Goal: Use online tool/utility: Utilize a website feature to perform a specific function

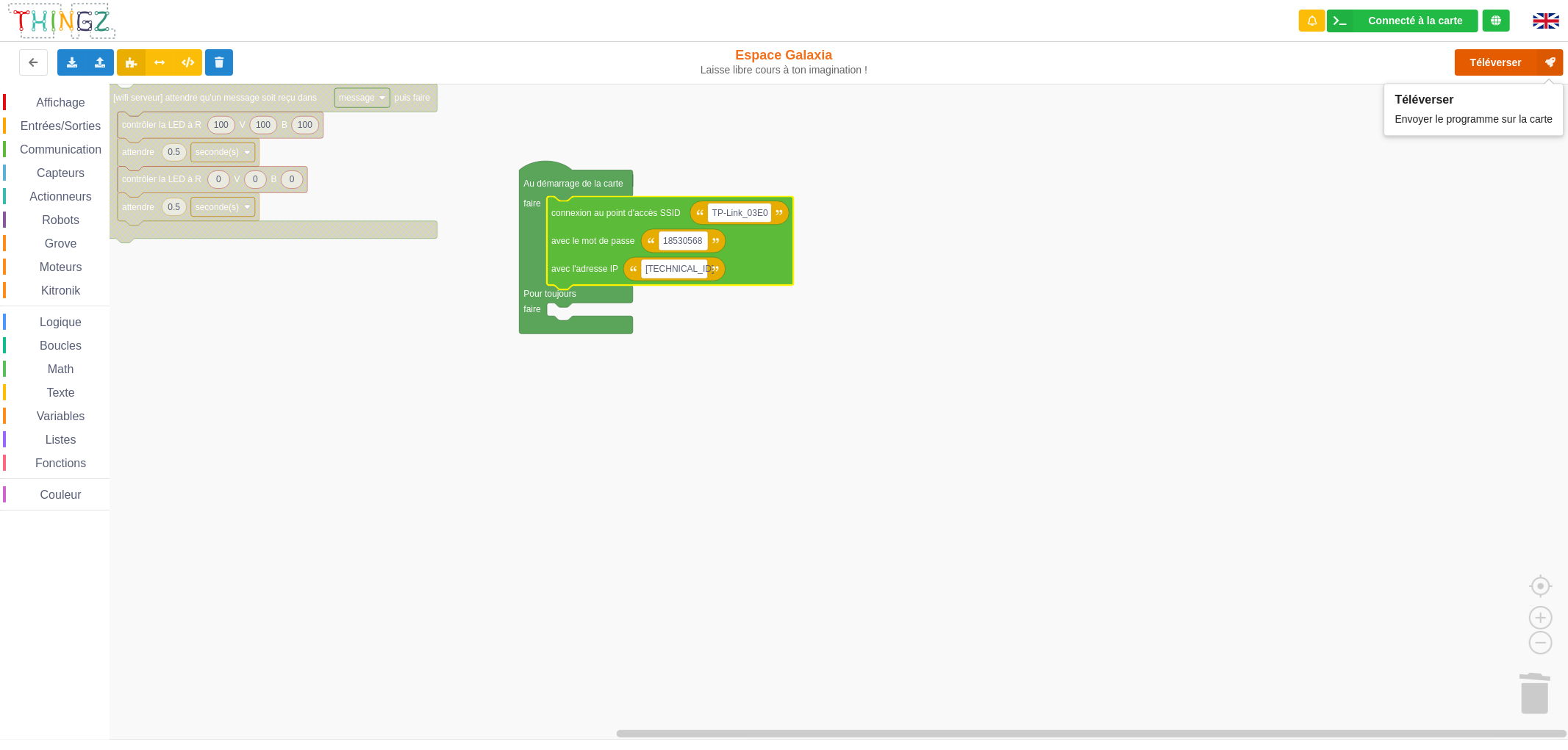
click at [1504, 62] on button "Téléverser" at bounding box center [1509, 62] width 109 height 27
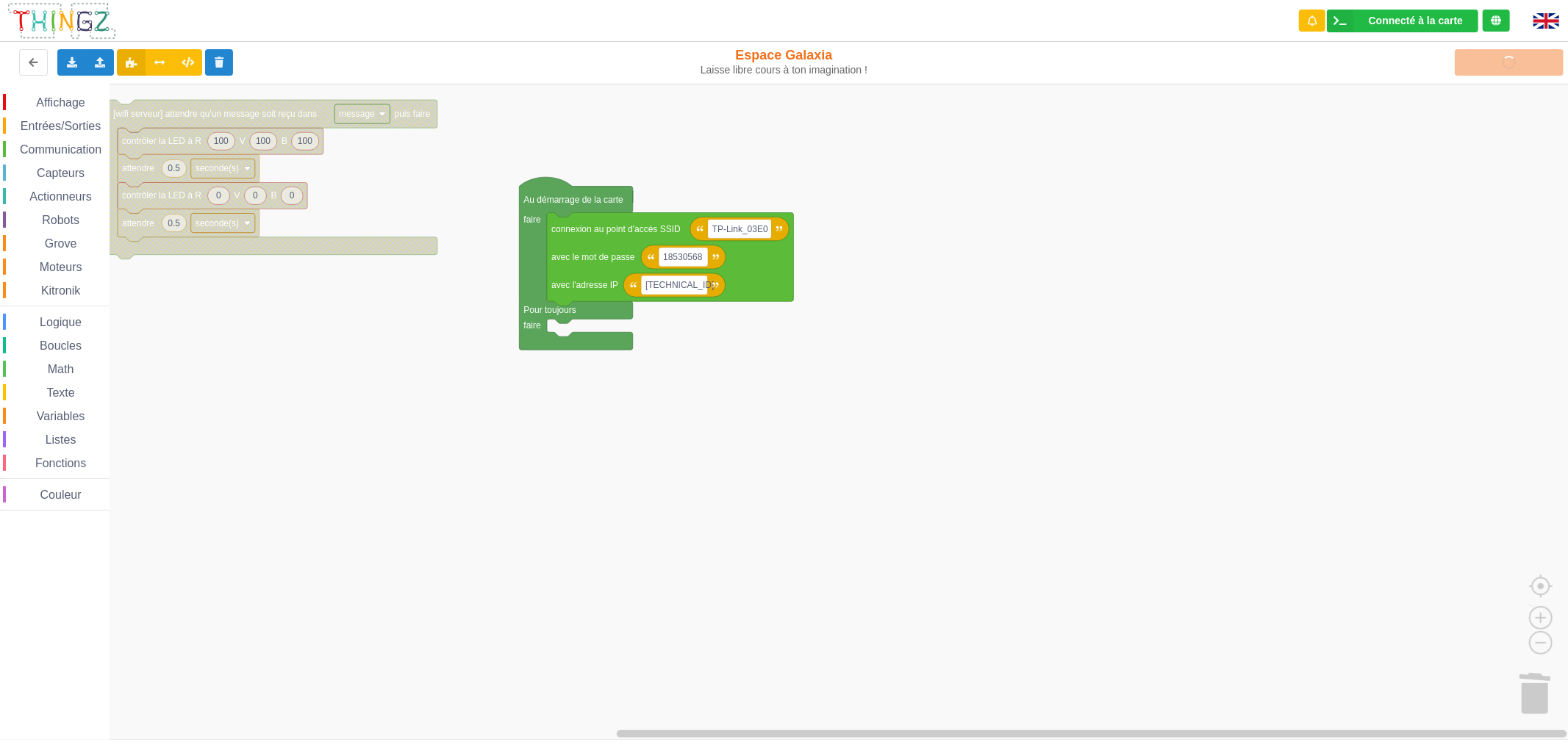
click at [888, 393] on rect "Espace de travail de Blocky" at bounding box center [788, 411] width 1578 height 656
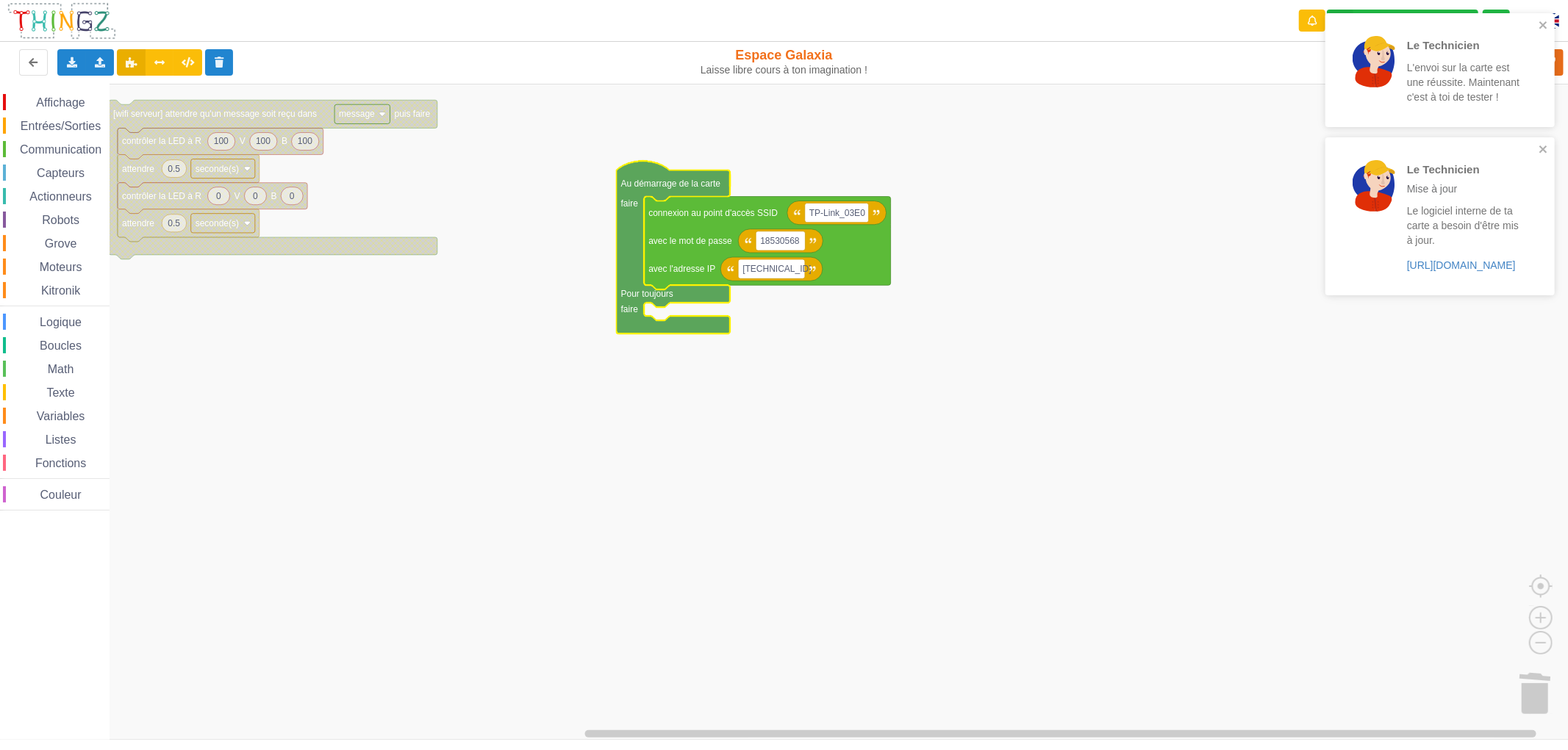
click at [1282, 382] on rect "Espace de travail de Blocky" at bounding box center [788, 411] width 1578 height 656
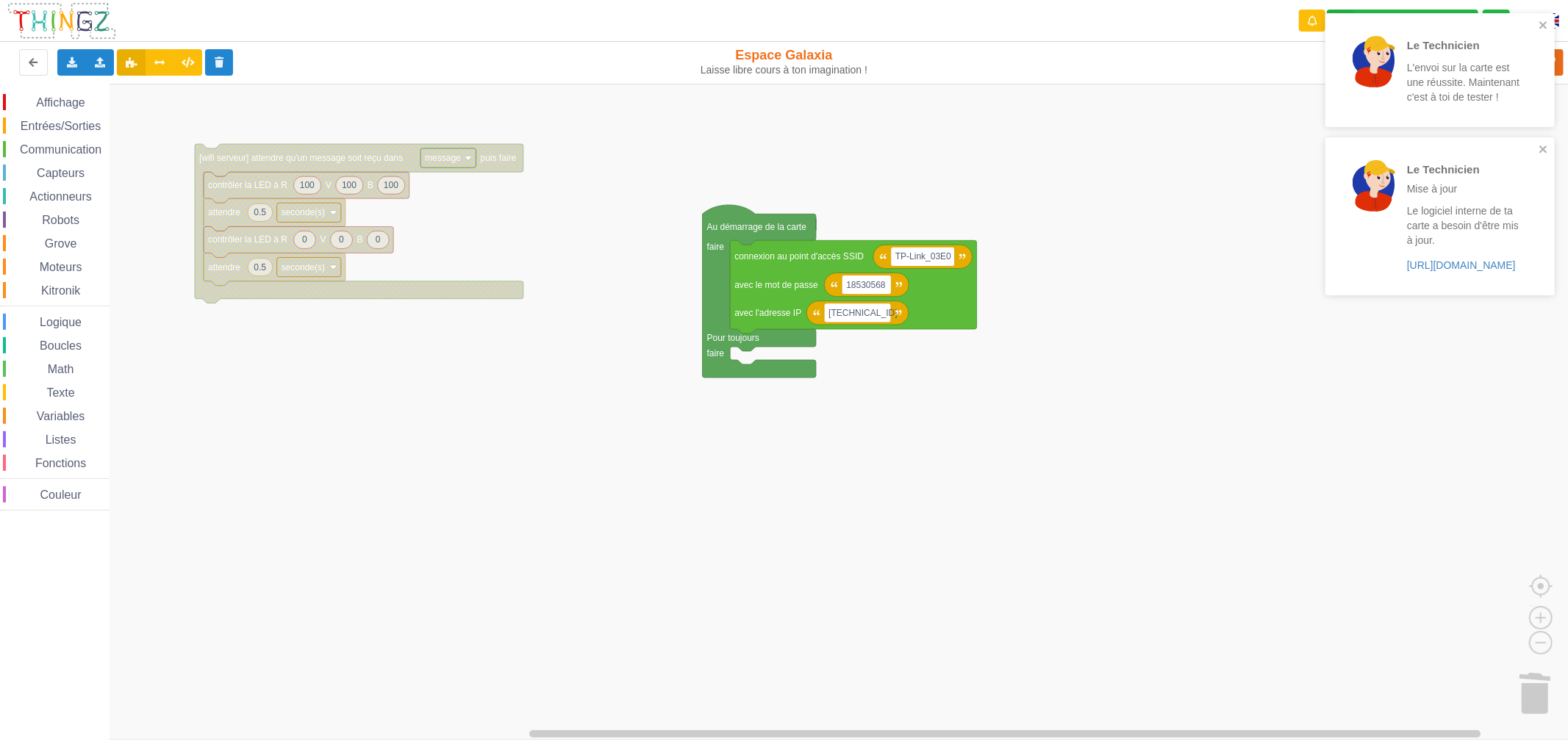
click at [1122, 408] on rect "Espace de travail de Blocky" at bounding box center [788, 411] width 1578 height 656
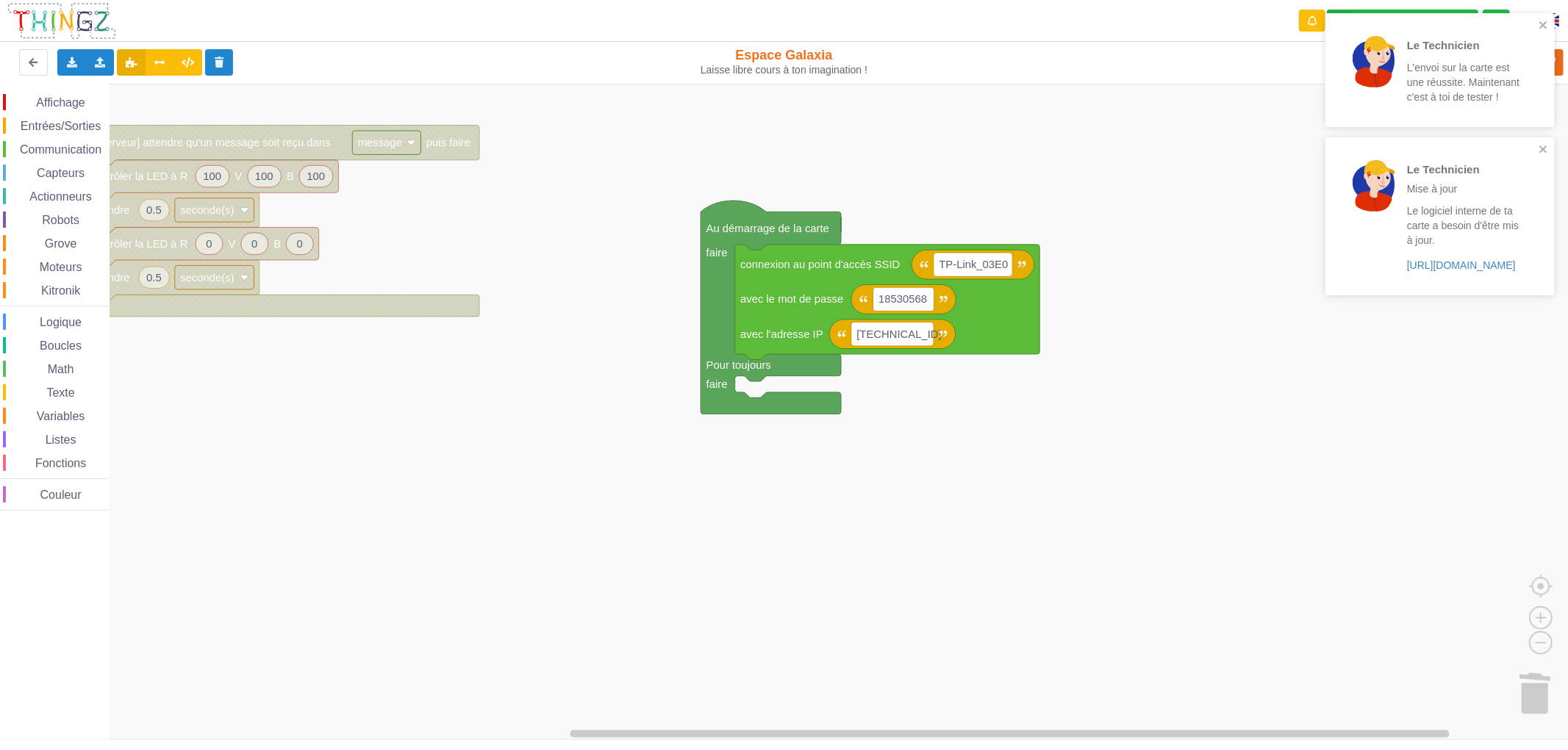
click at [76, 130] on span "Entrées/Sorties" at bounding box center [61, 126] width 85 height 13
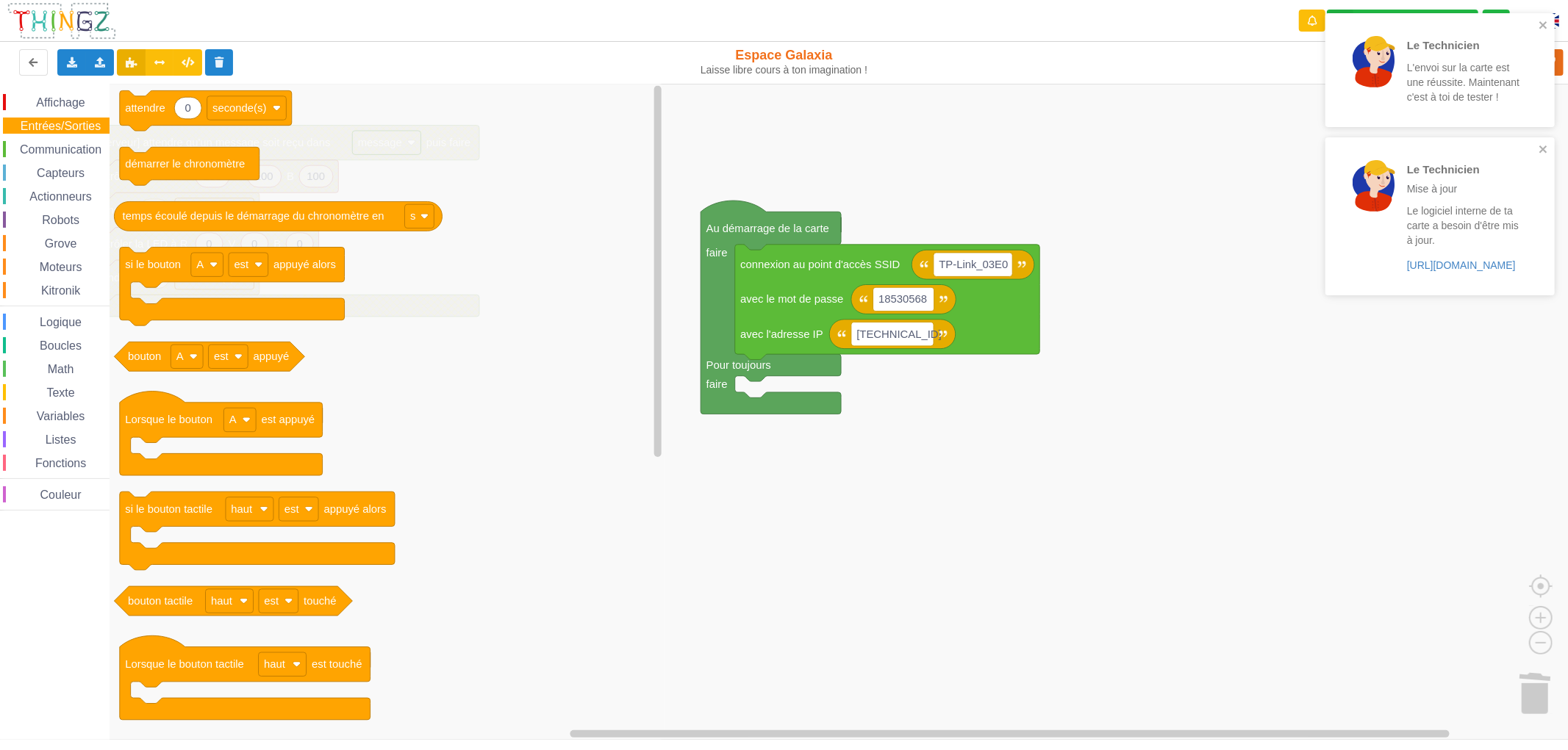
click at [74, 150] on span "Communication" at bounding box center [60, 150] width 86 height 13
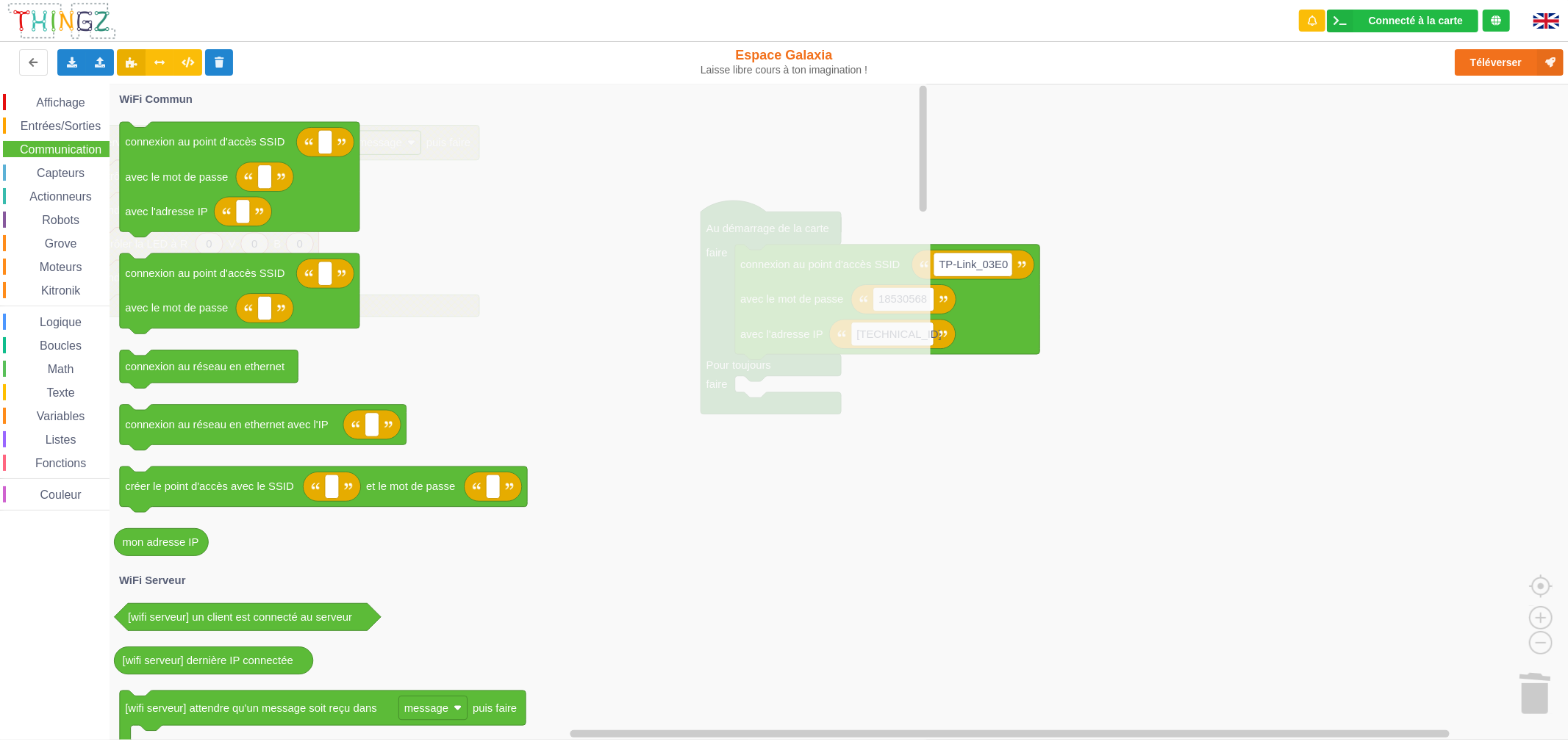
click at [1004, 407] on rect "Espace de travail de Blocky" at bounding box center [788, 411] width 1578 height 656
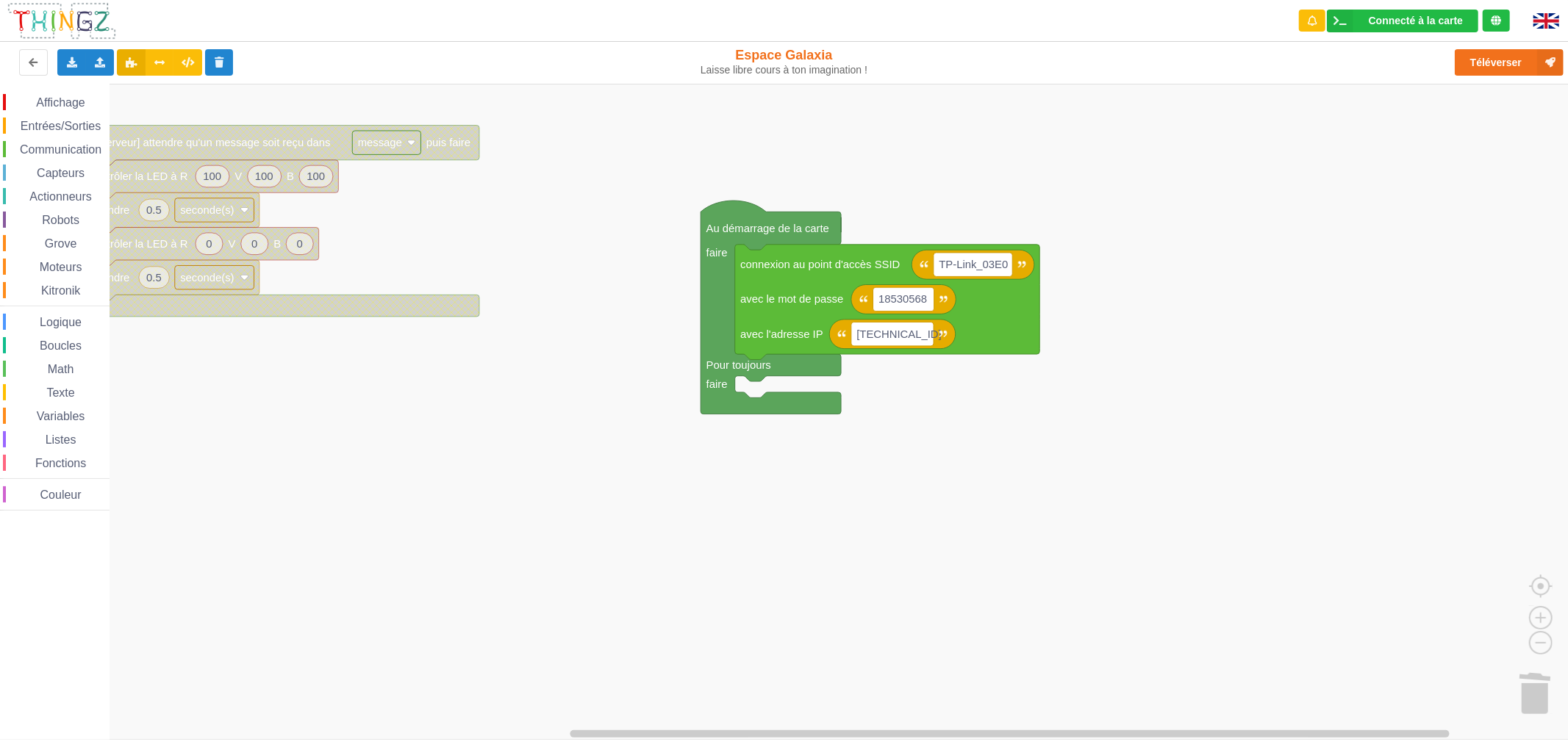
click at [51, 244] on span "Grove" at bounding box center [60, 243] width 36 height 13
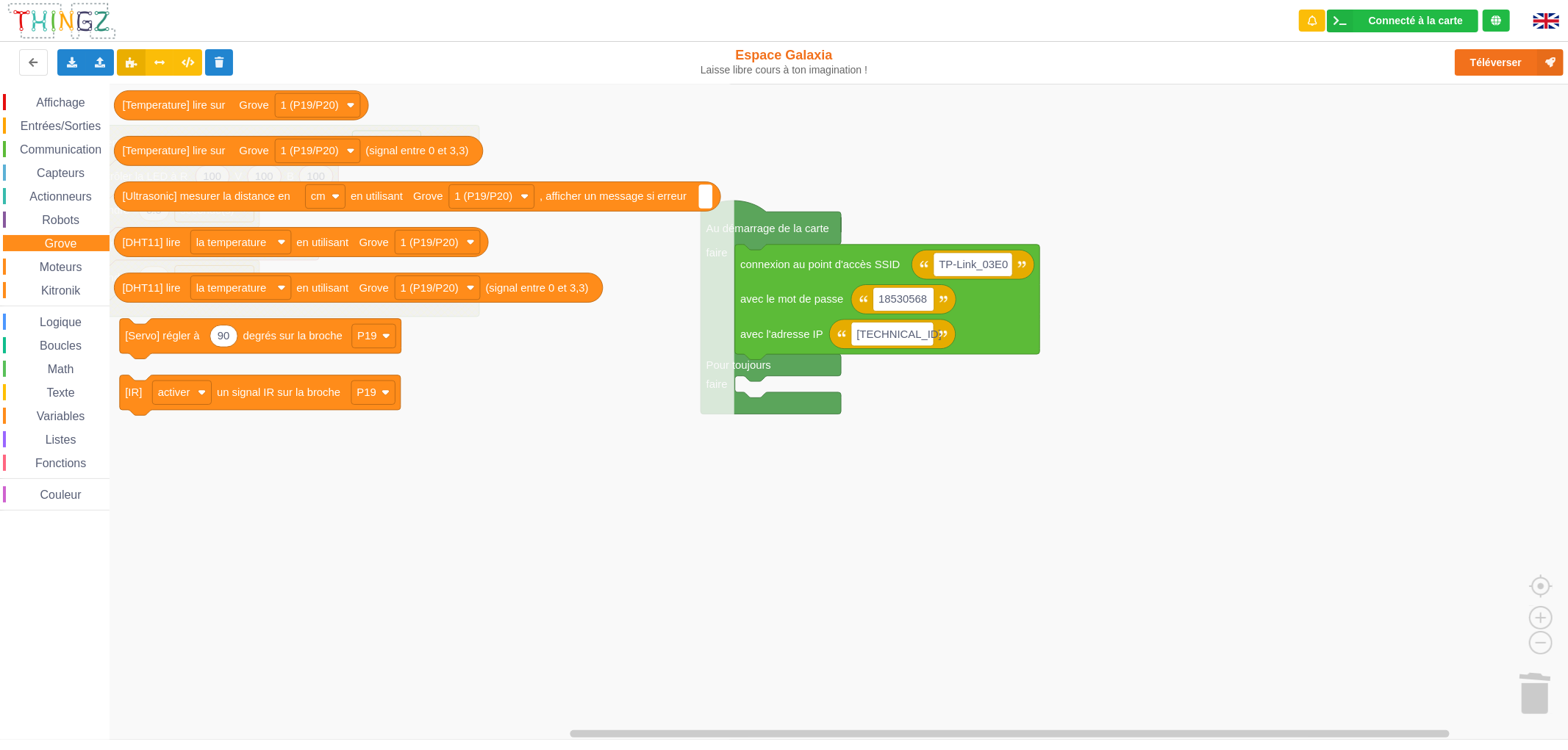
click at [62, 223] on span "Robots" at bounding box center [60, 219] width 42 height 13
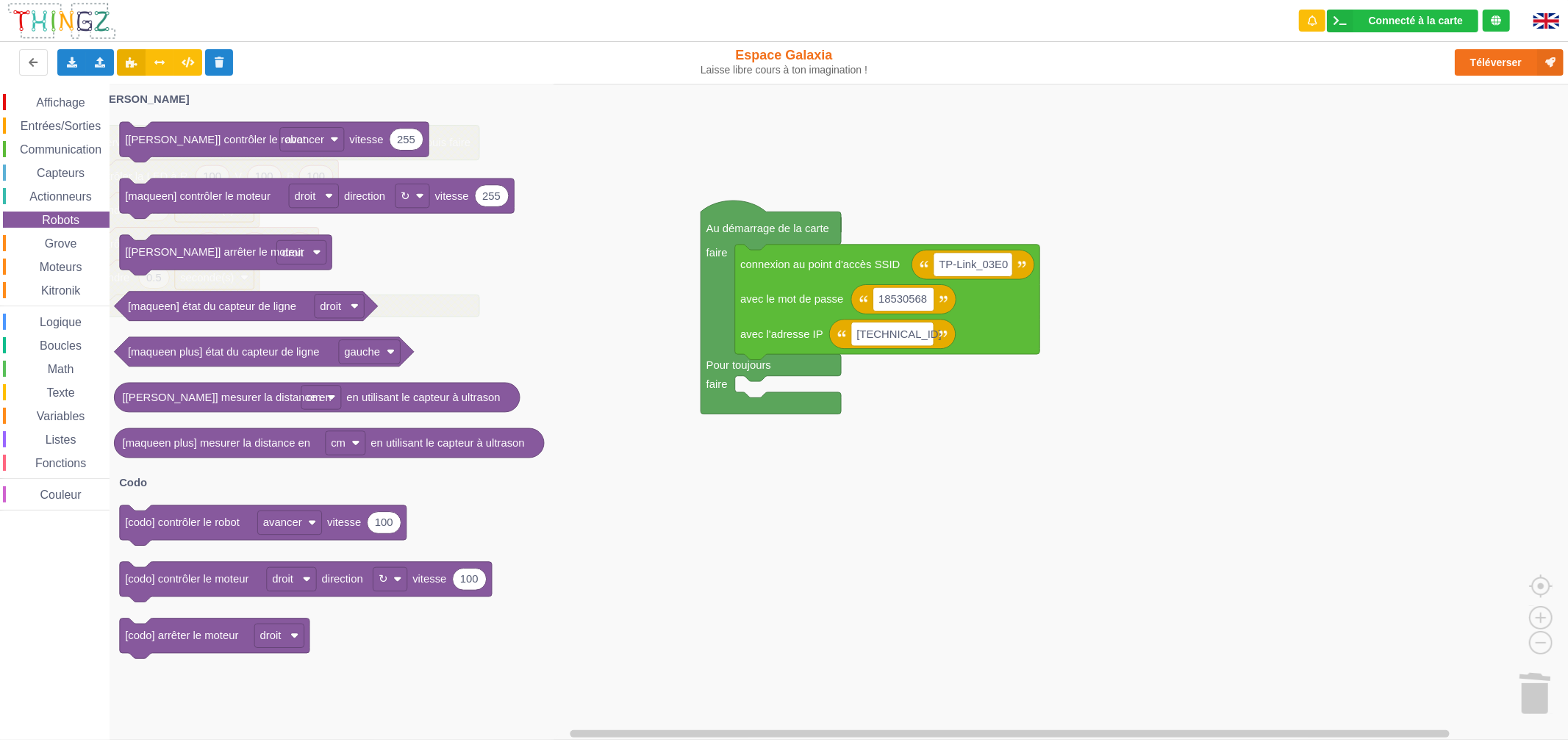
click at [66, 288] on span "Kitronik" at bounding box center [61, 290] width 43 height 13
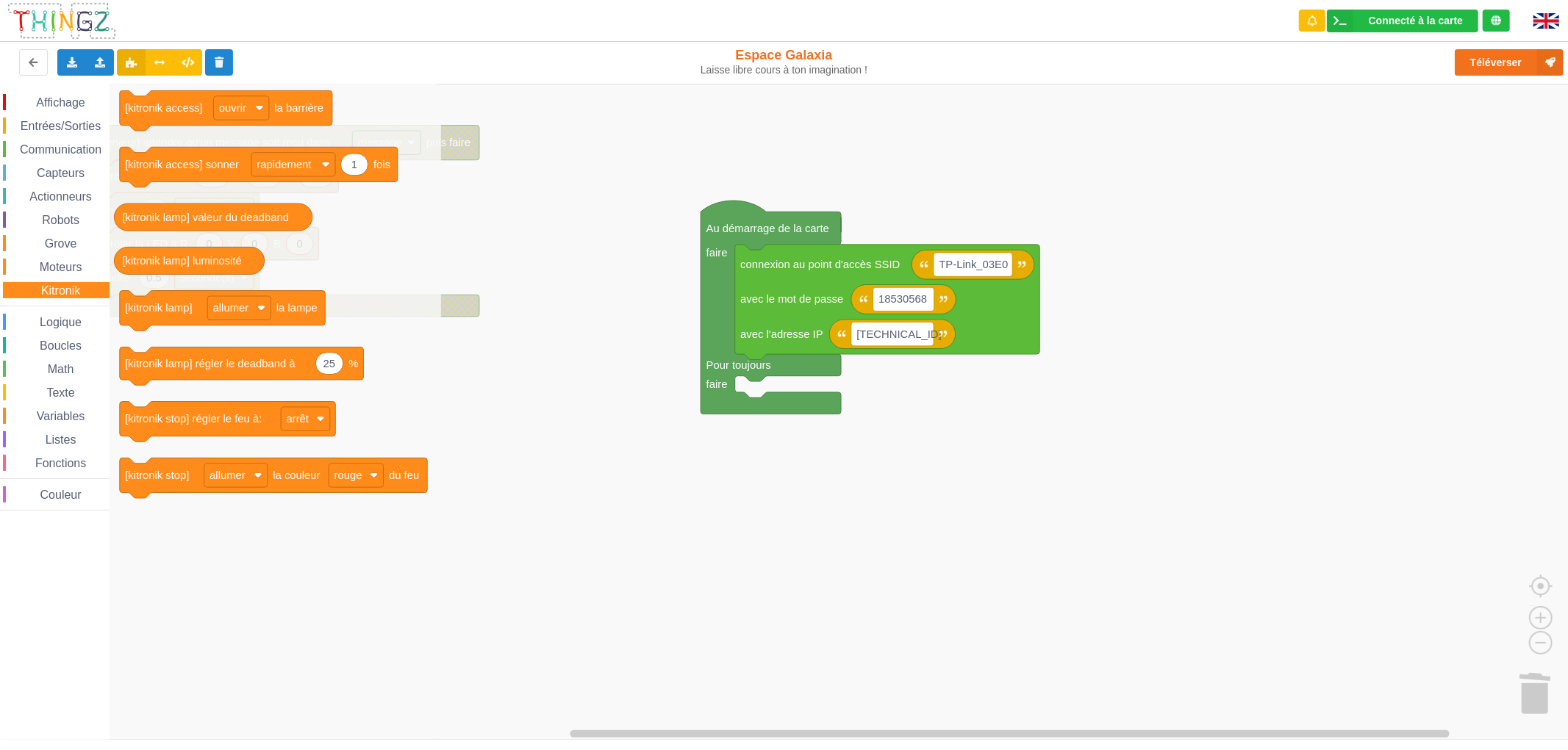
click at [90, 144] on span "Communication" at bounding box center [60, 150] width 86 height 13
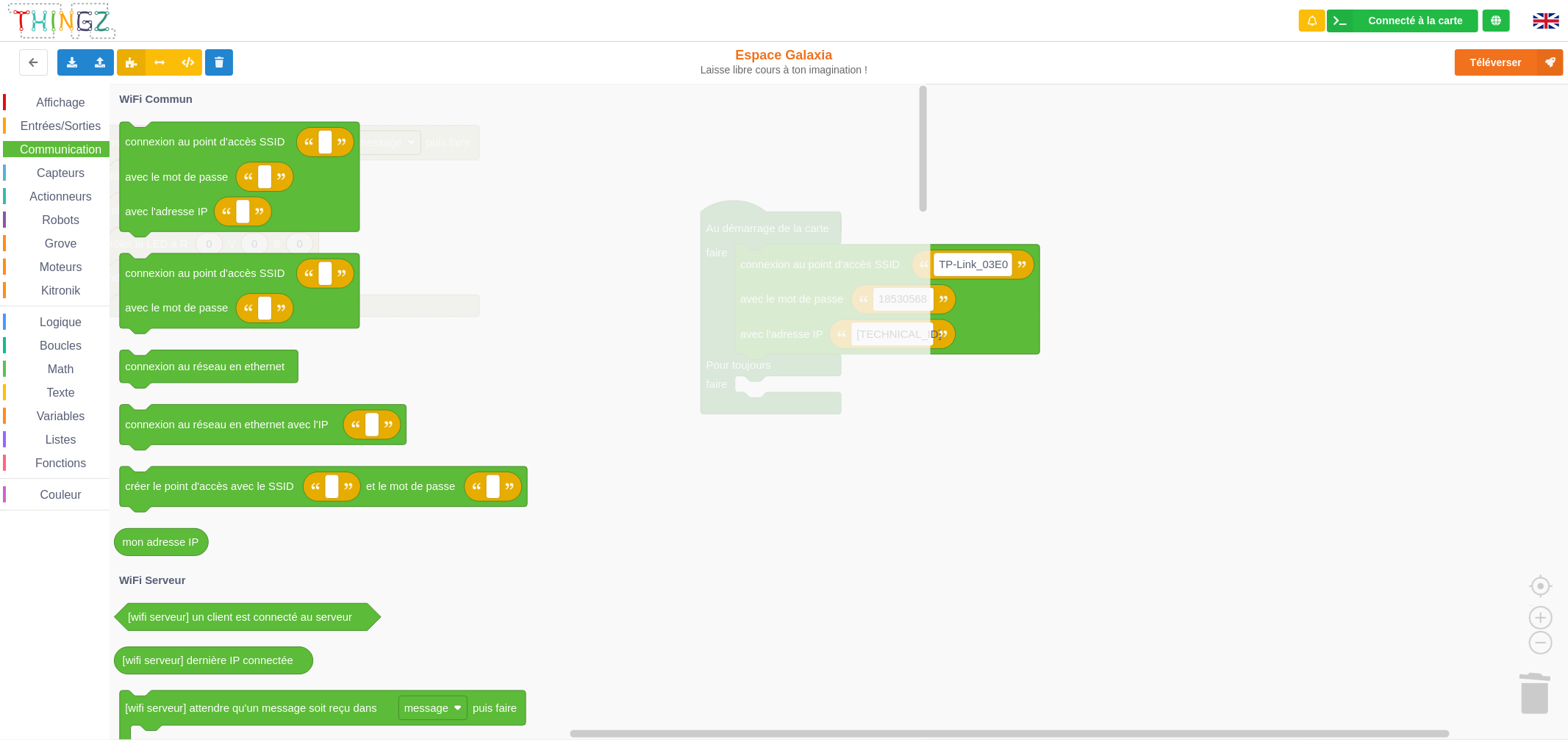
click at [85, 122] on span "Entrées/Sorties" at bounding box center [61, 126] width 85 height 13
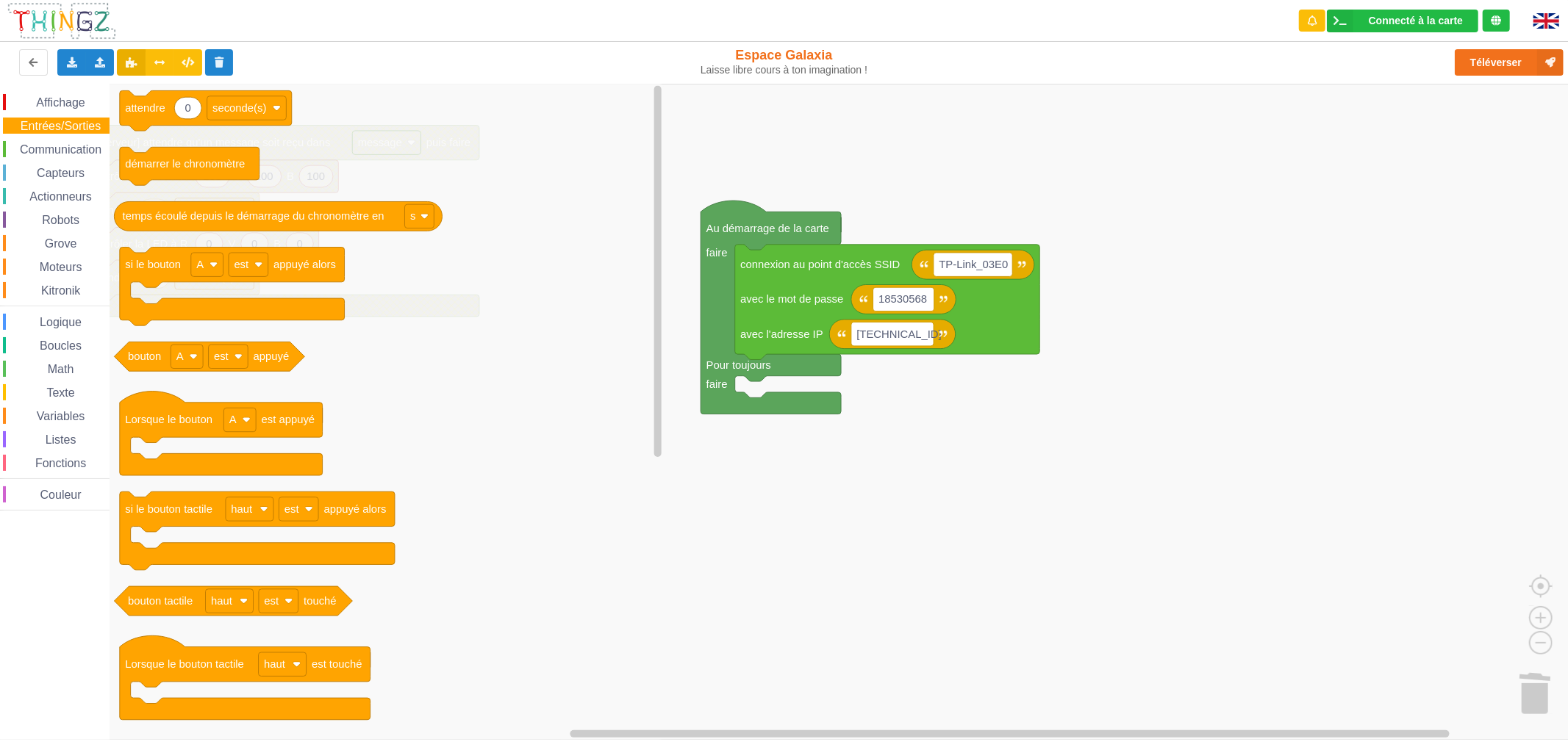
click at [54, 141] on div "Communication" at bounding box center [56, 149] width 106 height 16
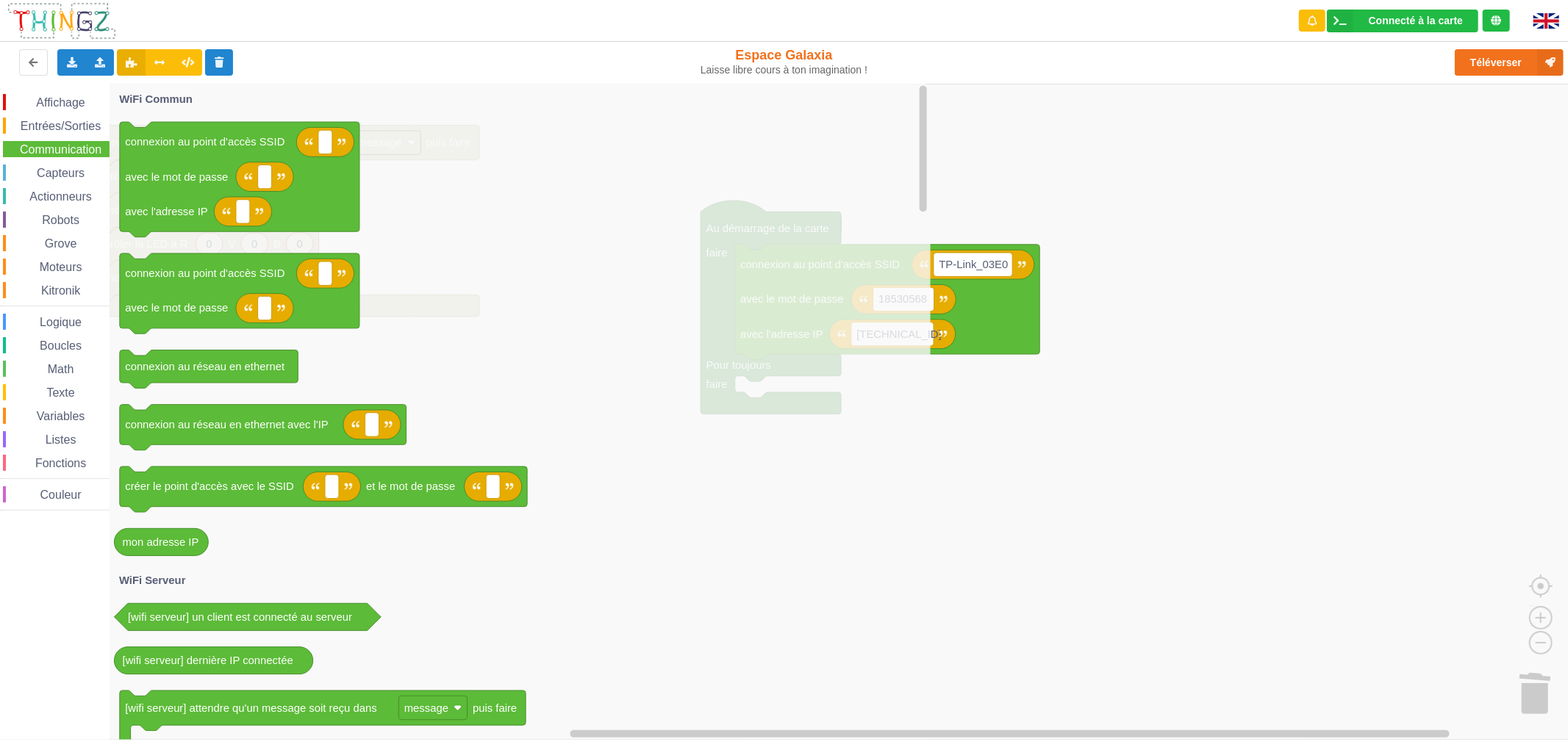
click at [49, 181] on div "Affichage Entrées/Sorties Communication Capteurs Actionneurs Robots Grove Moteu…" at bounding box center [54, 302] width 109 height 416
click at [50, 206] on div "Affichage Entrées/Sorties Communication Capteurs Actionneurs Robots Grove Moteu…" at bounding box center [54, 302] width 109 height 416
click at [50, 209] on div "Affichage Entrées/Sorties Communication Capteurs Actionneurs Robots Grove Moteu…" at bounding box center [54, 302] width 109 height 416
click at [50, 225] on div "Robots" at bounding box center [56, 219] width 106 height 16
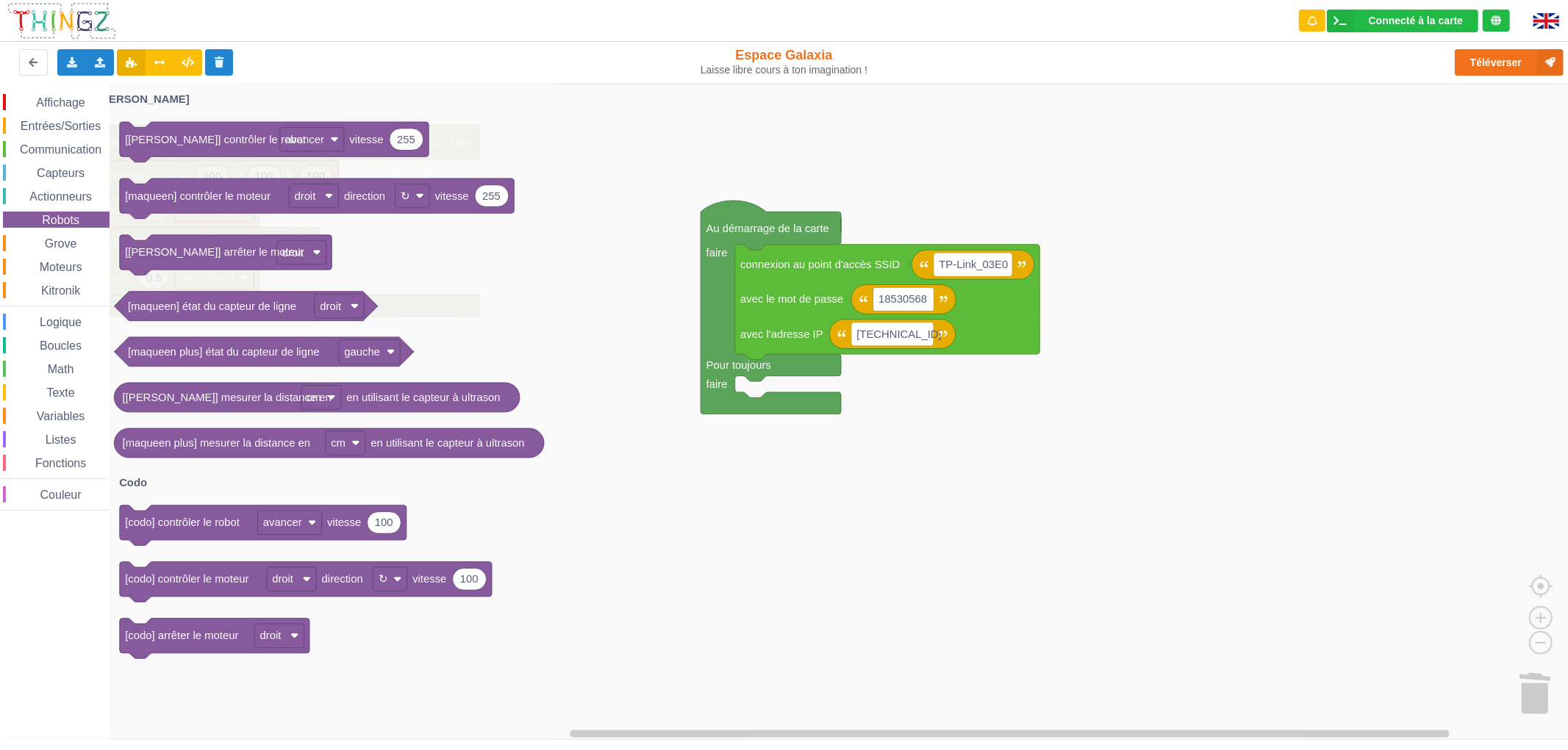
click at [50, 259] on div "Moteurs" at bounding box center [56, 267] width 106 height 16
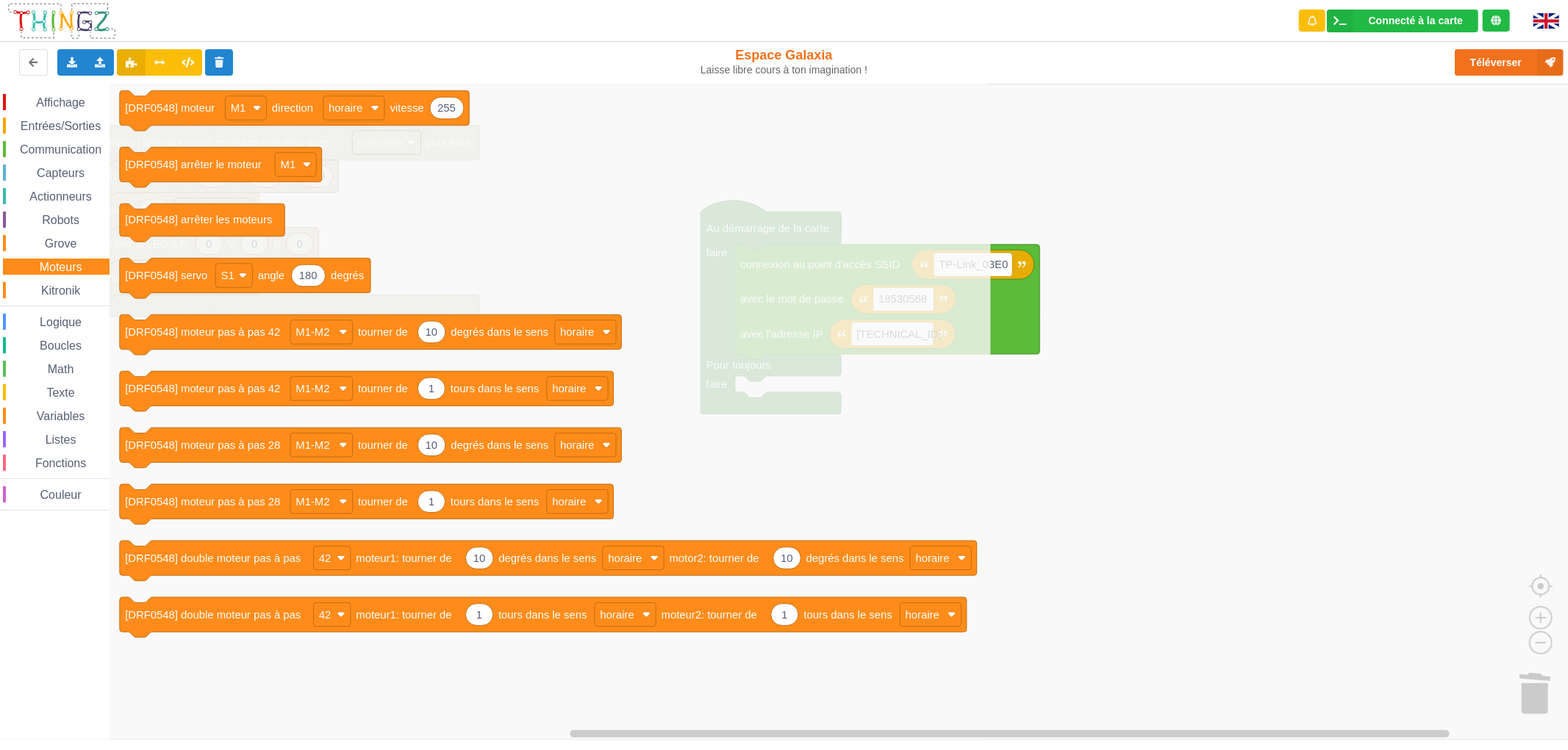
click at [48, 314] on div "Logique" at bounding box center [56, 322] width 106 height 16
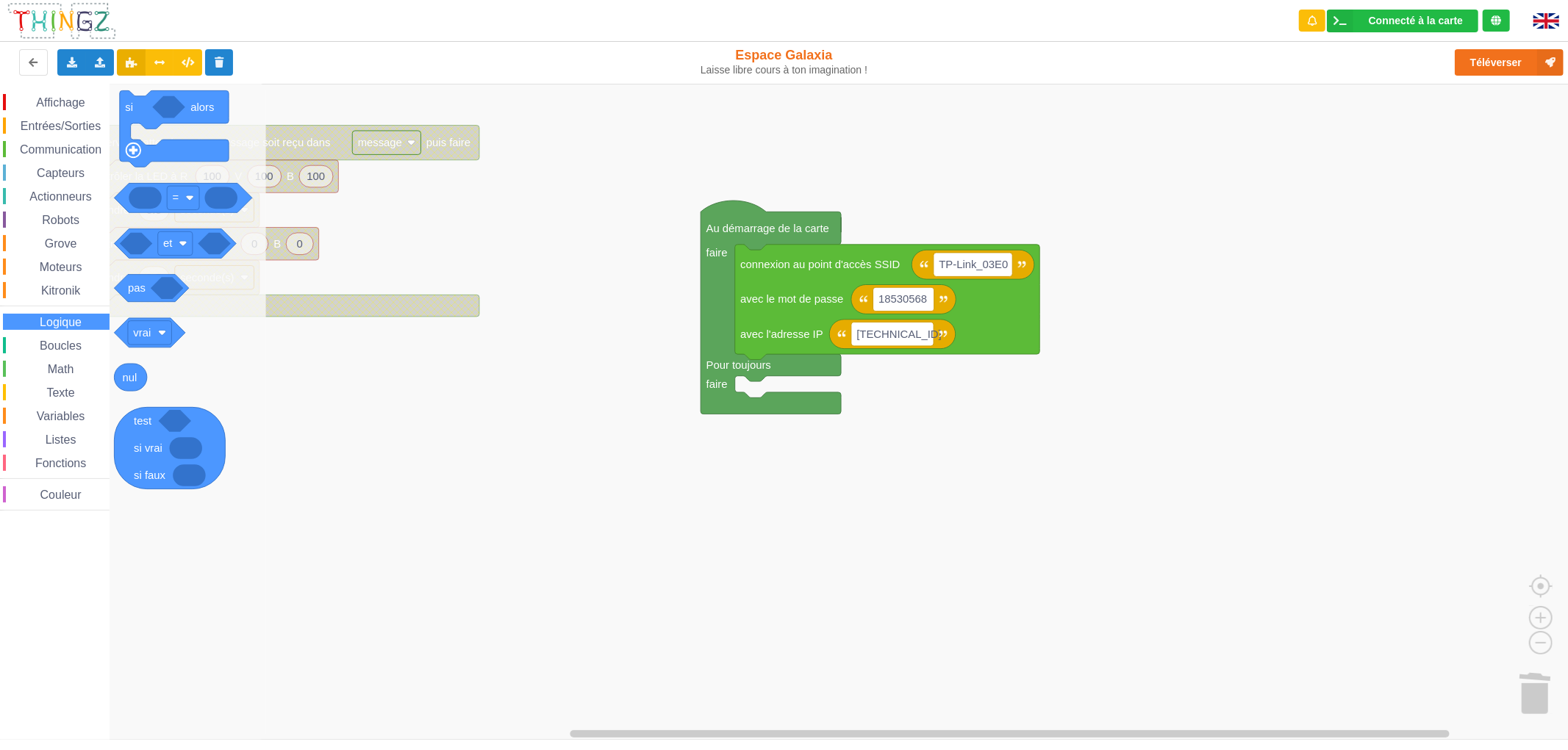
click at [74, 391] on span "Texte" at bounding box center [60, 393] width 32 height 13
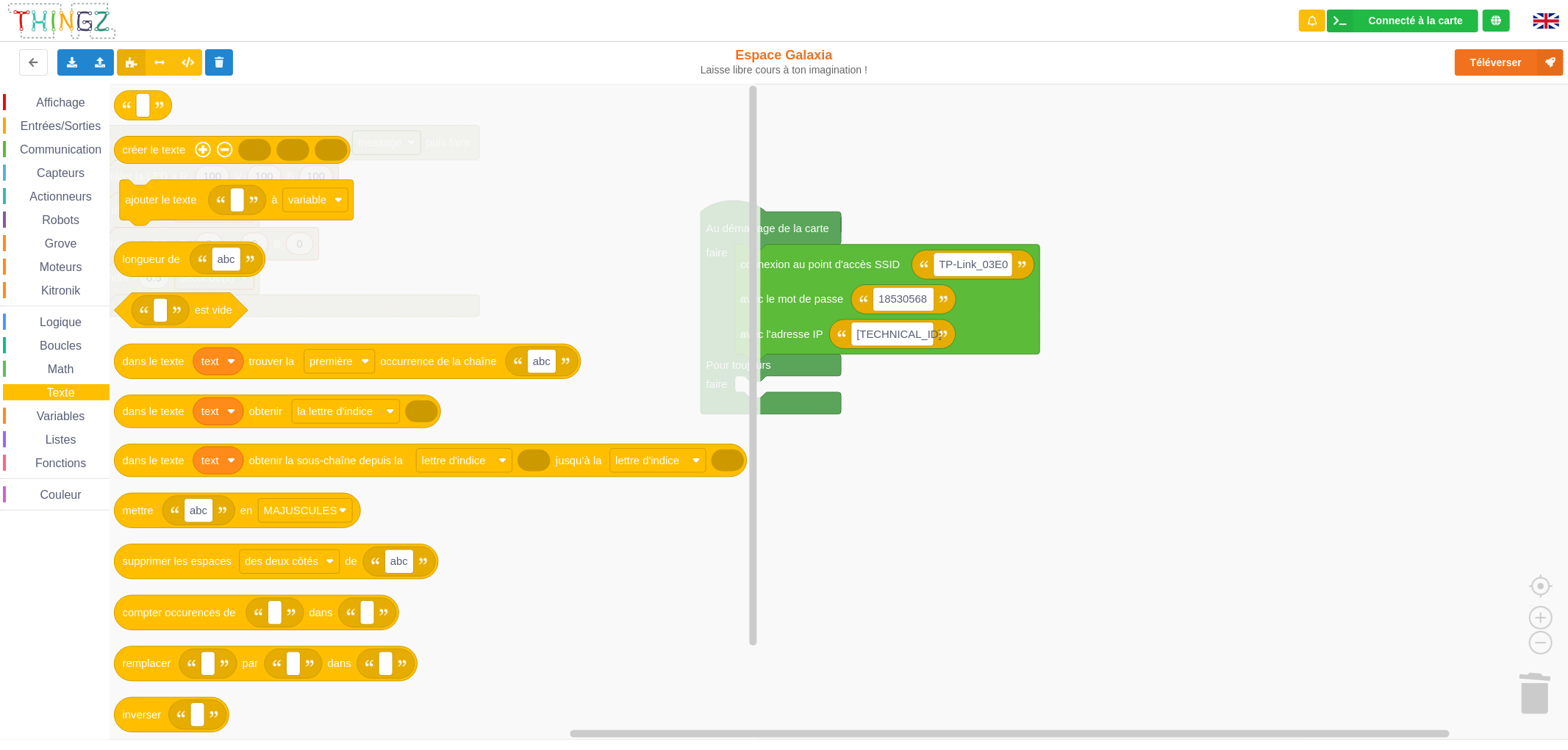
click at [68, 134] on div "Affichage Entrées/Sorties Communication Capteurs Actionneurs Robots Grove Moteu…" at bounding box center [54, 302] width 109 height 416
click at [70, 126] on span "Entrées/Sorties" at bounding box center [61, 126] width 85 height 13
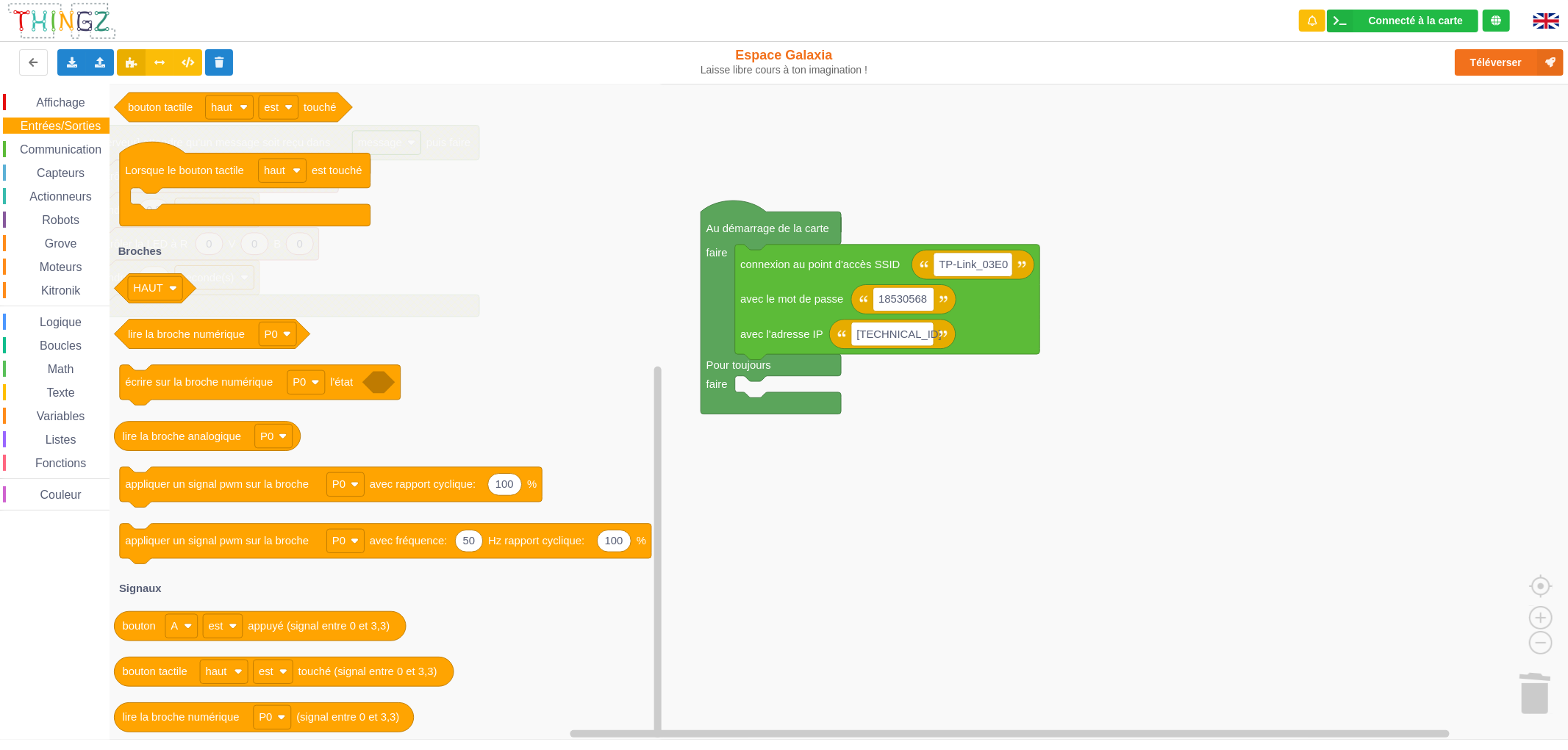
click at [68, 151] on span "Communication" at bounding box center [60, 150] width 86 height 13
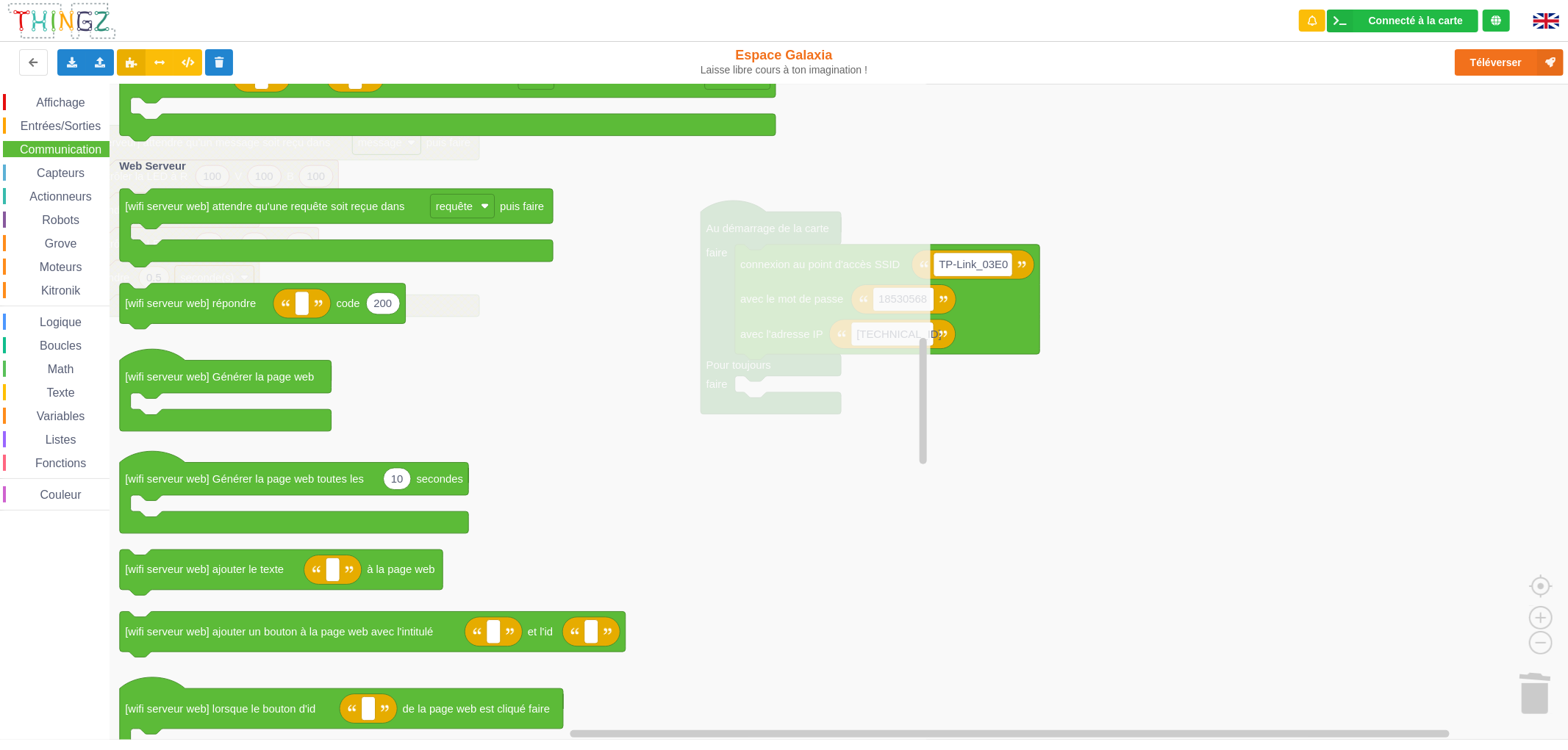
click at [64, 177] on span "Capteurs" at bounding box center [60, 172] width 52 height 13
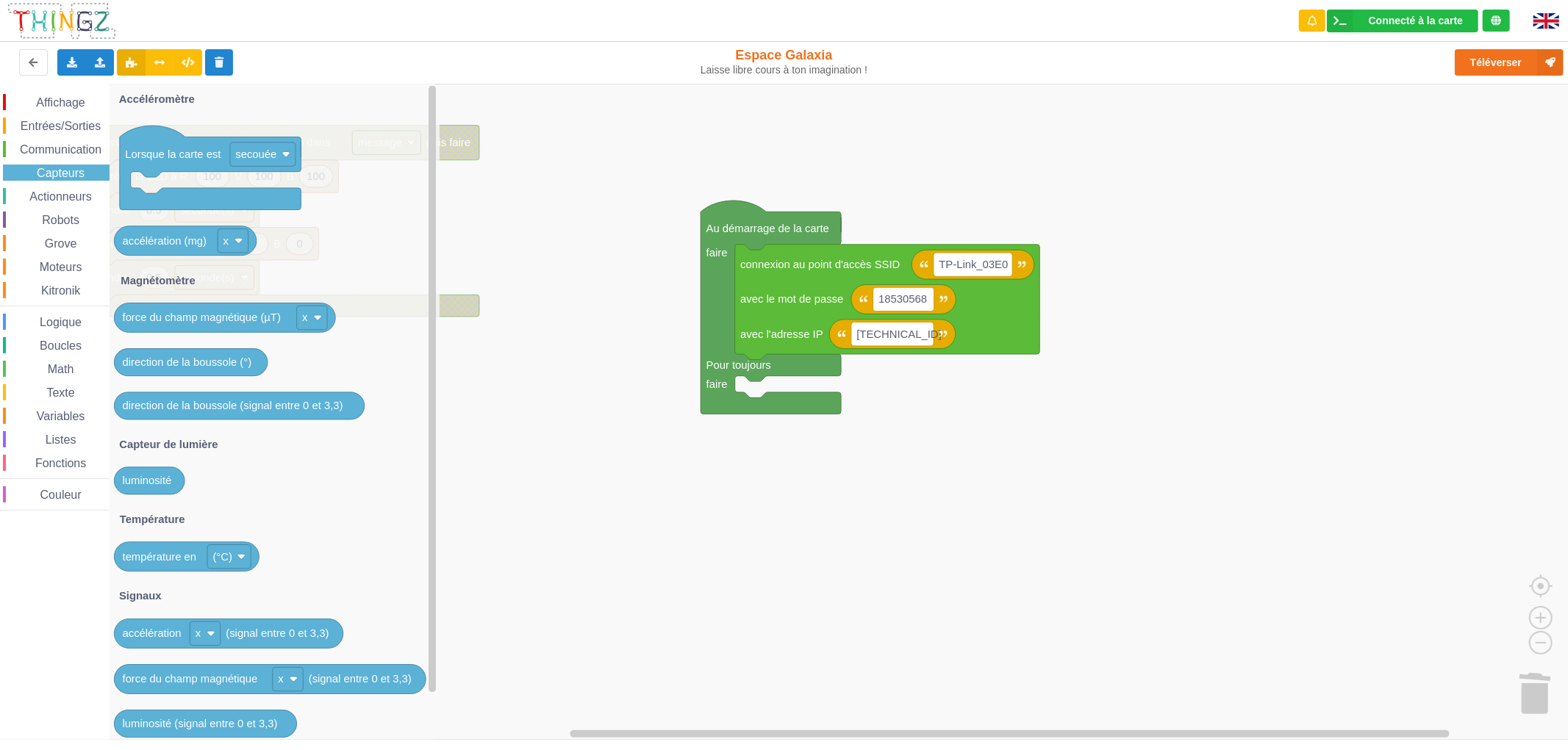
click at [62, 191] on span "Actionneurs" at bounding box center [61, 196] width 67 height 13
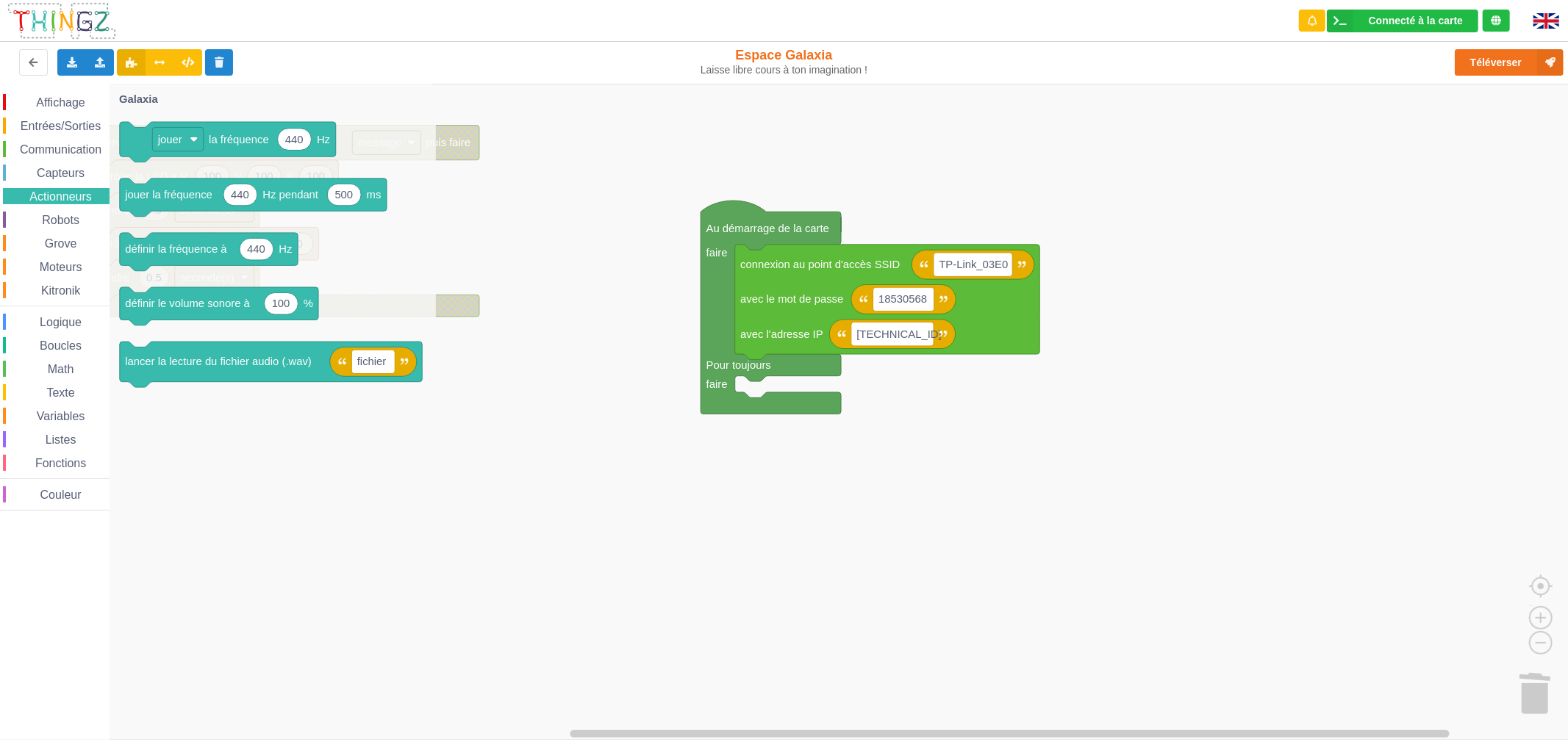
click at [75, 170] on span "Capteurs" at bounding box center [60, 172] width 52 height 13
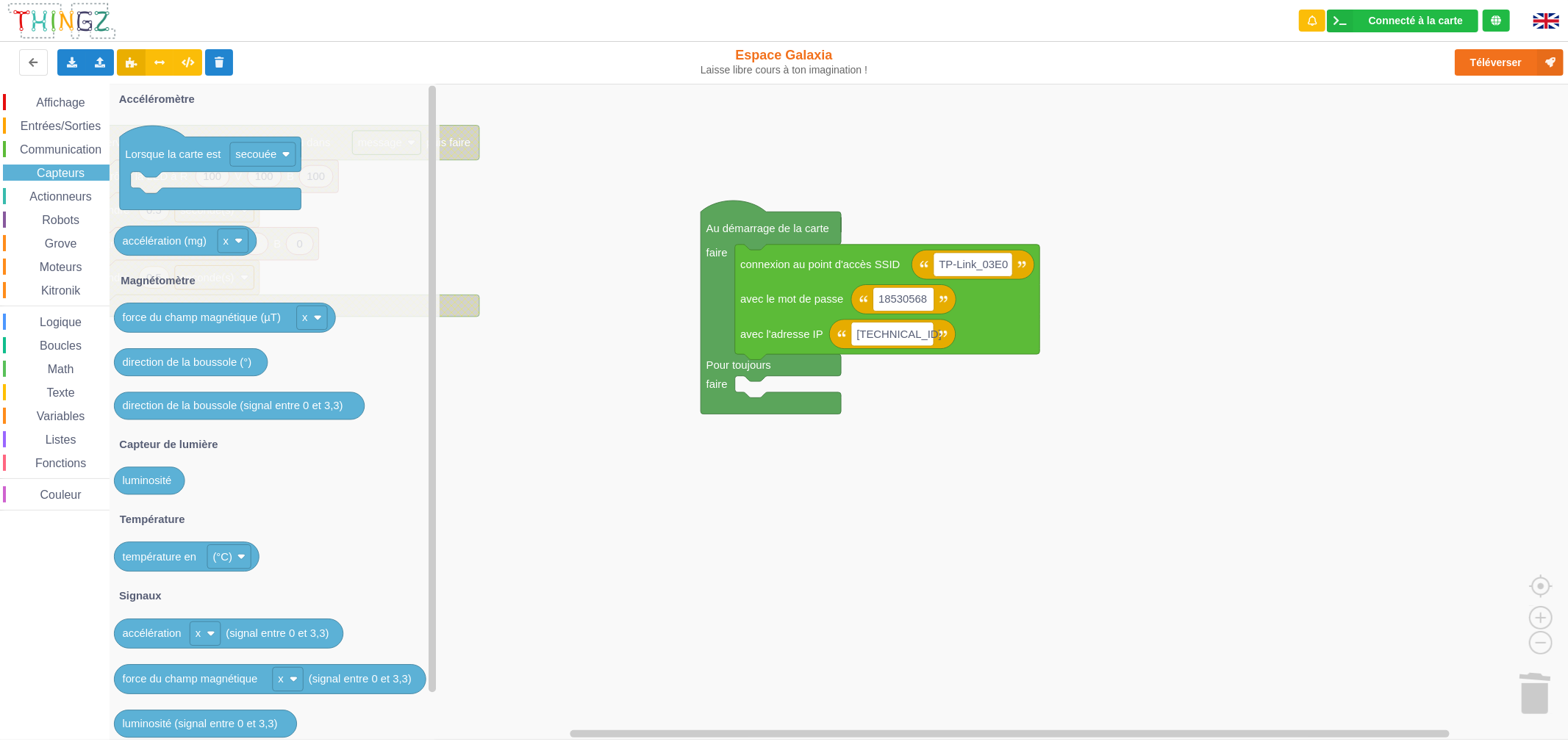
click at [57, 462] on span "Fonctions" at bounding box center [61, 463] width 55 height 13
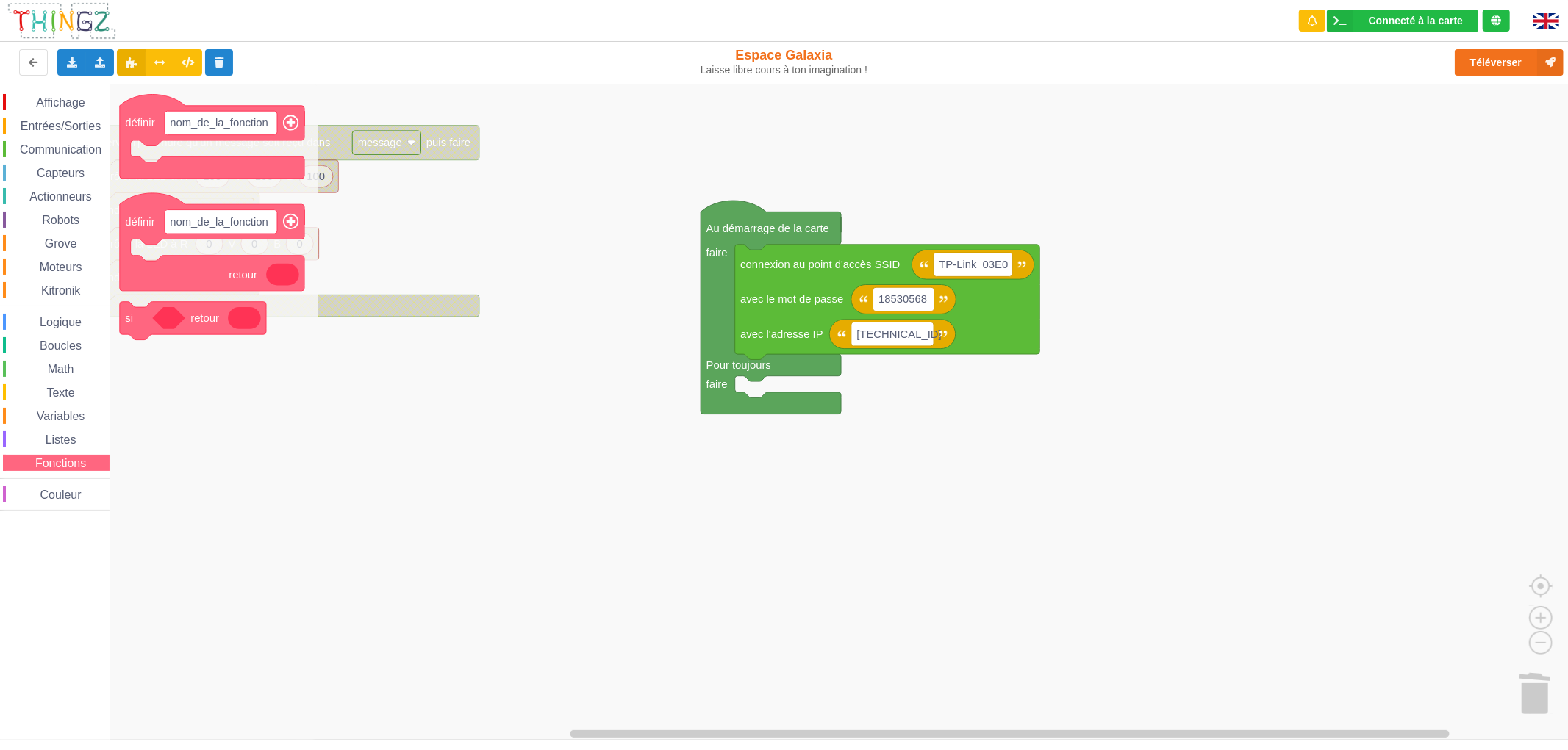
click at [65, 434] on span "Listes" at bounding box center [61, 440] width 35 height 13
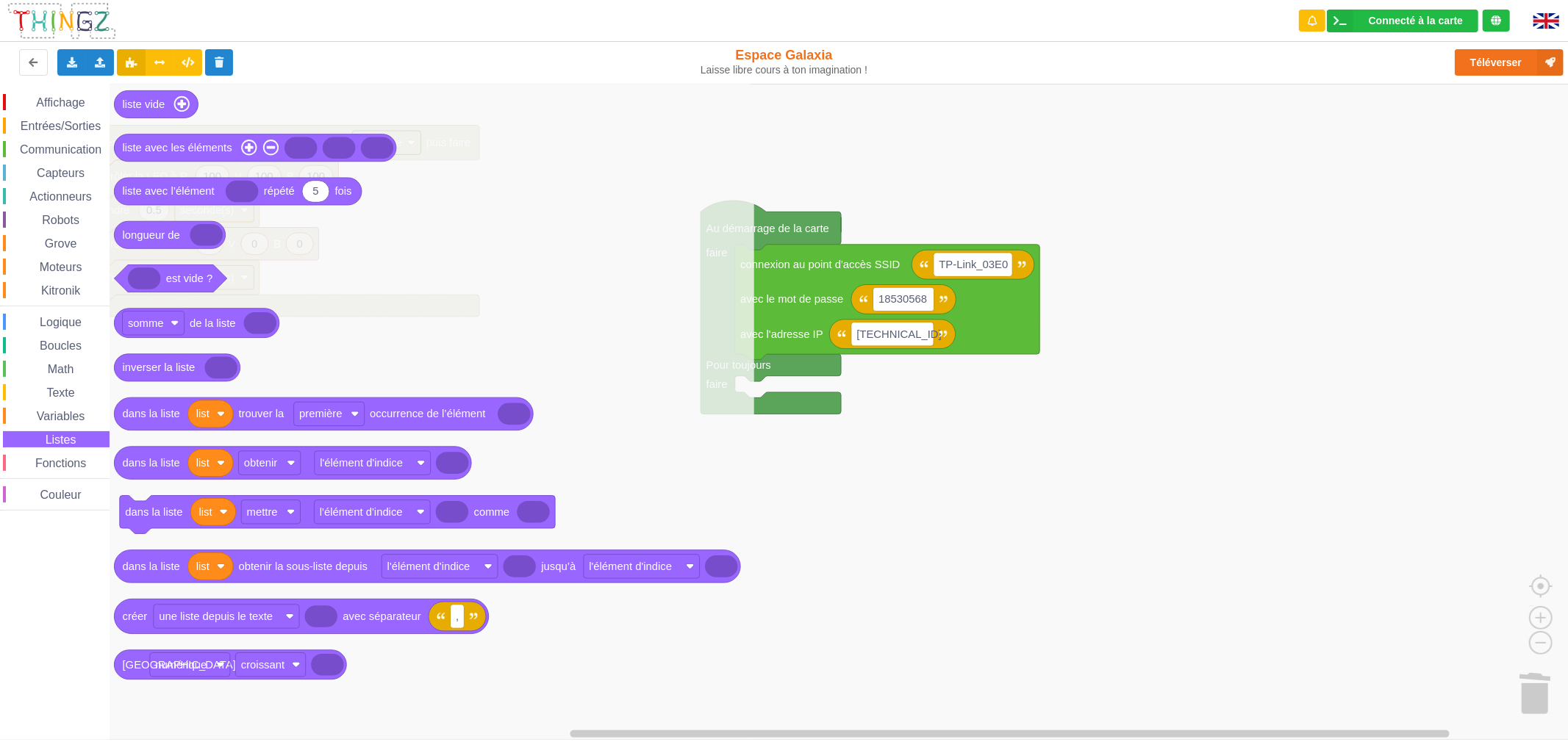
click at [71, 410] on span "Variables" at bounding box center [61, 416] width 53 height 13
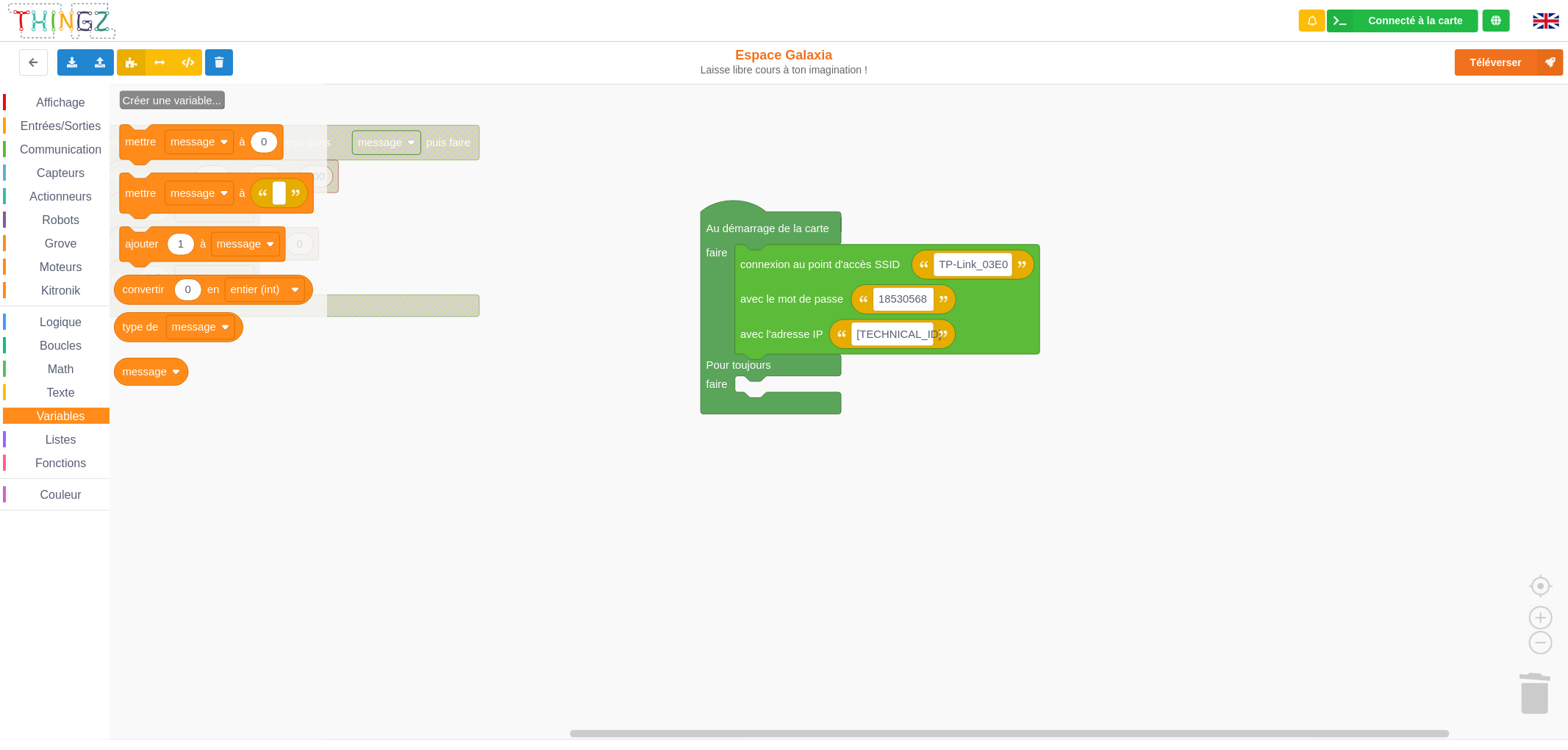
click at [72, 343] on span "Boucles" at bounding box center [60, 345] width 46 height 13
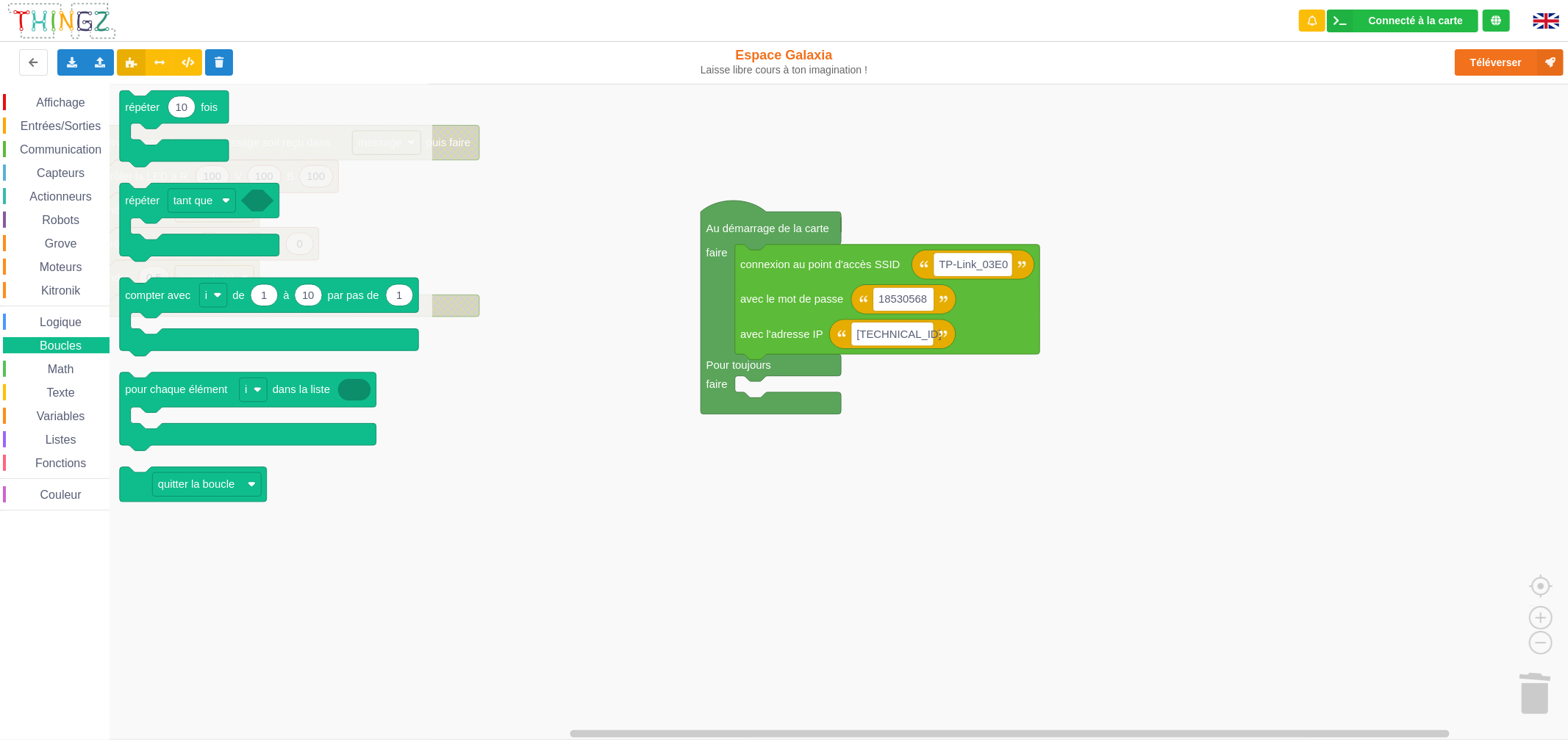
click at [75, 324] on span "Logique" at bounding box center [60, 322] width 46 height 13
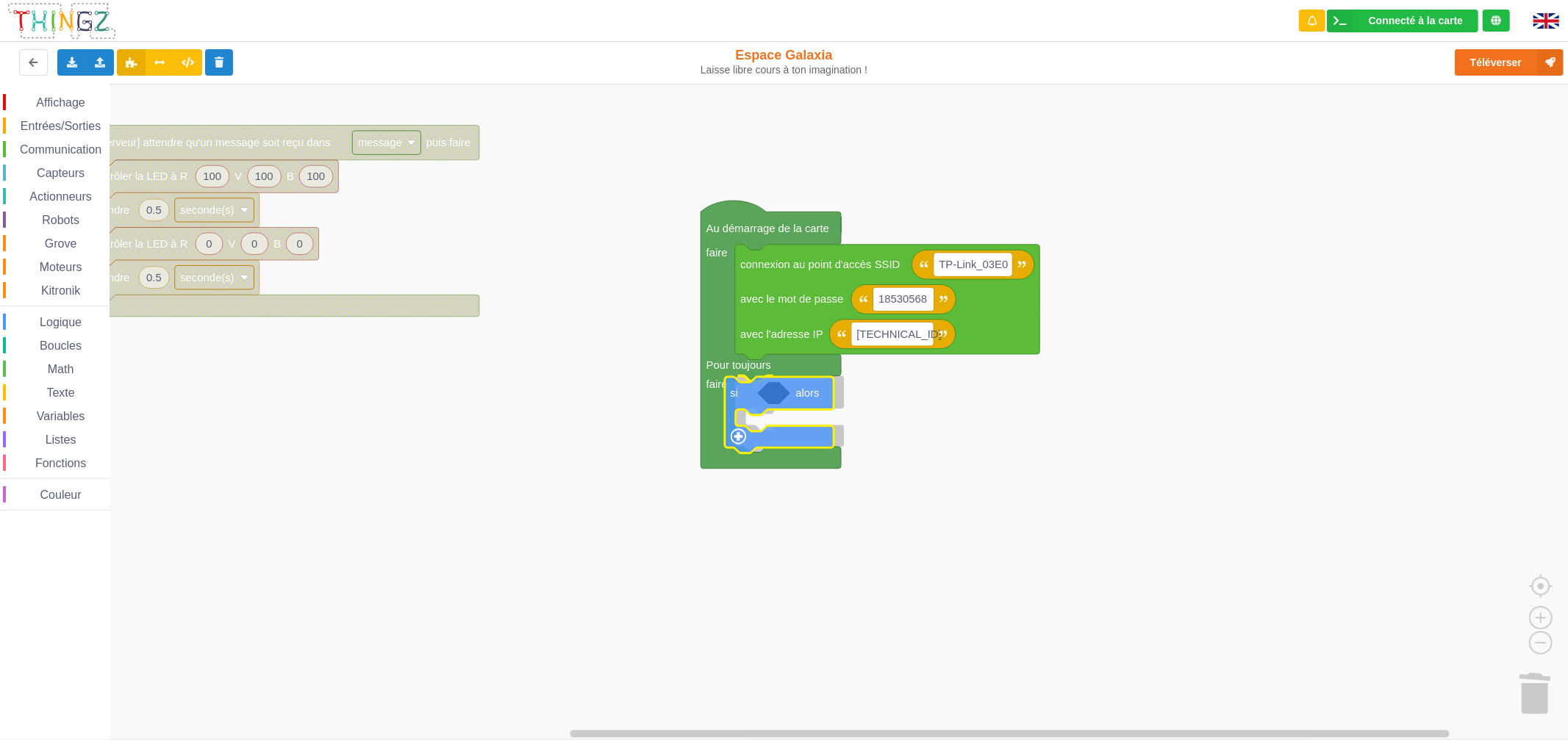
click at [738, 407] on div "Affichage Entrées/Sorties Communication Capteurs Actionneurs Robots Grove Moteu…" at bounding box center [788, 411] width 1578 height 656
drag, startPoint x: 48, startPoint y: 142, endPoint x: 62, endPoint y: 129, distance: 19.1
click at [48, 144] on span "Communication" at bounding box center [60, 150] width 86 height 13
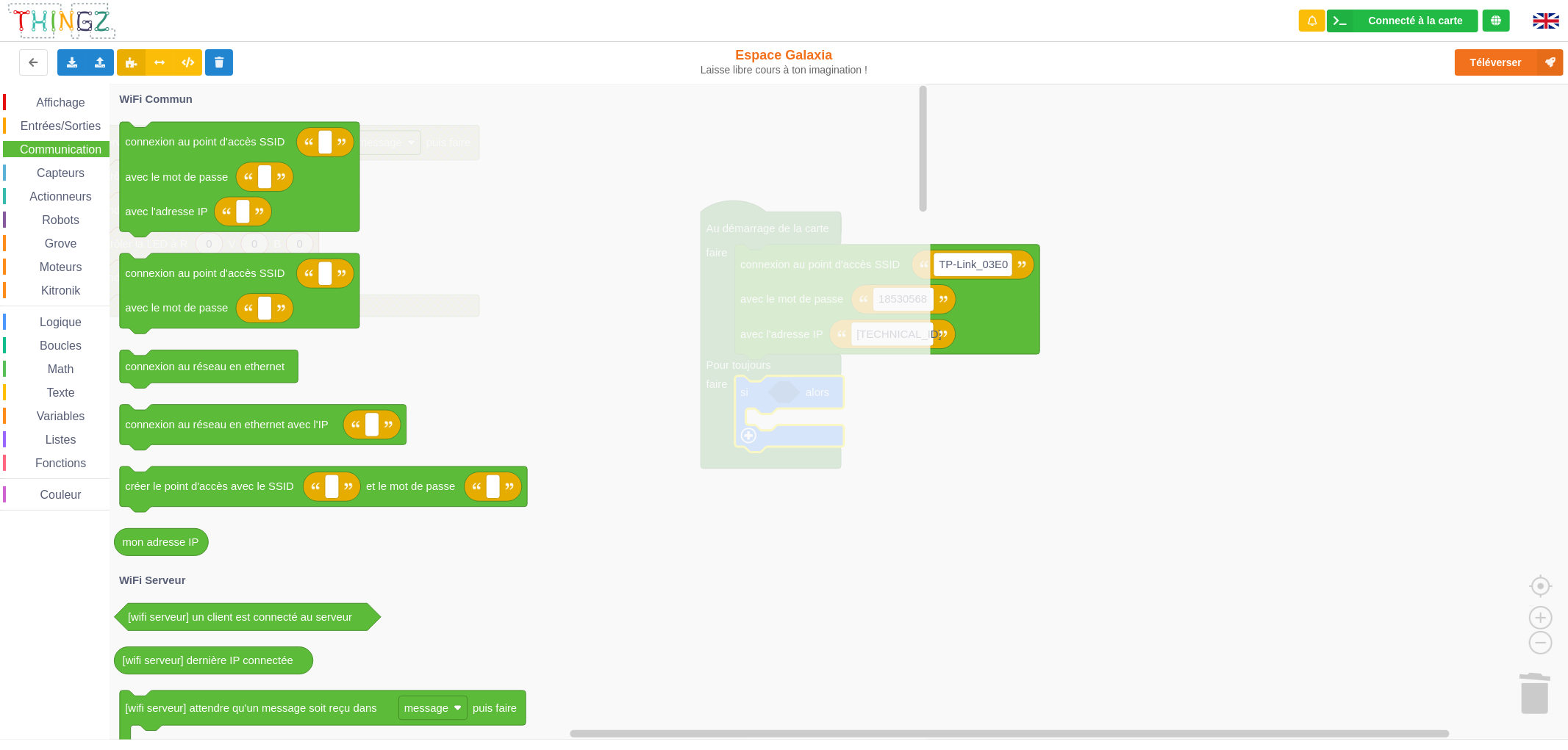
click at [67, 125] on span "Entrées/Sorties" at bounding box center [61, 126] width 85 height 13
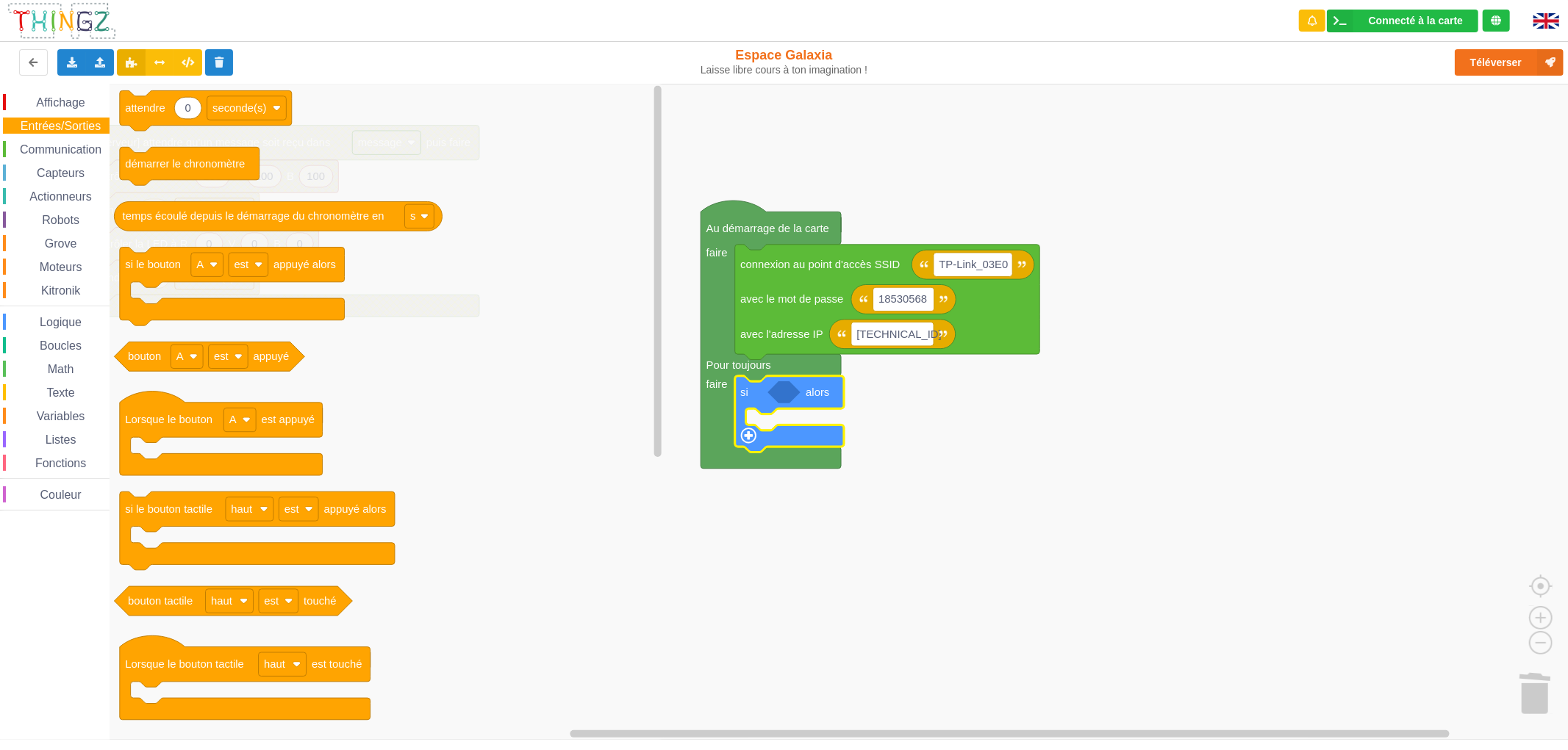
click at [62, 147] on span "Communication" at bounding box center [60, 150] width 86 height 13
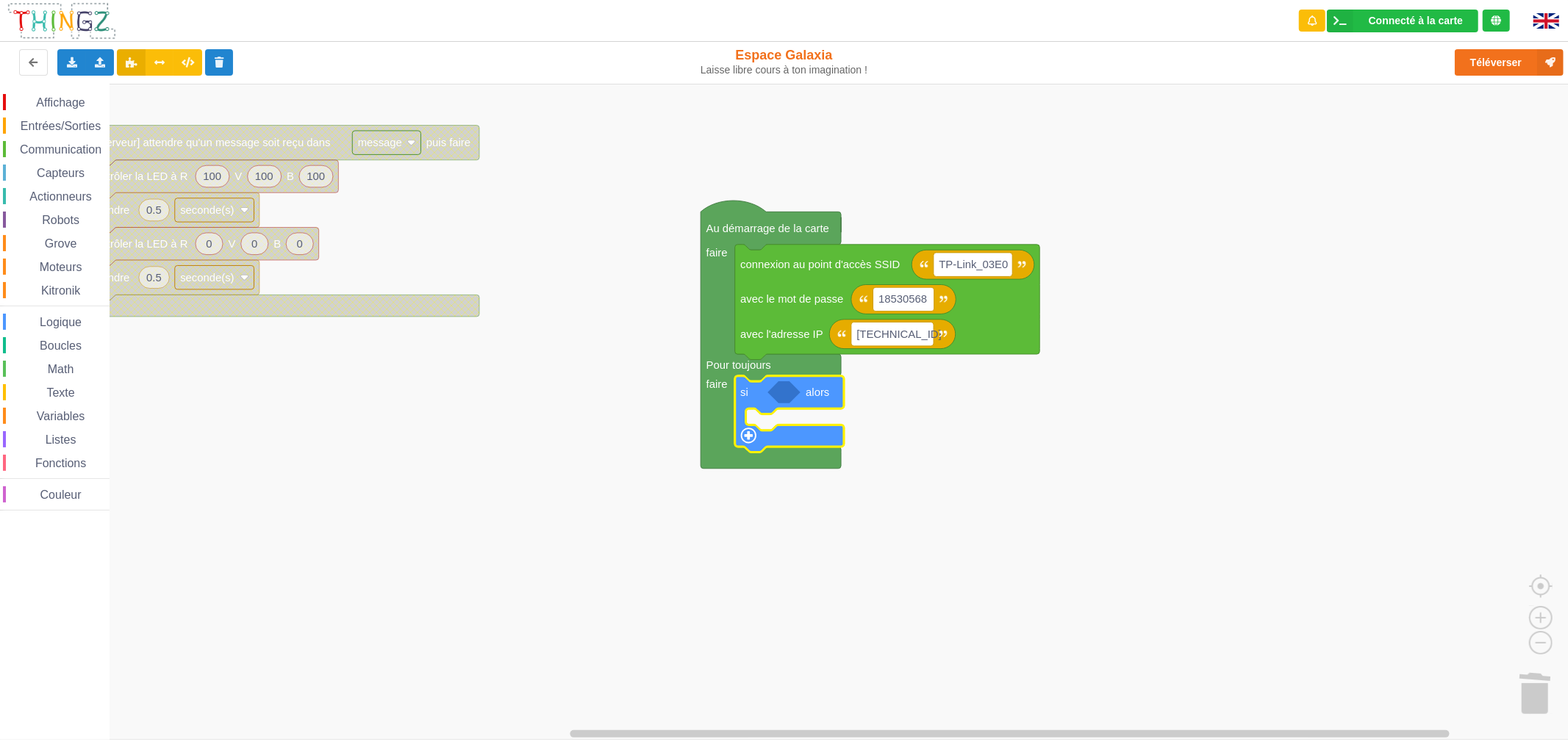
click at [1171, 448] on rect "Espace de travail de Blocky" at bounding box center [788, 411] width 1578 height 656
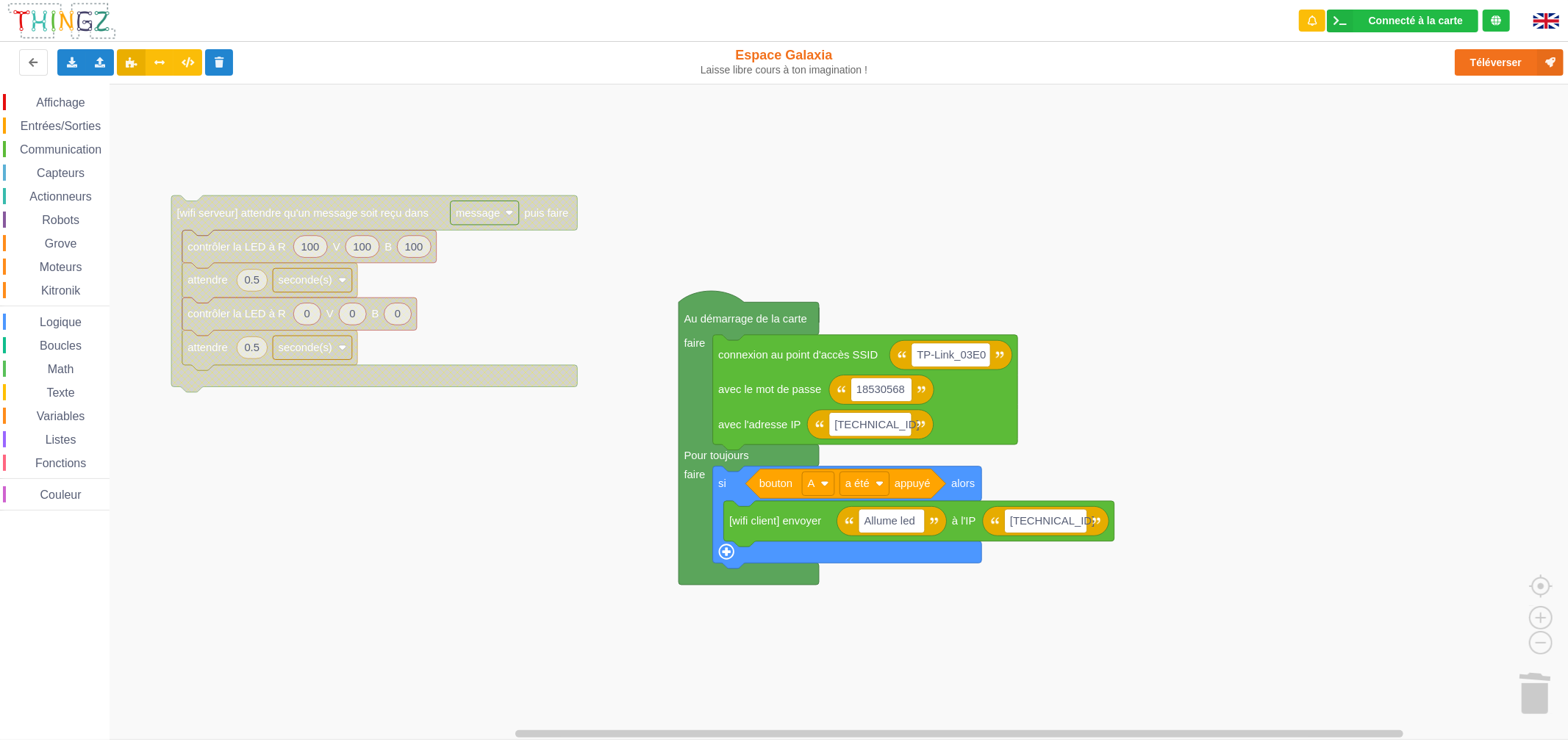
click at [1056, 601] on rect "Espace de travail de Blocky" at bounding box center [788, 411] width 1578 height 656
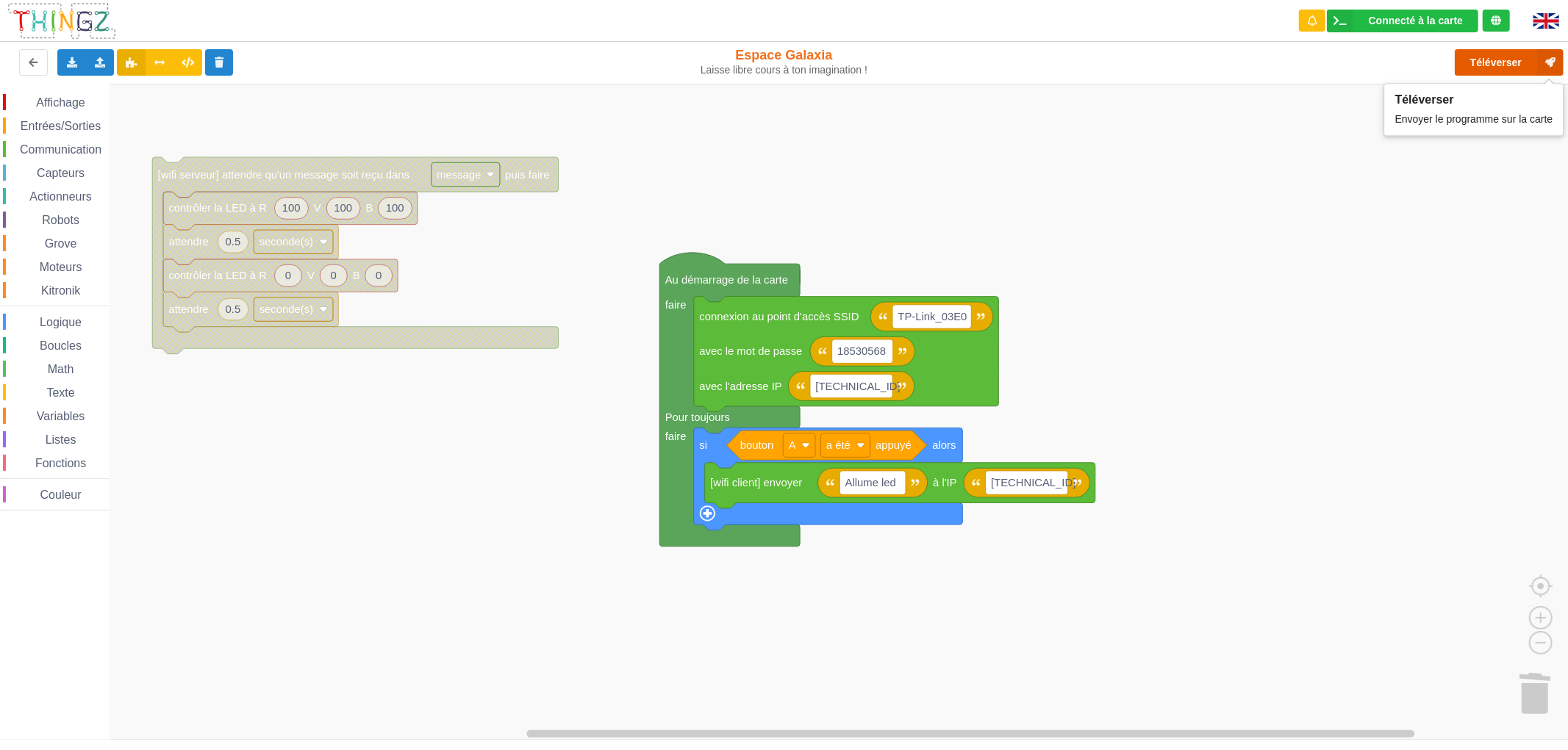
click at [1478, 62] on button "Téléverser" at bounding box center [1509, 62] width 109 height 27
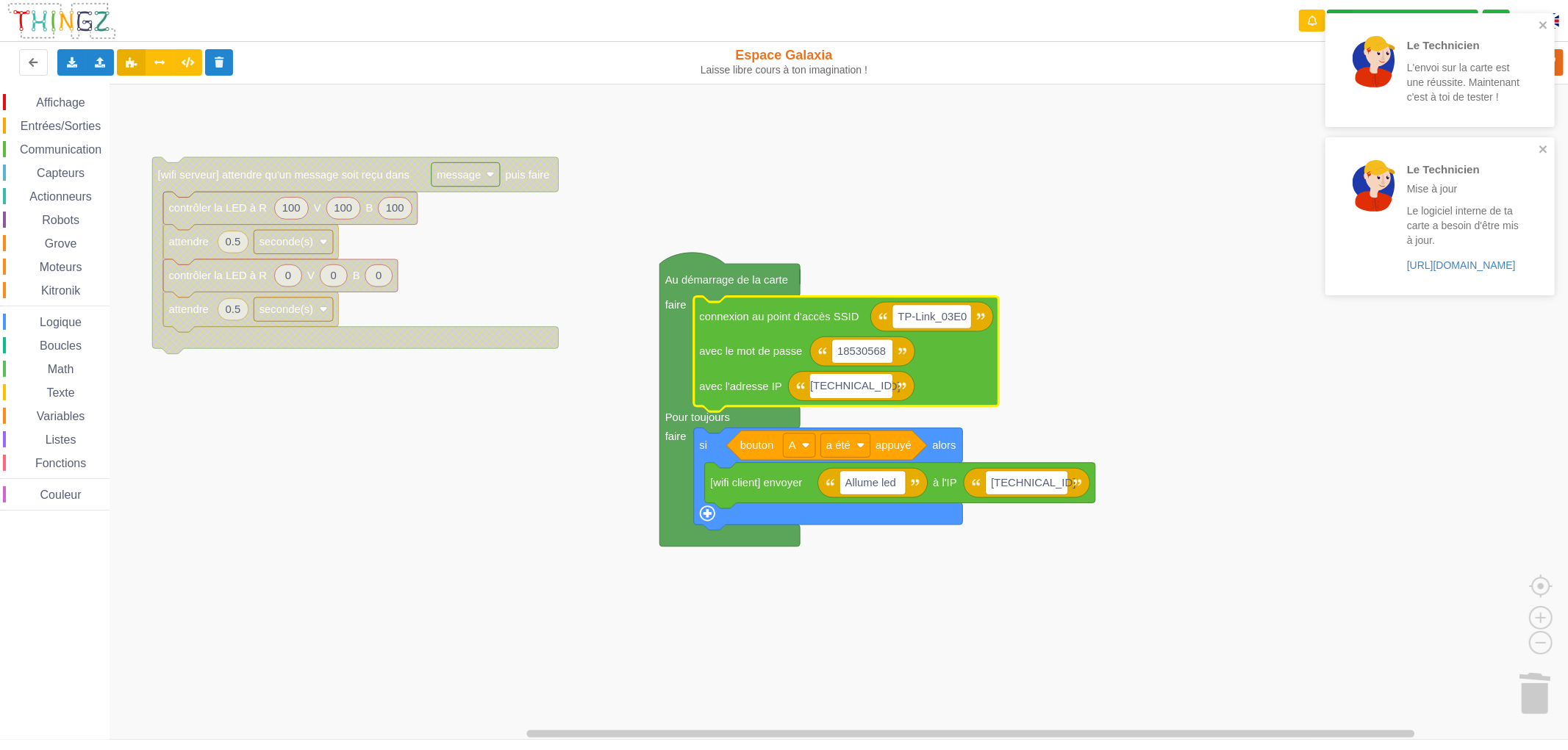
click at [884, 388] on input "[TECHNICAL_ID]" at bounding box center [851, 386] width 83 height 24
type input "[TECHNICAL_ID]"
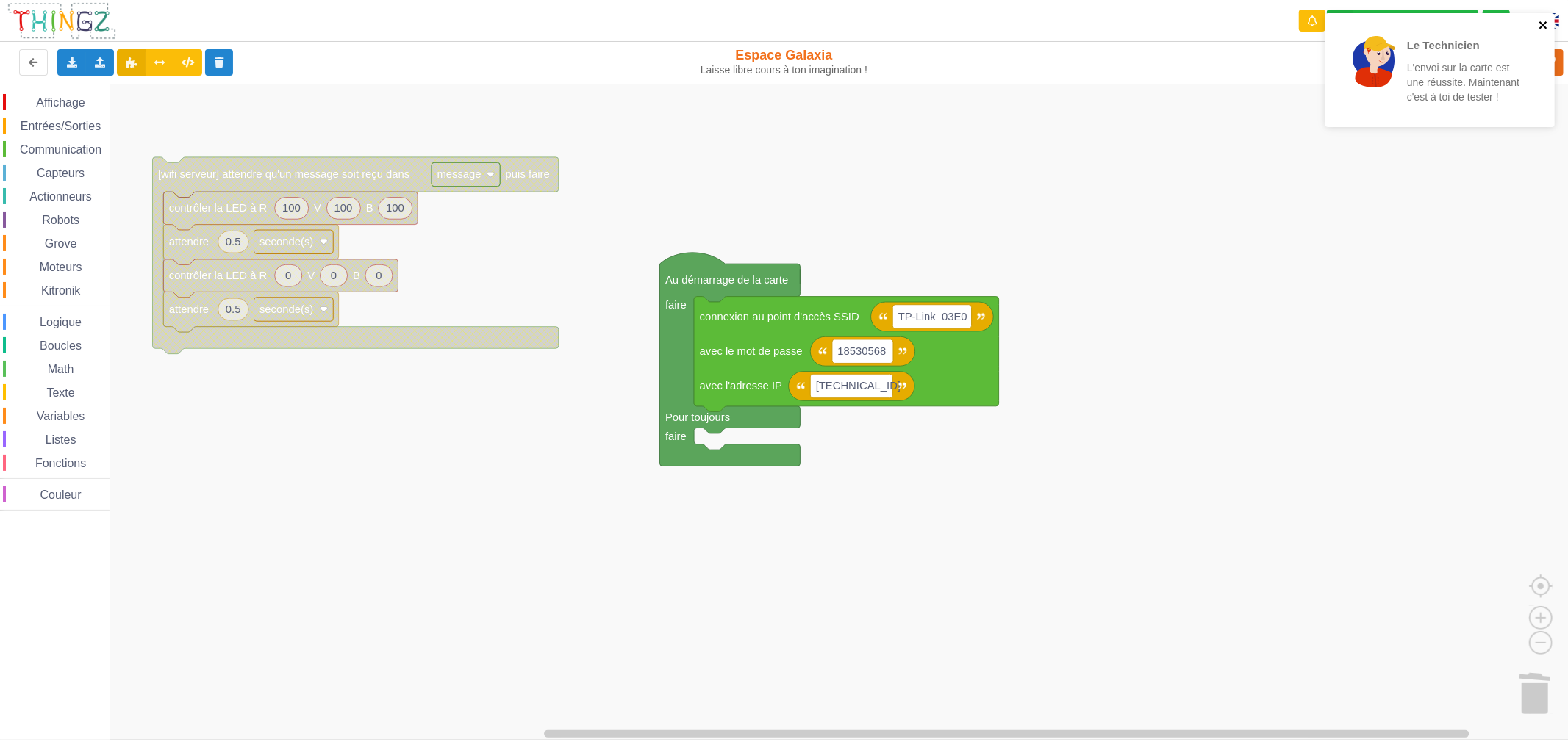
click at [1543, 19] on icon "close" at bounding box center [1543, 25] width 10 height 12
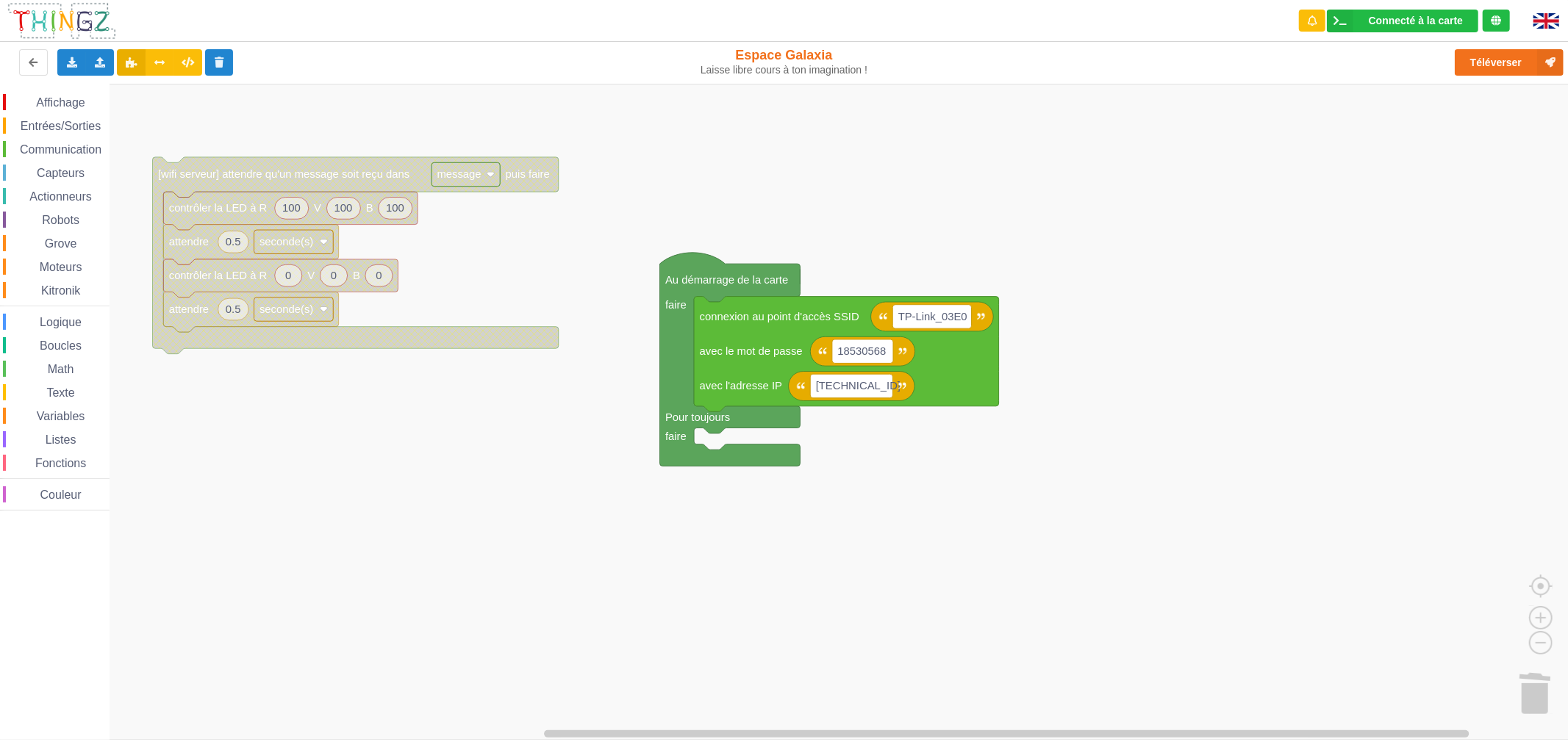
click at [1496, 70] on div "Le Technicien L'envoi sur la carte est une réussite. Maintenant c'est à toi de …" at bounding box center [1439, 75] width 235 height 130
click at [1465, 69] on button "Téléverser" at bounding box center [1509, 62] width 109 height 27
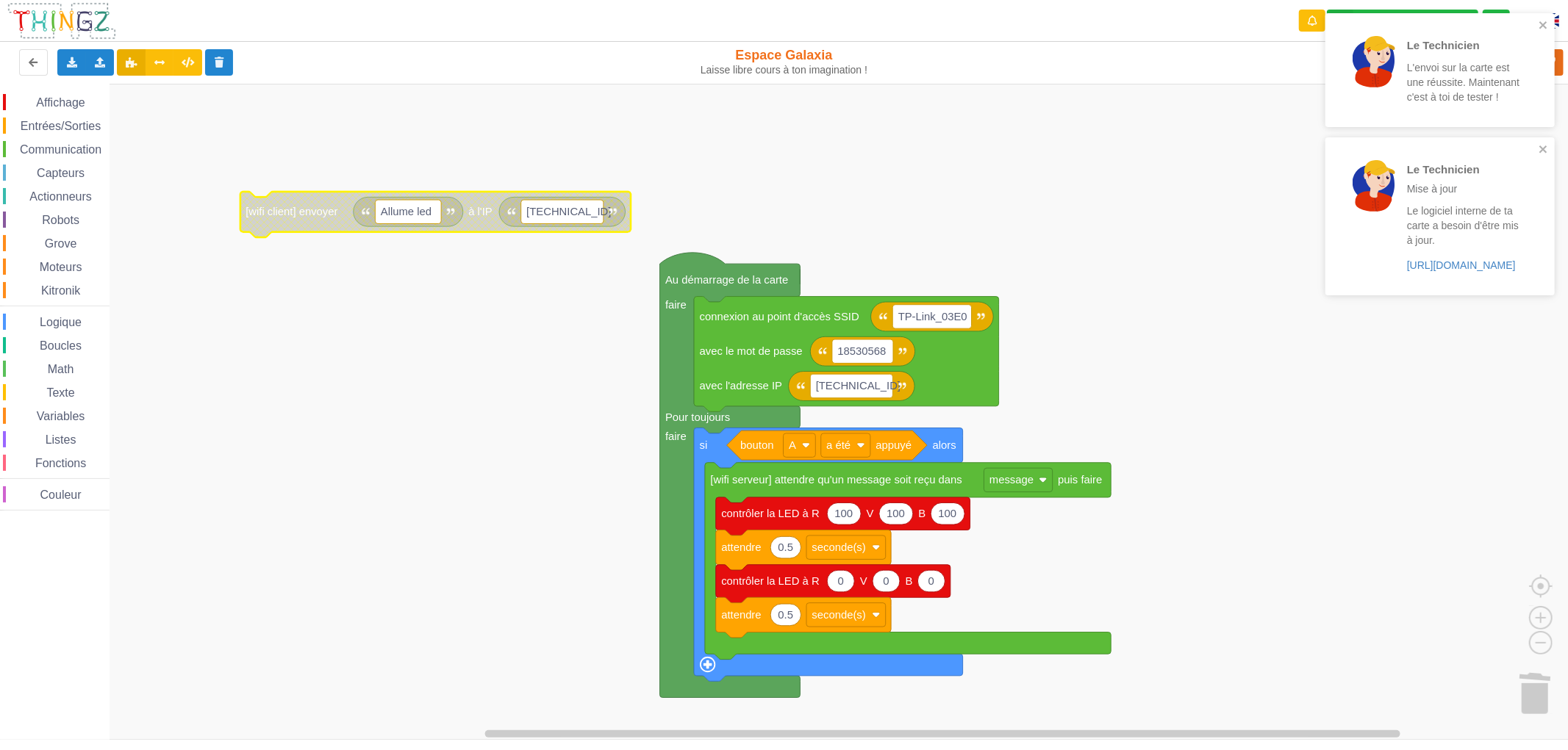
click at [1550, 22] on div "Le Technicien L'envoi sur la carte est une réussite. Maintenant c'est à toi de …" at bounding box center [1439, 70] width 229 height 114
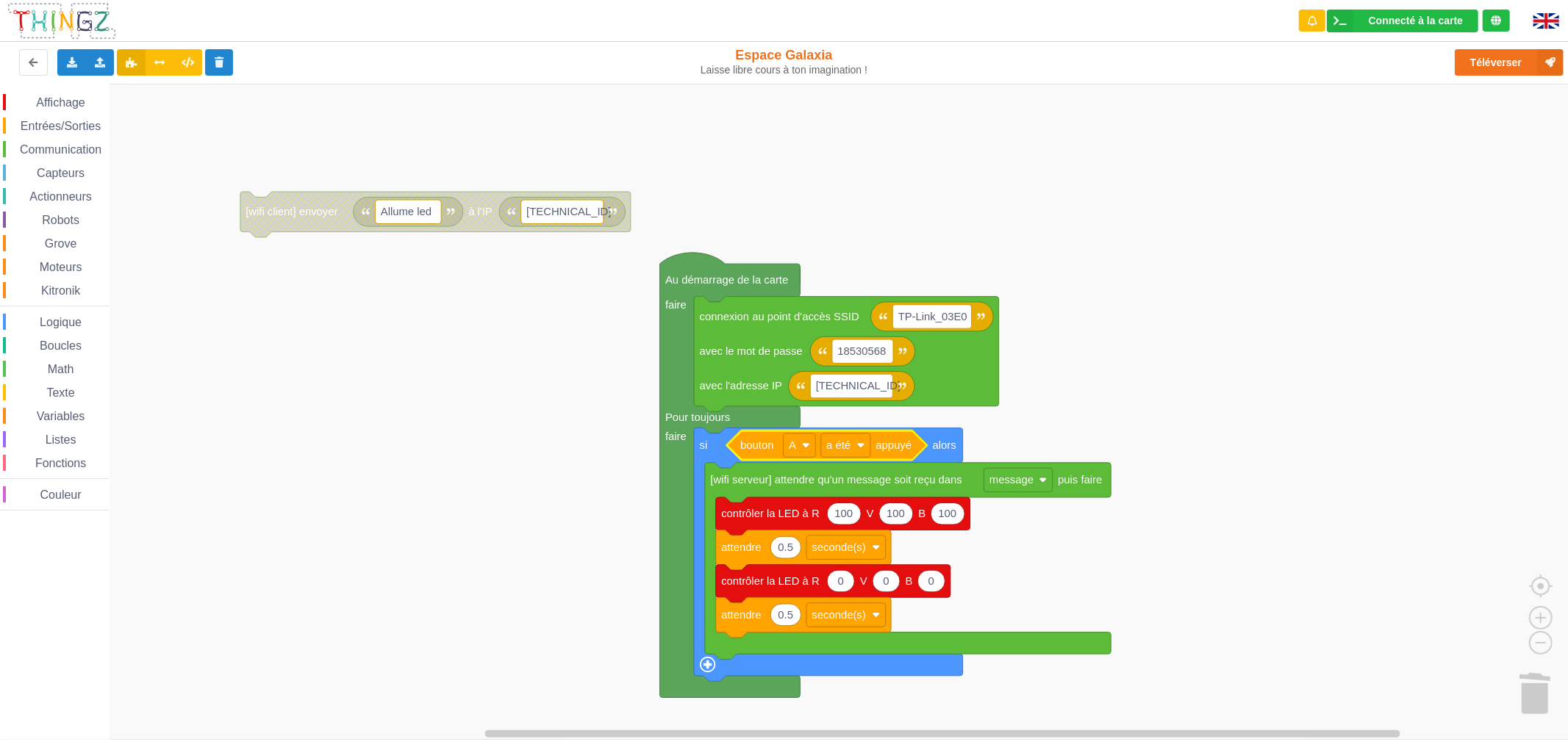
click at [1128, 368] on rect "Espace de travail de Blocky" at bounding box center [788, 411] width 1578 height 656
click at [1501, 59] on button "Téléverser" at bounding box center [1509, 62] width 109 height 27
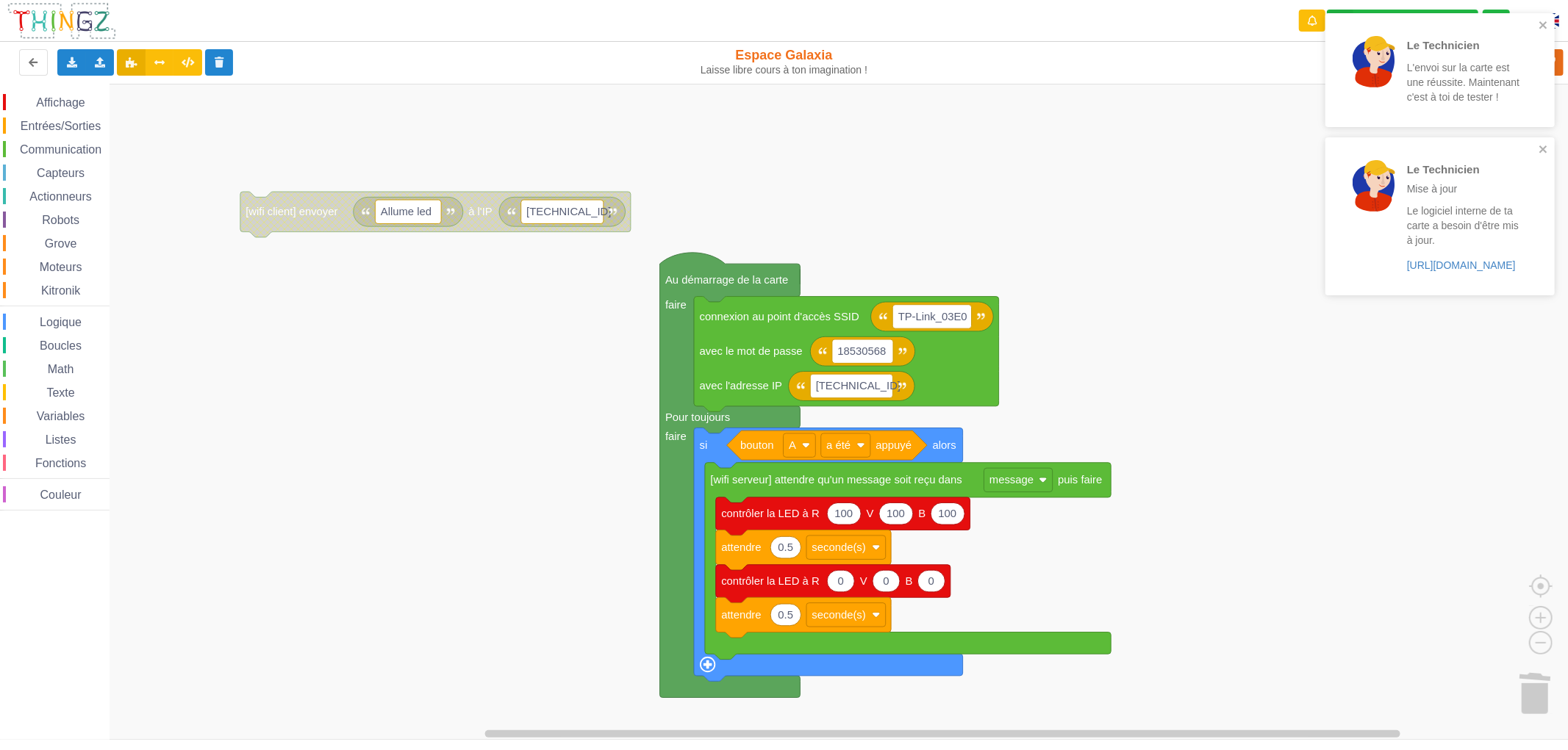
click at [846, 452] on g "a été" at bounding box center [846, 446] width 49 height 24
click at [854, 487] on div "est" at bounding box center [849, 482] width 35 height 11
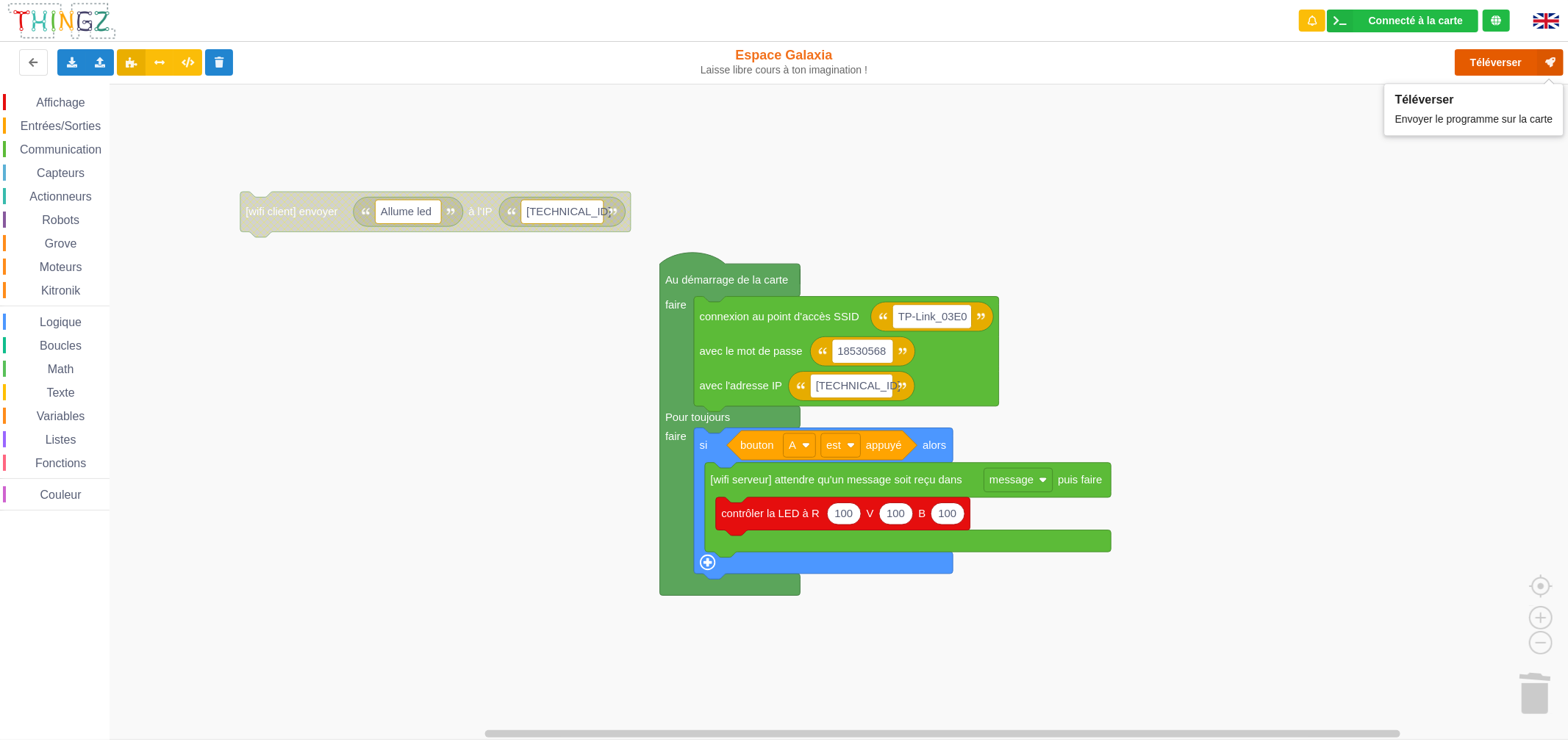
click at [1487, 56] on button "Téléverser" at bounding box center [1509, 62] width 109 height 27
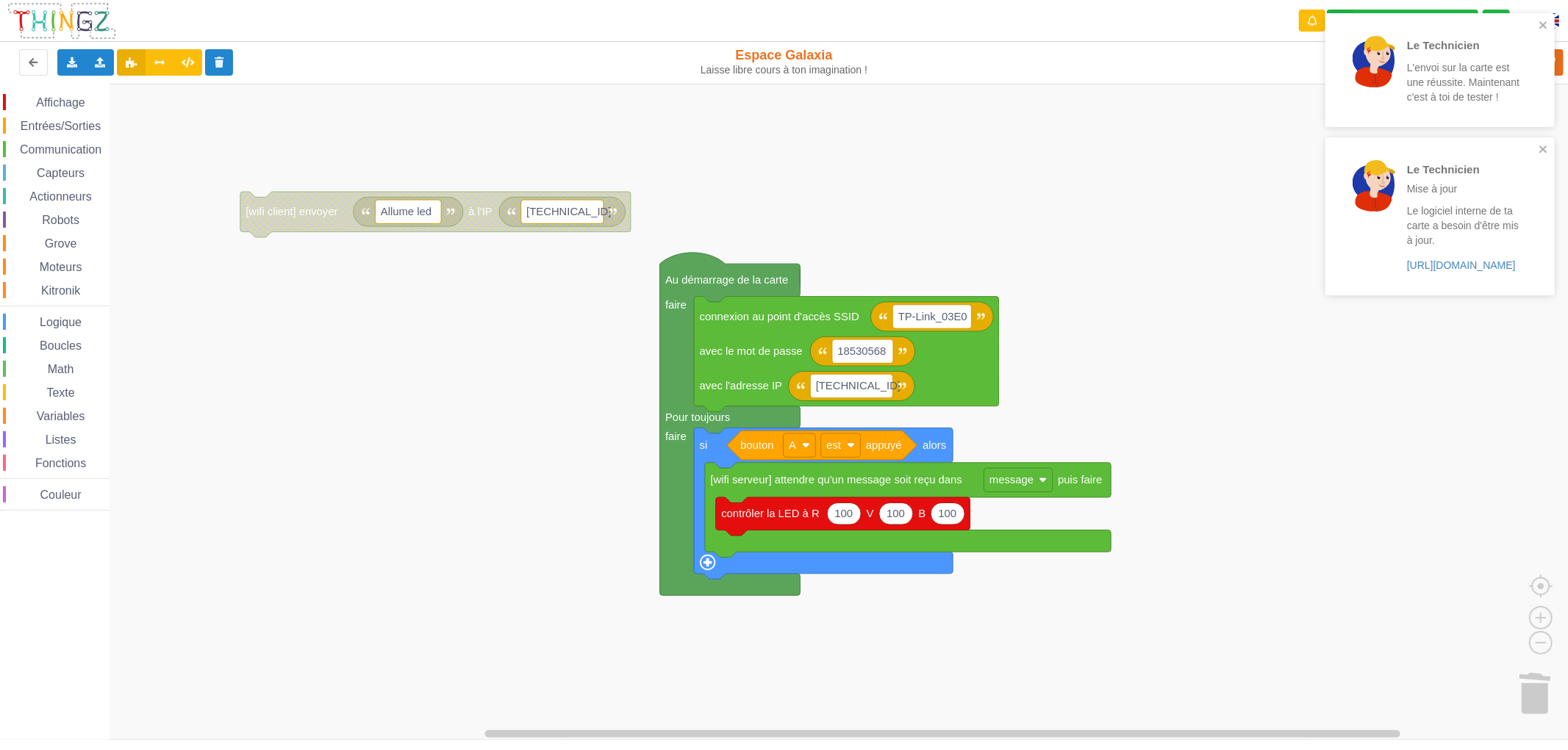
click at [544, 552] on rect "Espace de travail de Blocky" at bounding box center [788, 411] width 1578 height 656
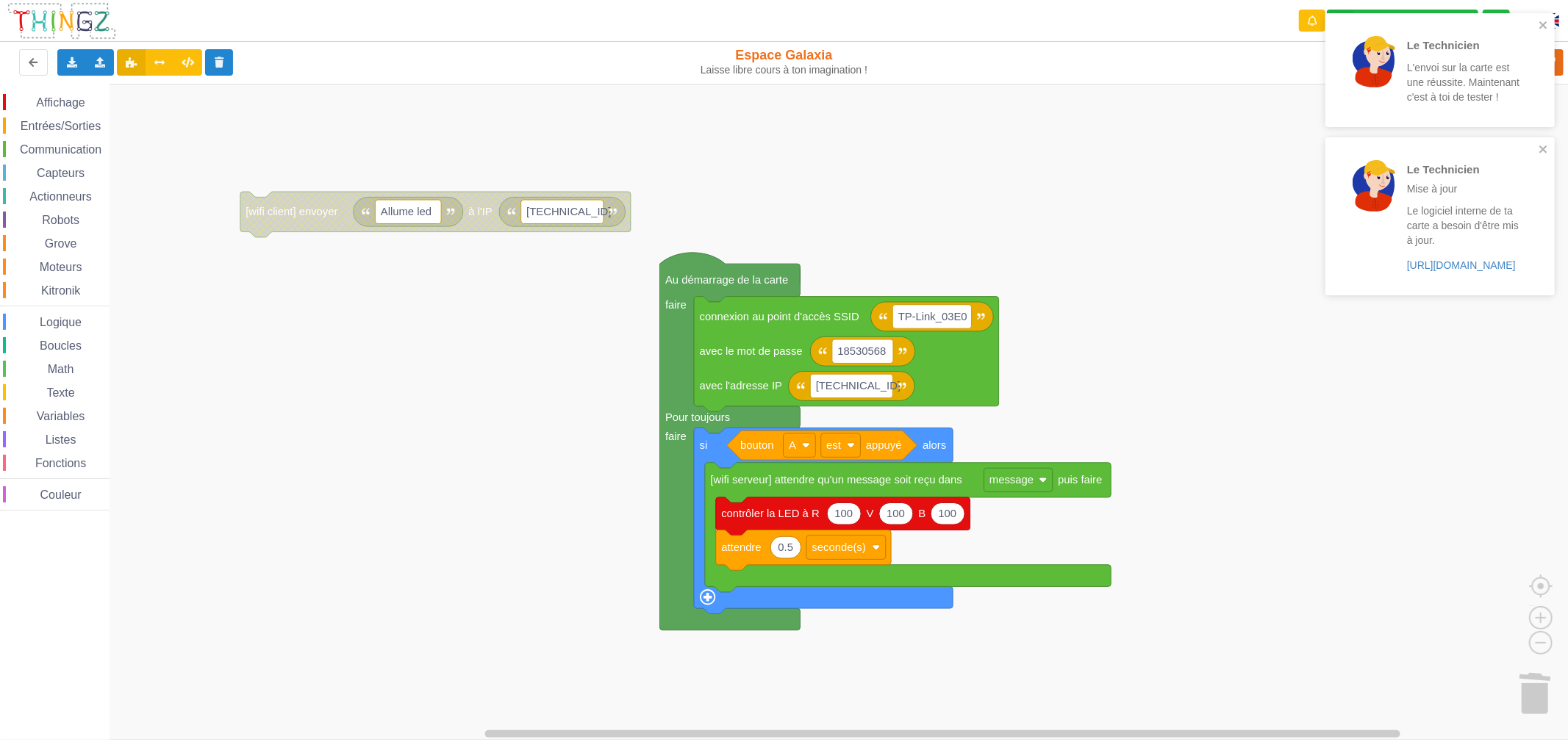
click at [72, 106] on div "Affichage" at bounding box center [56, 102] width 106 height 16
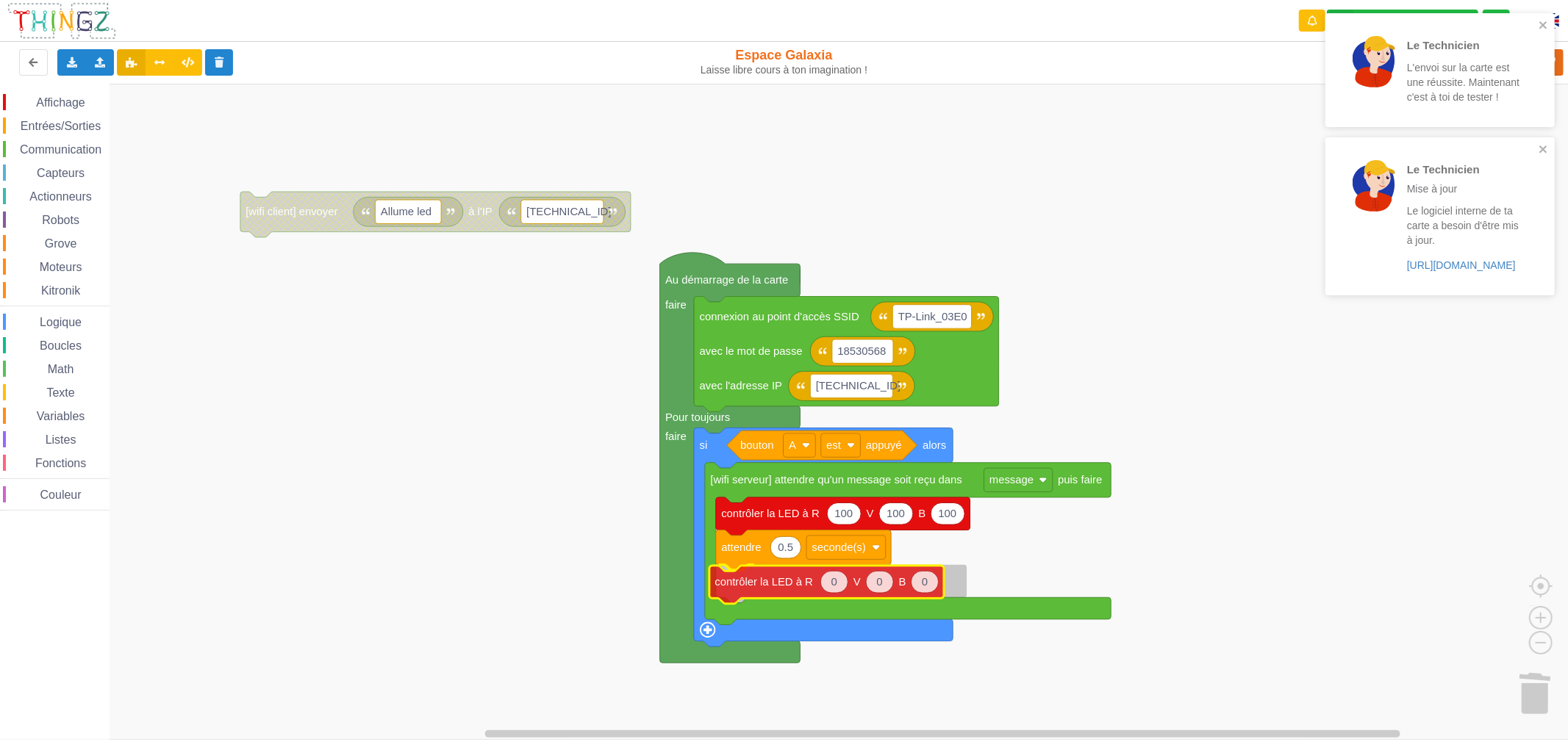
click at [738, 594] on div "Affichage Entrées/Sorties Communication Capteurs Actionneurs Robots Grove Moteu…" at bounding box center [788, 411] width 1578 height 656
click at [1537, 18] on div "Le Technicien L'envoi sur la carte est une réussite. Maintenant c'est à toi de …" at bounding box center [1439, 70] width 229 height 114
click at [1547, 28] on icon "close" at bounding box center [1543, 25] width 10 height 12
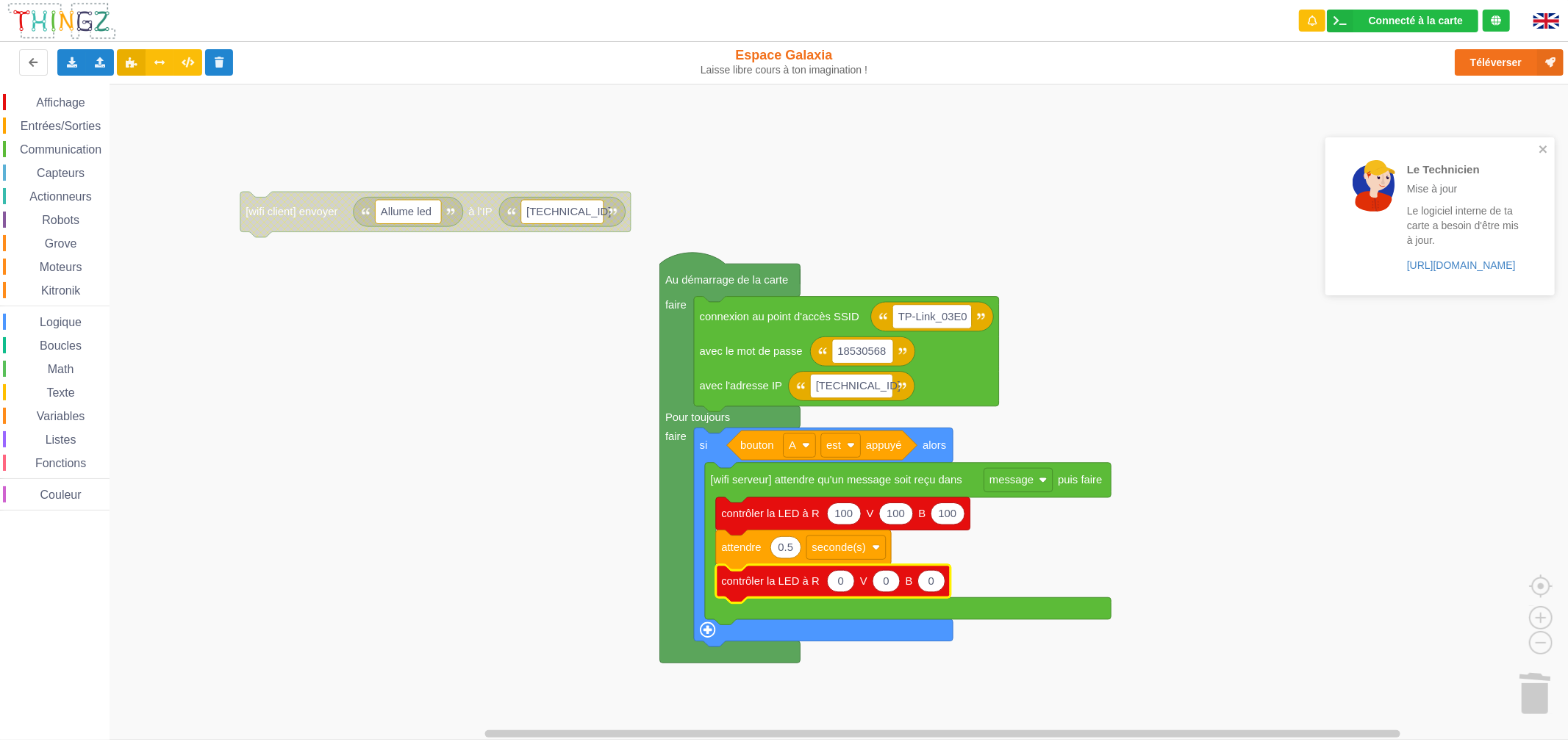
click at [1519, 59] on div "Le Technicien L'envoi sur la carte est une réussite. Maintenant c'est à toi de …" at bounding box center [1439, 158] width 235 height 298
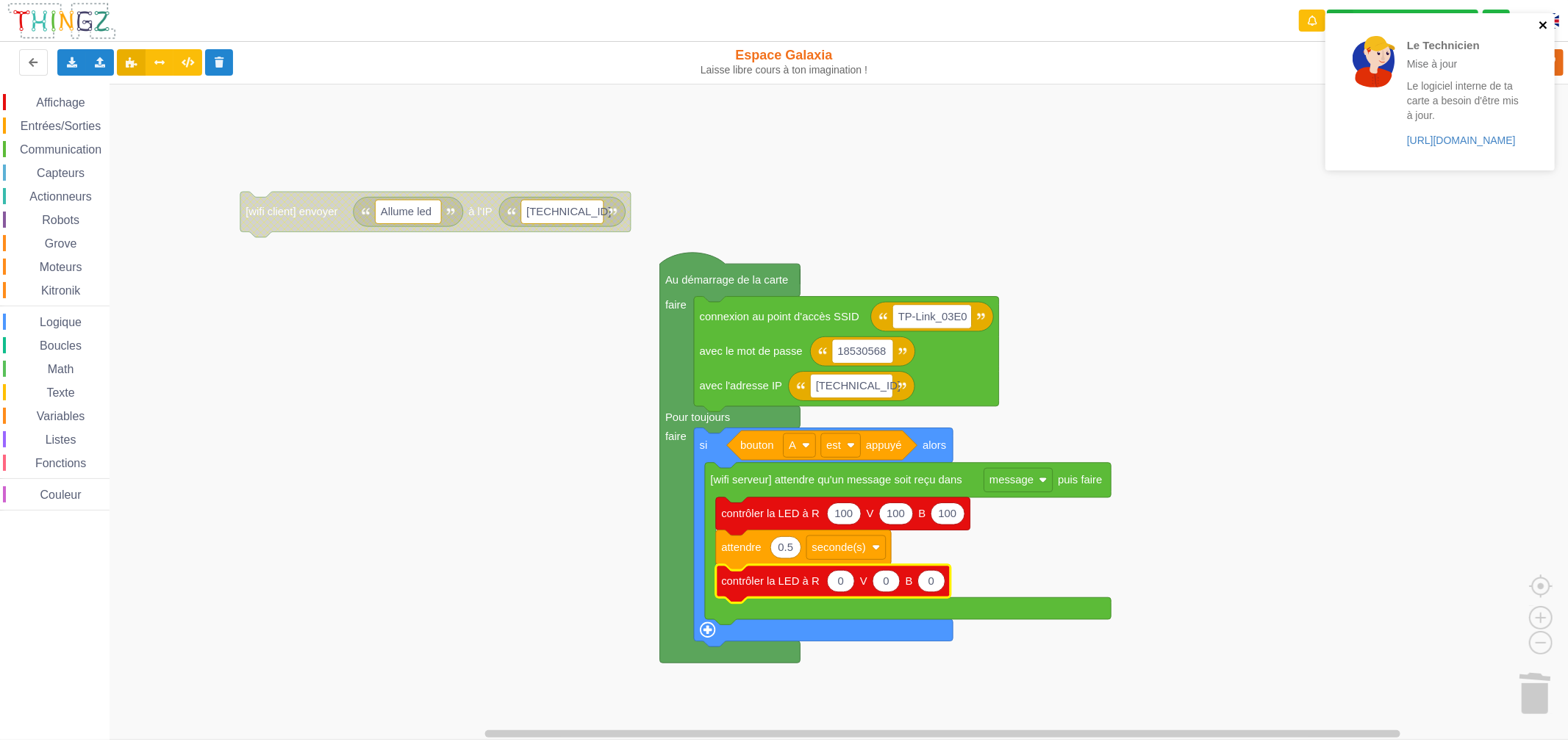
click at [1544, 27] on icon "close" at bounding box center [1542, 25] width 7 height 7
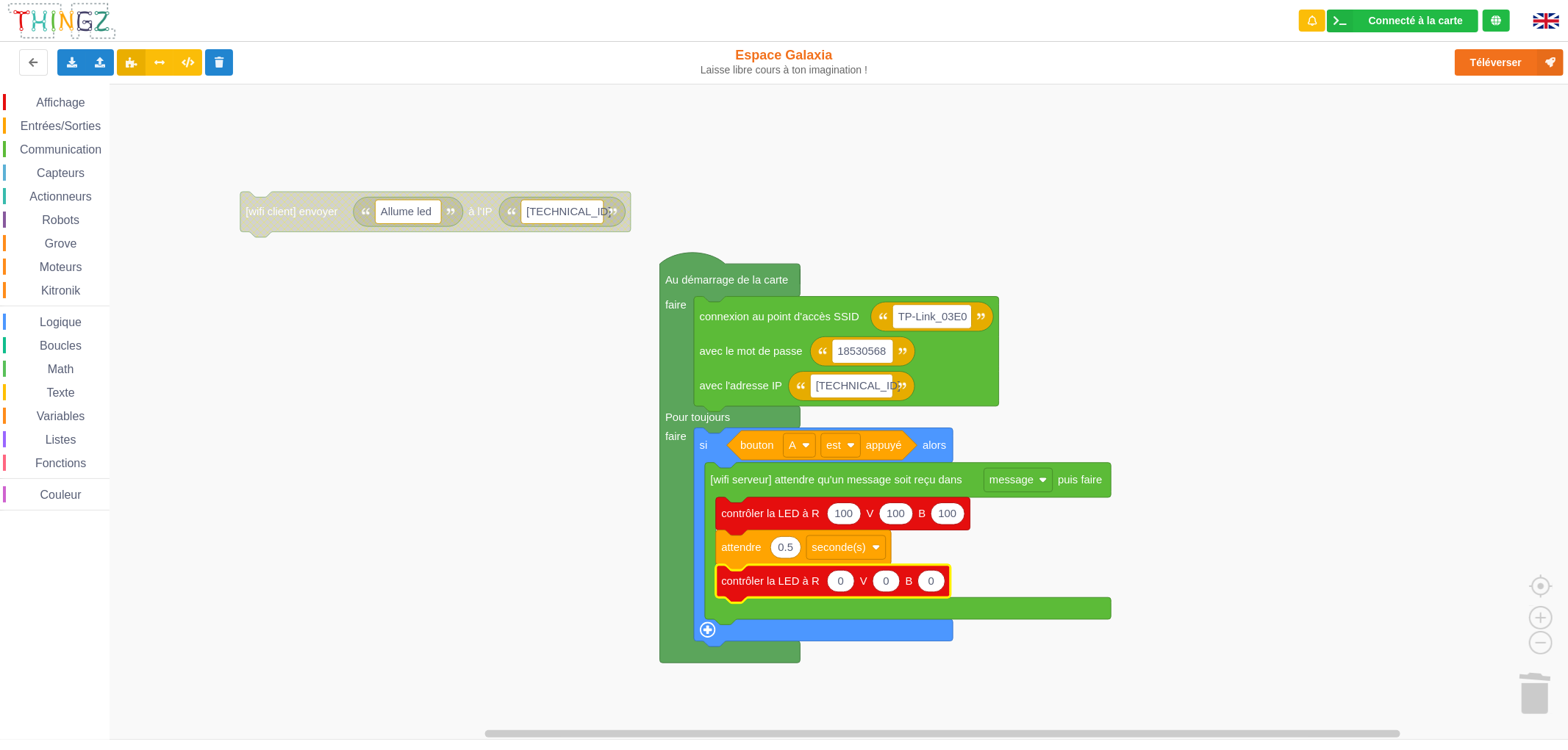
click at [1504, 69] on div "Le Technicien Mise à jour Le logiciel interne de ta carte a besoin d'être mis à…" at bounding box center [1439, 96] width 235 height 173
click at [1504, 63] on button "Téléverser" at bounding box center [1509, 62] width 109 height 27
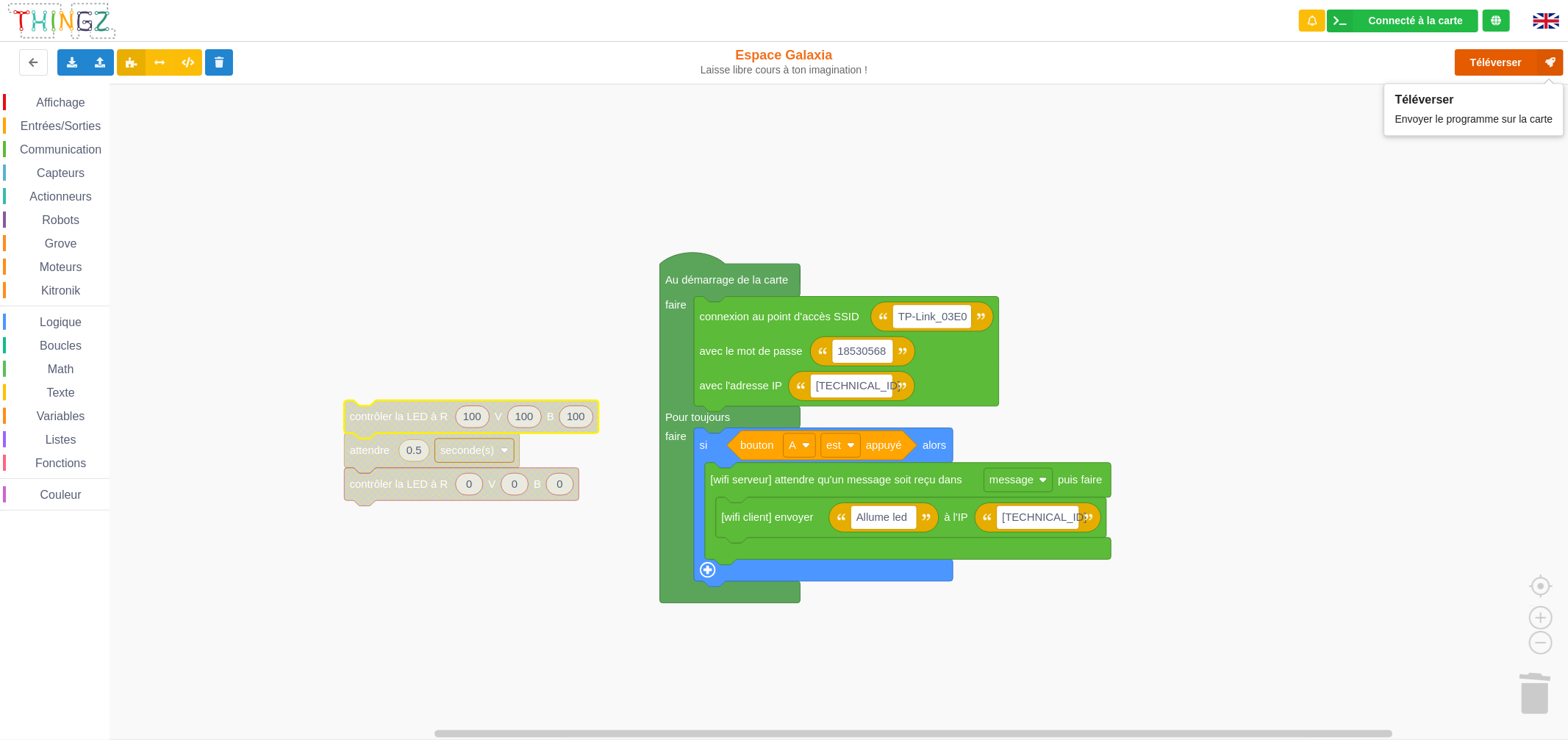
click at [1479, 55] on button "Téléverser" at bounding box center [1509, 62] width 109 height 27
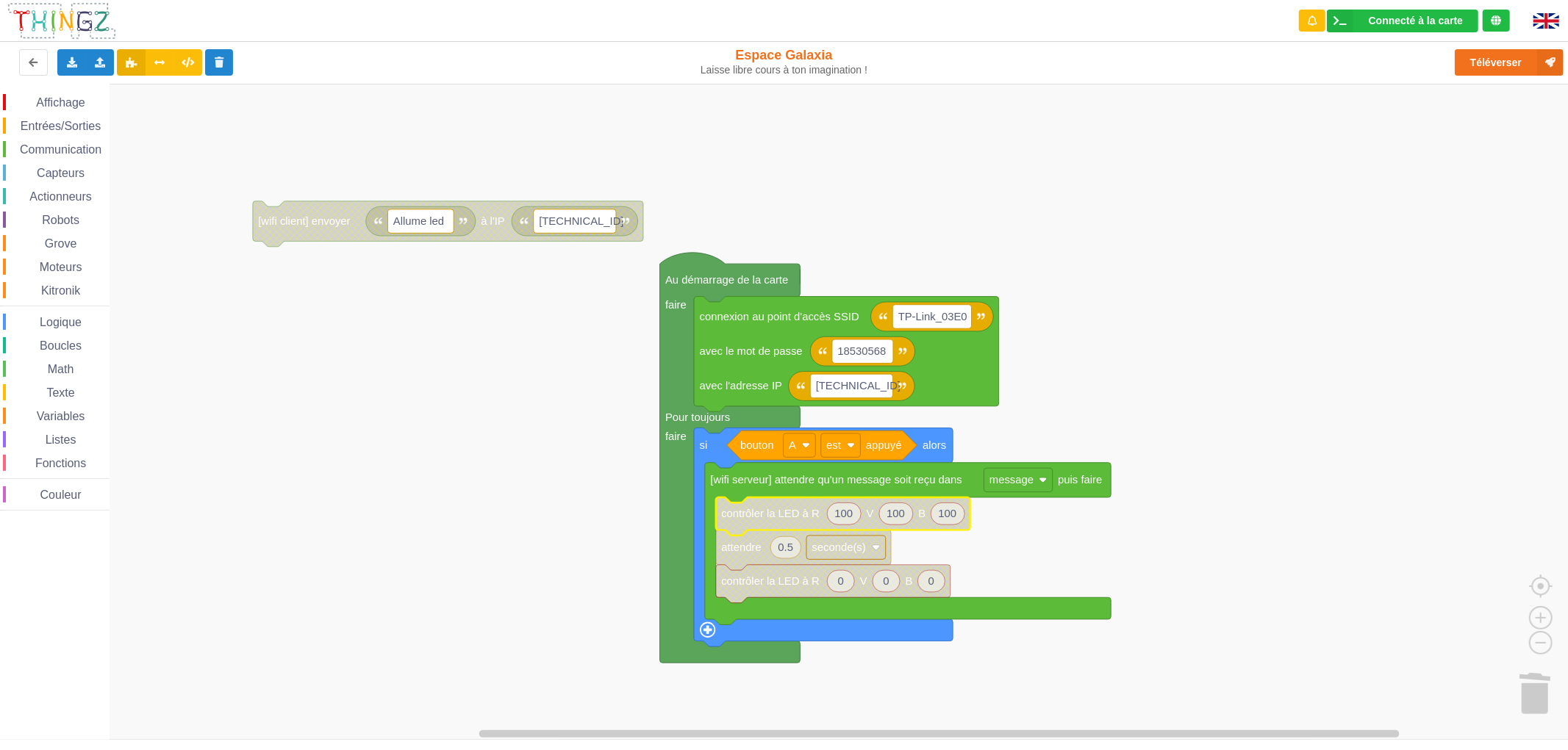
click at [1115, 333] on rect "Espace de travail de Blocky" at bounding box center [788, 411] width 1578 height 656
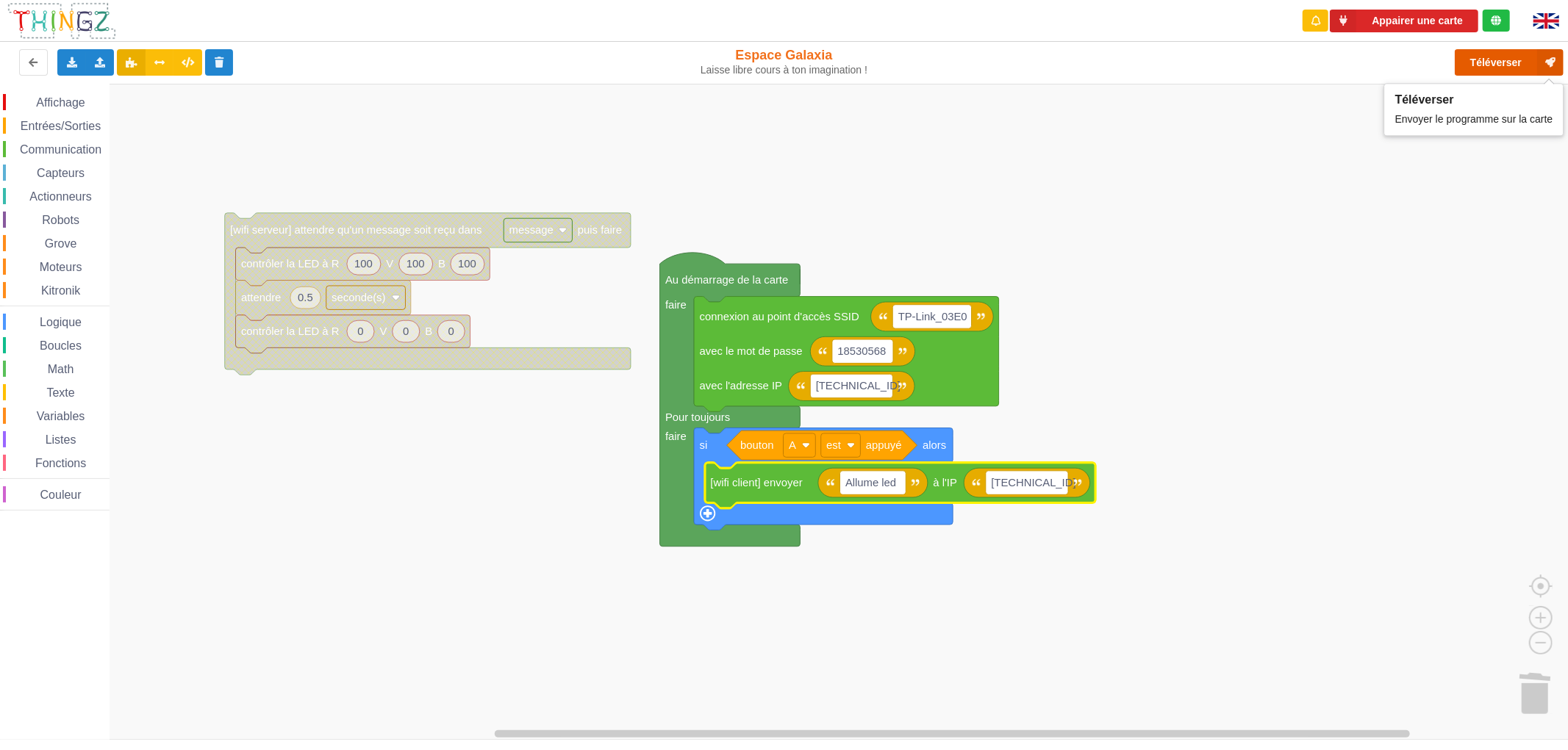
click at [1488, 63] on button "Téléverser" at bounding box center [1509, 62] width 109 height 27
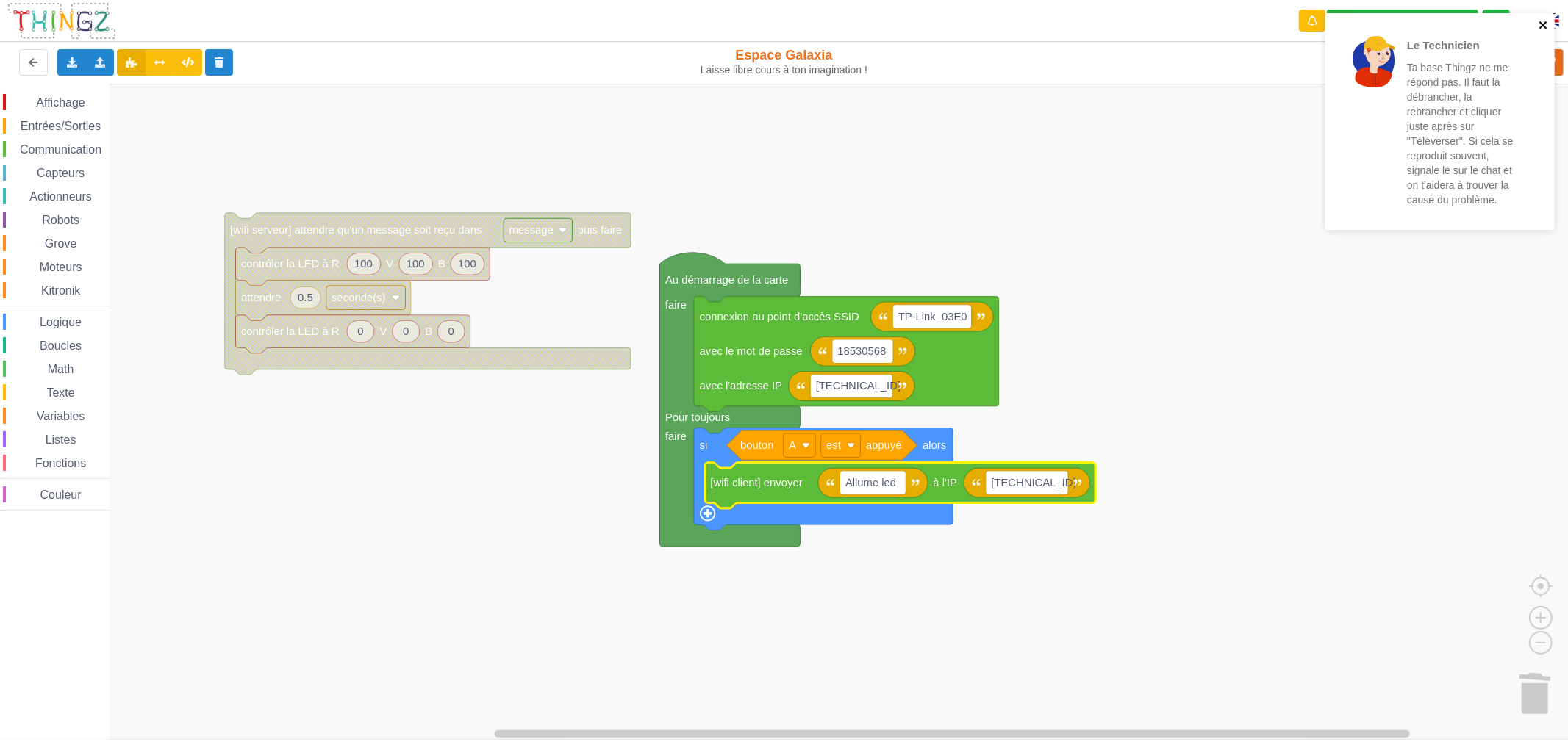
click at [1546, 23] on icon "close" at bounding box center [1543, 25] width 10 height 12
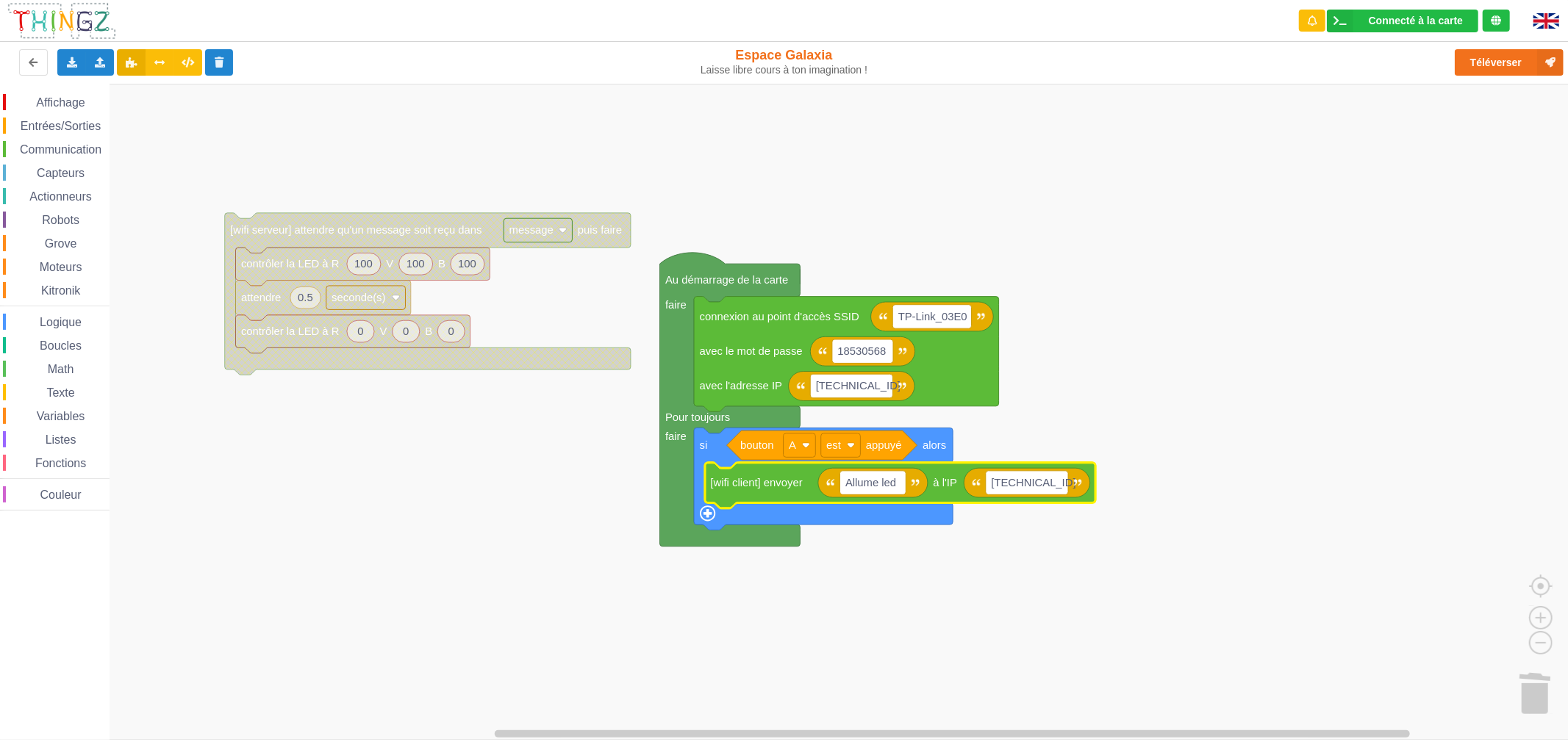
click at [1507, 60] on div "Le Technicien Ta base Thingz ne me répond pas. Il faut la débrancher, la rebran…" at bounding box center [1439, 126] width 235 height 233
click at [1501, 64] on button "Téléverser" at bounding box center [1509, 62] width 109 height 27
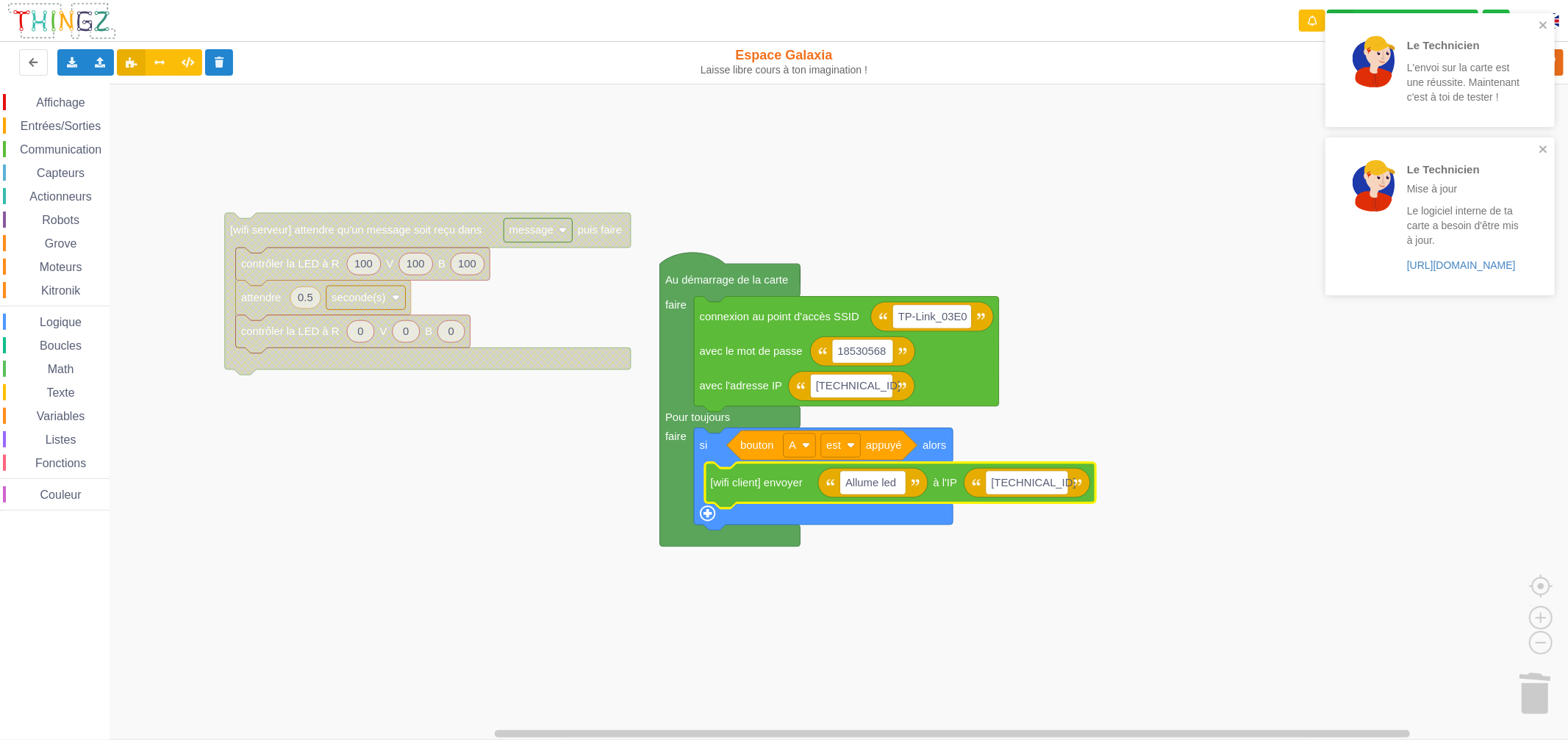
click at [1379, 575] on rect "Espace de travail de Blocky" at bounding box center [788, 411] width 1578 height 656
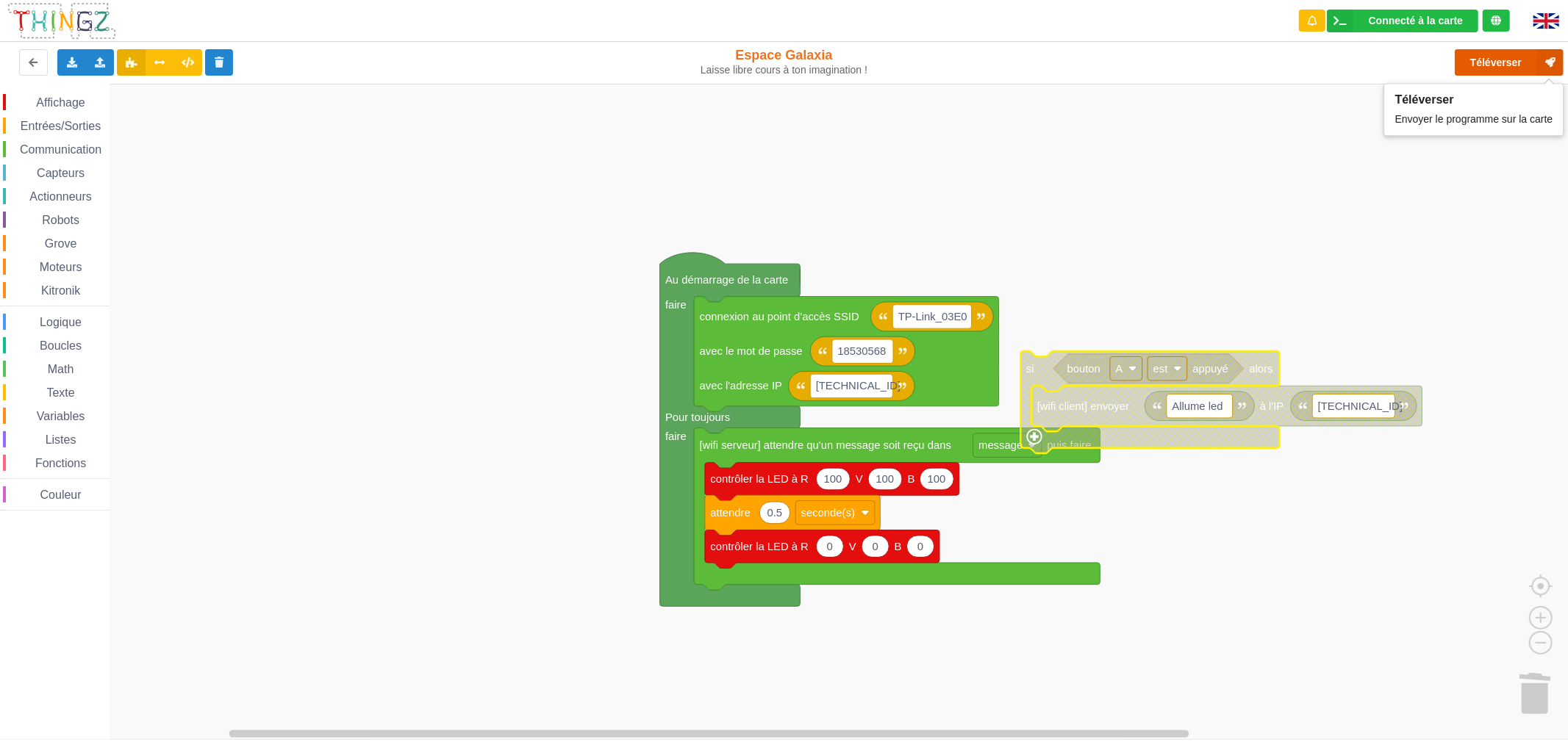
click at [1489, 64] on button "Téléverser" at bounding box center [1509, 62] width 109 height 27
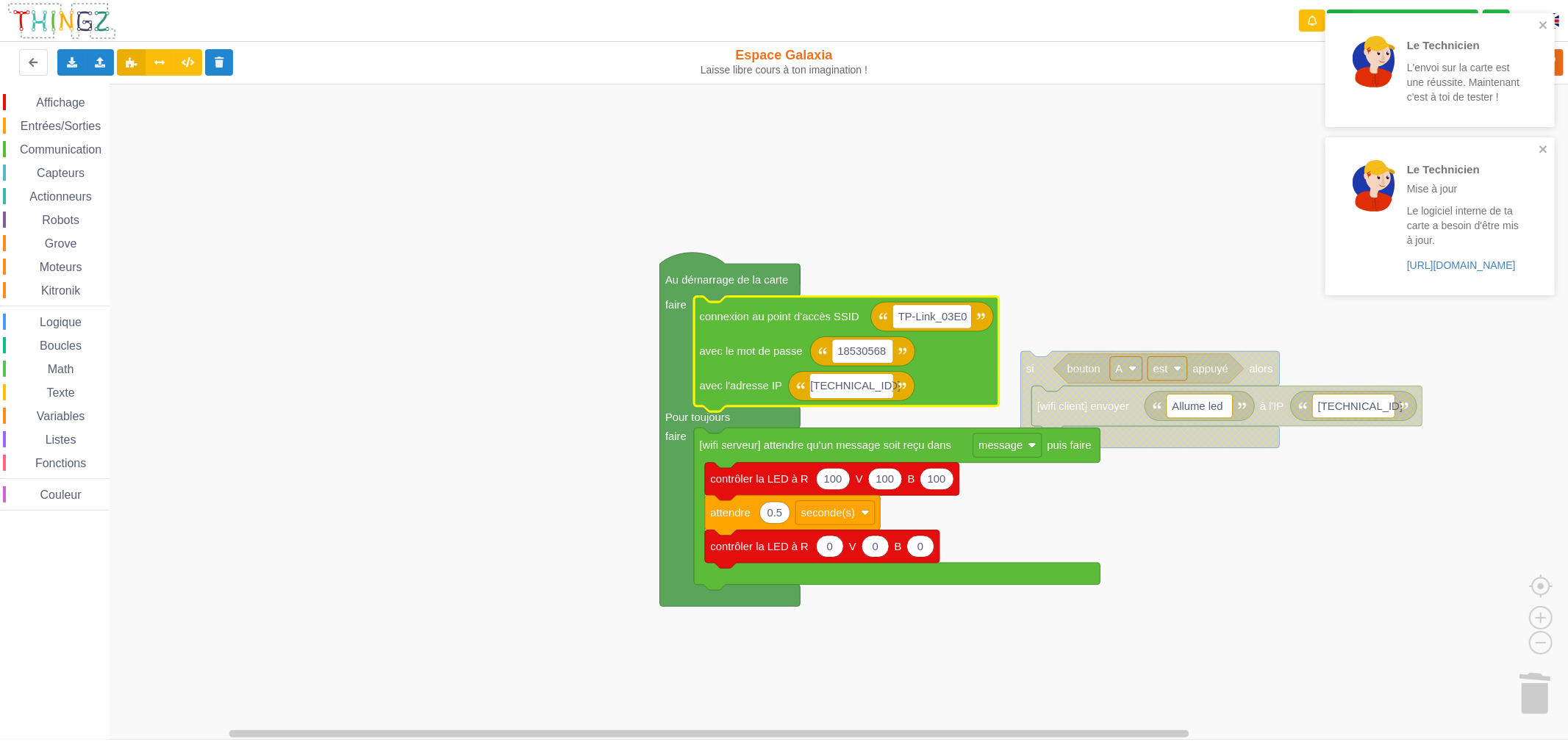
click at [883, 390] on input "[TECHNICAL_ID]" at bounding box center [851, 386] width 83 height 24
type input "[TECHNICAL_ID]"
click at [801, 214] on rect "Espace de travail de Blocky" at bounding box center [788, 411] width 1578 height 656
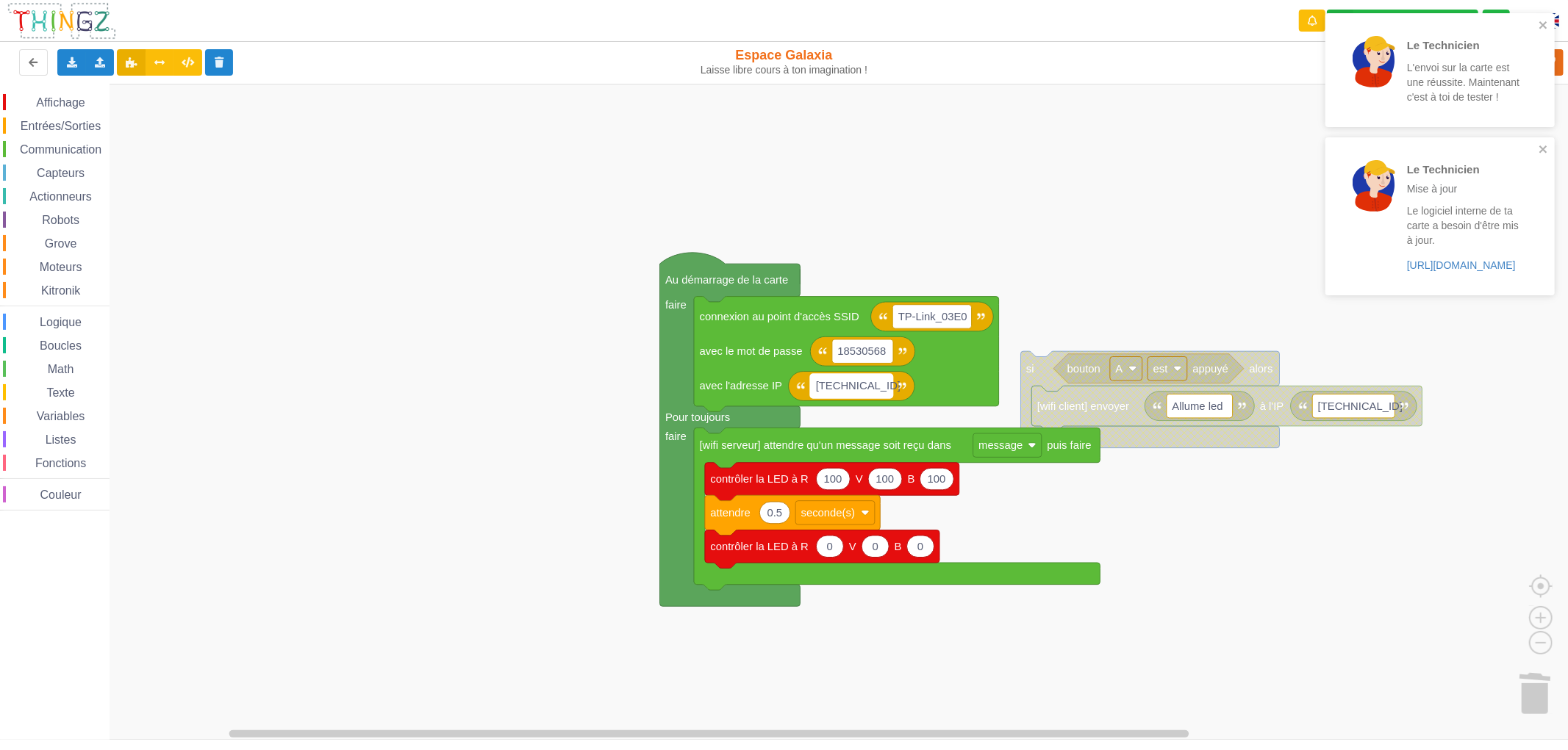
click at [878, 390] on text "[TECHNICAL_ID]" at bounding box center [858, 386] width 85 height 12
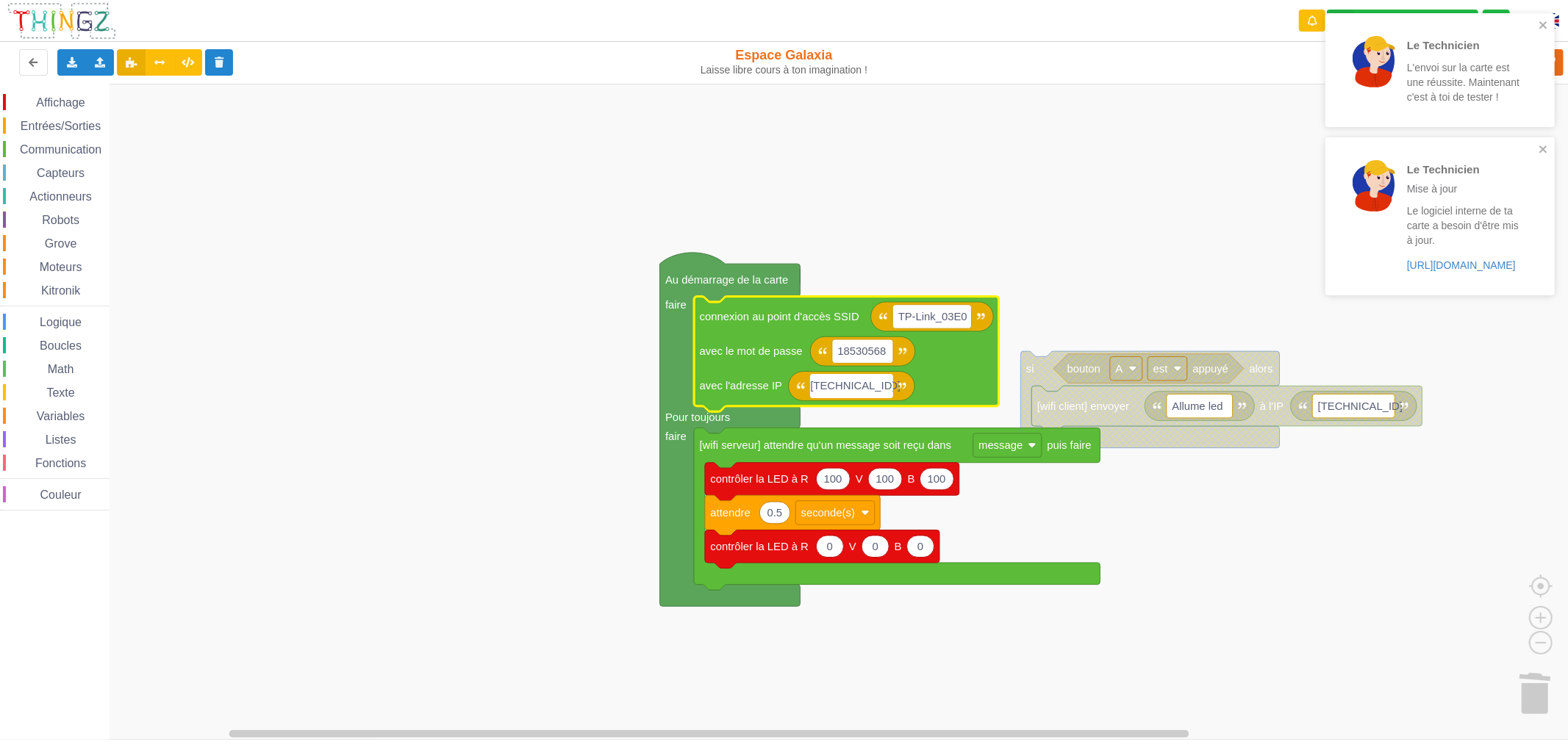
click at [886, 394] on input "[TECHNICAL_ID]" at bounding box center [851, 386] width 83 height 24
type input "[TECHNICAL_ID]"
click at [996, 658] on rect "Espace de travail de Blocky" at bounding box center [788, 411] width 1578 height 656
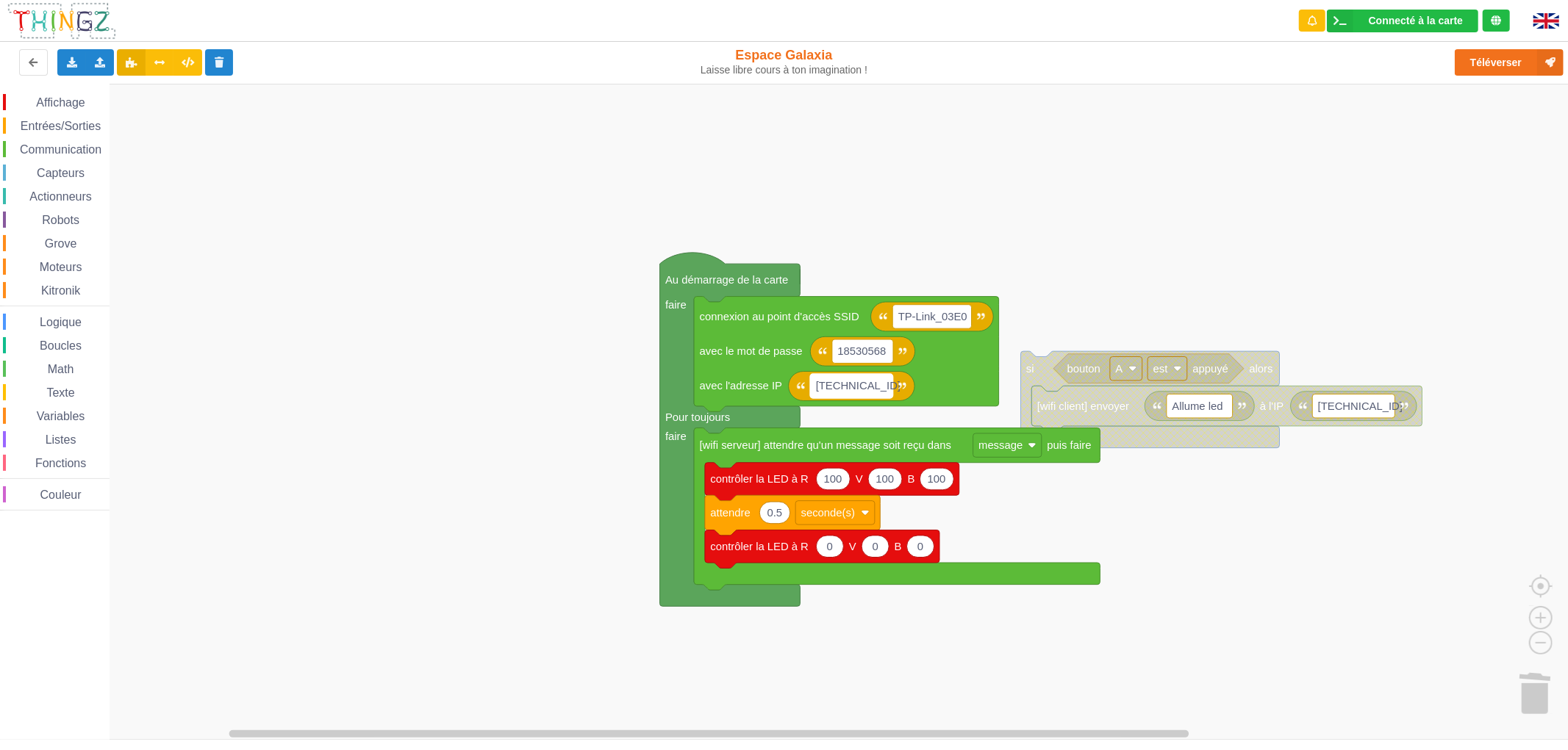
click at [883, 391] on rect "Espace de travail de Blocky" at bounding box center [851, 386] width 83 height 24
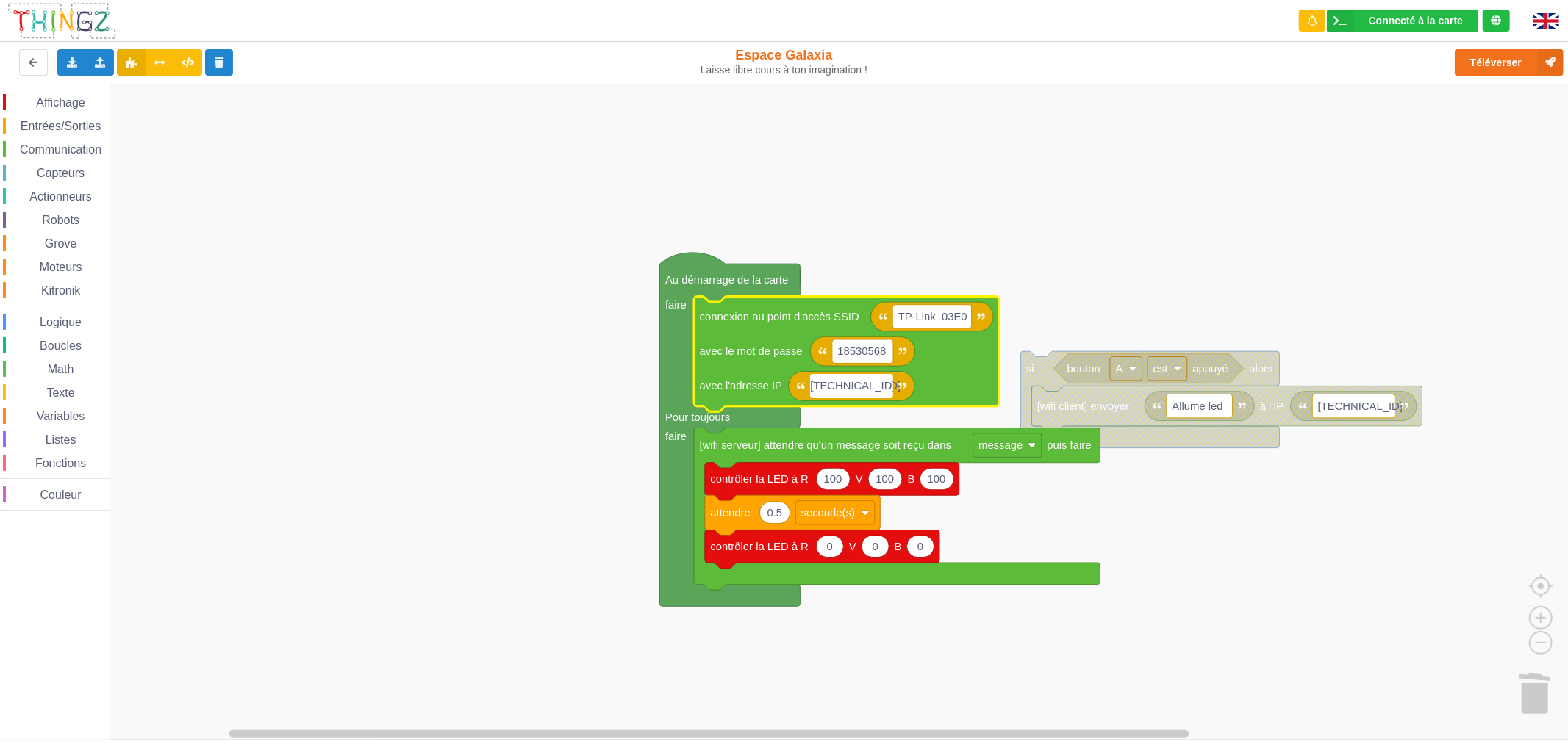
click at [883, 391] on input "[TECHNICAL_ID]" at bounding box center [851, 386] width 83 height 24
type input "[TECHNICAL_ID]"
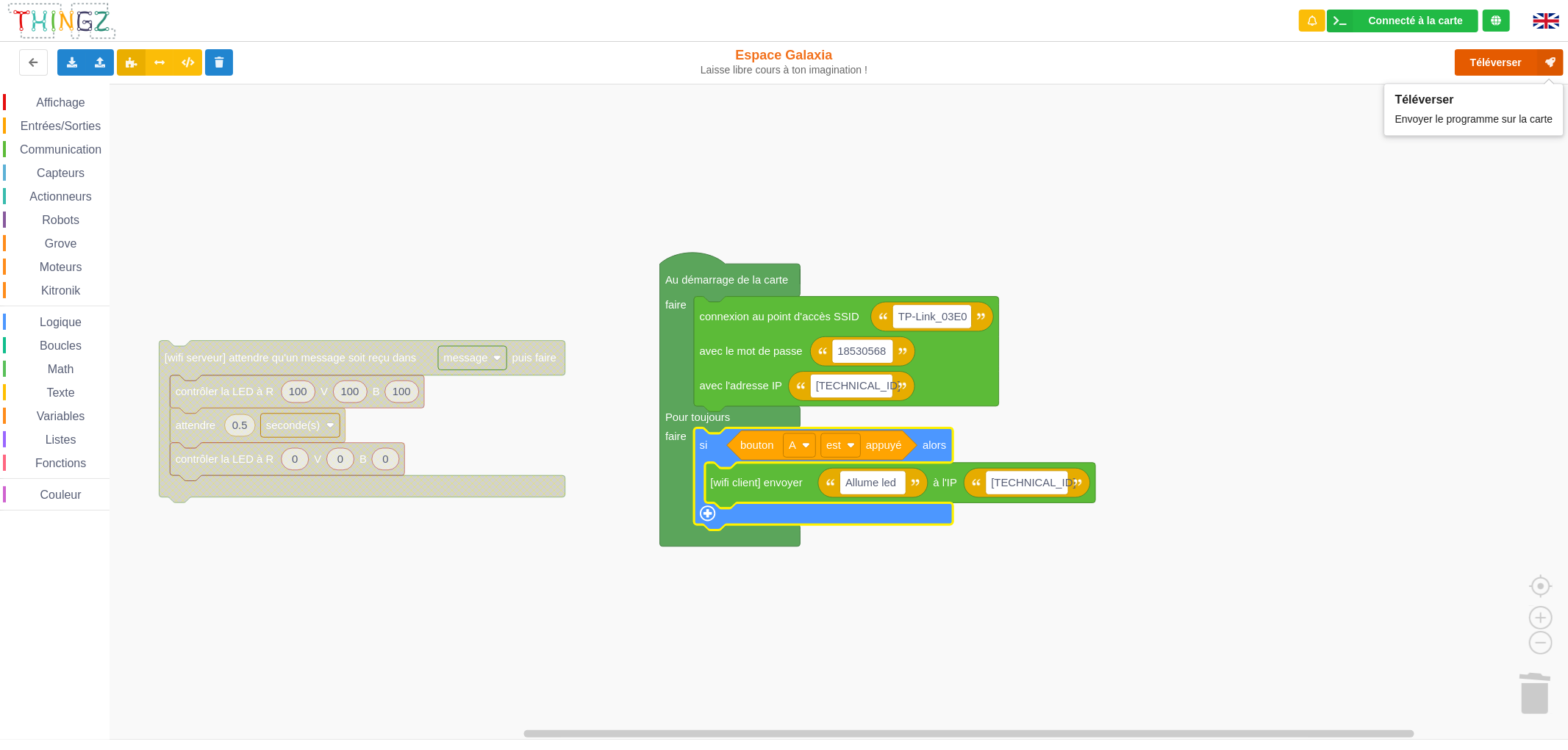
click at [1489, 64] on button "Téléverser" at bounding box center [1509, 62] width 109 height 27
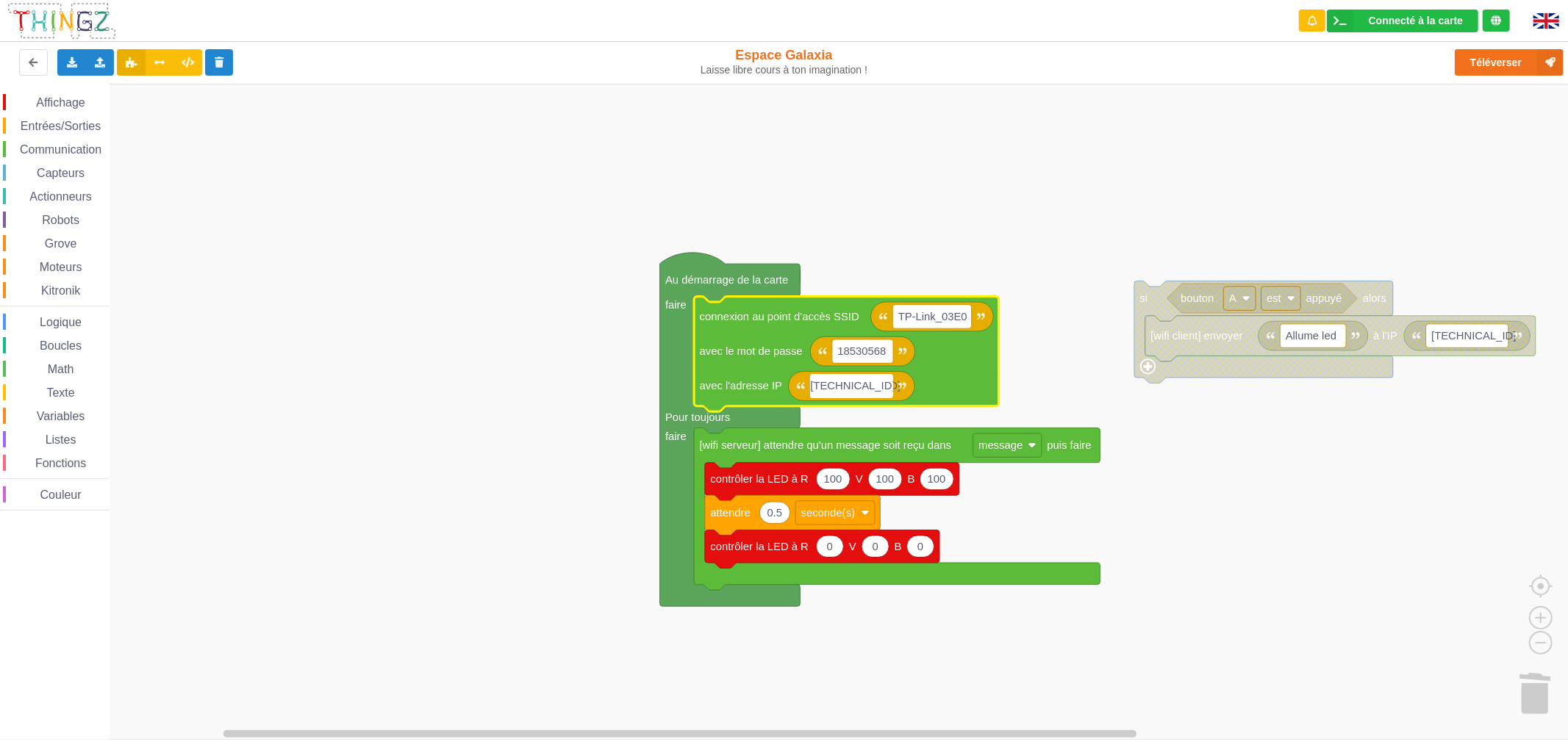
click at [889, 387] on input "[TECHNICAL_ID]" at bounding box center [851, 386] width 83 height 24
type input "[TECHNICAL_ID]"
click at [1493, 62] on button "Téléverser" at bounding box center [1509, 62] width 109 height 27
